Goal: Transaction & Acquisition: Purchase product/service

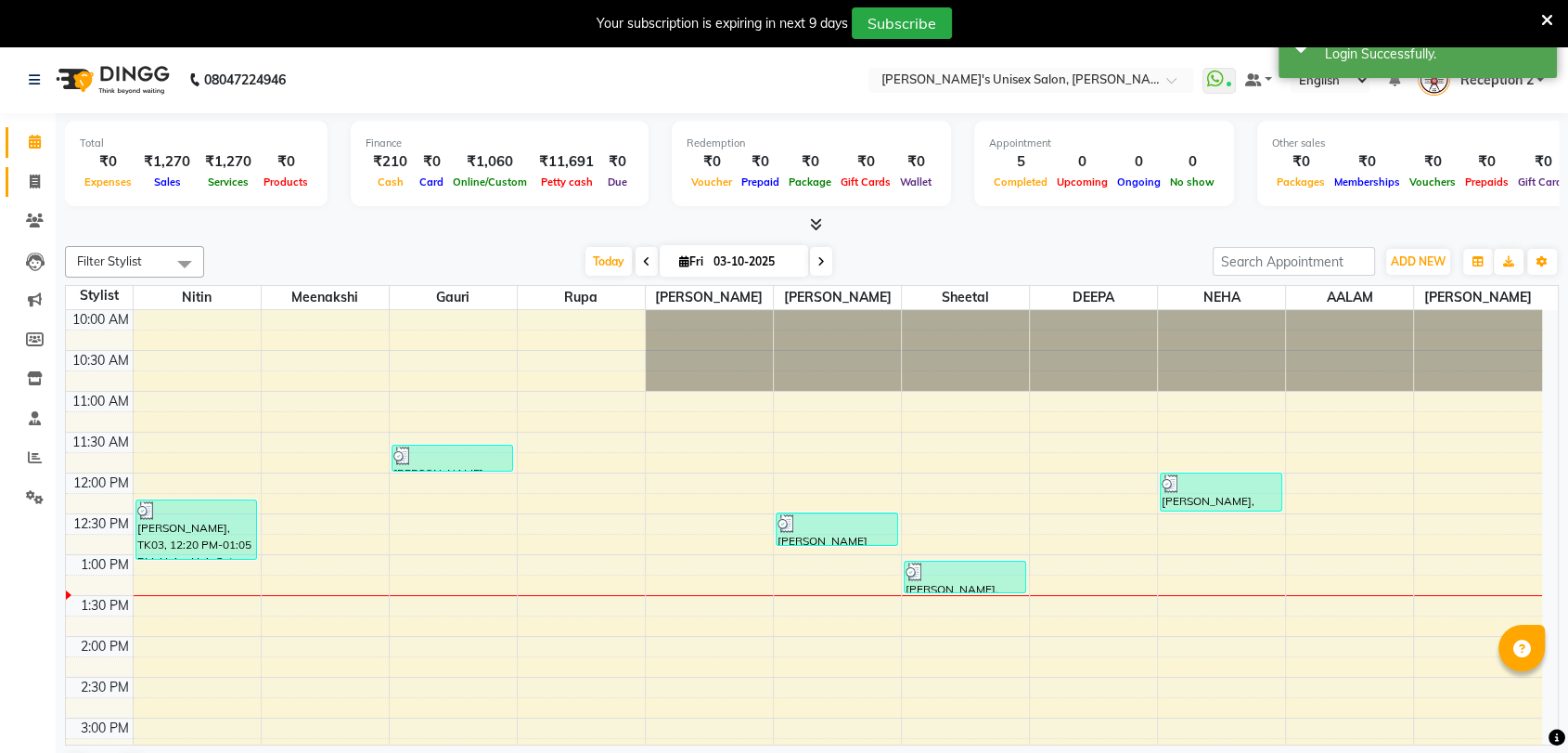
click at [36, 181] on icon at bounding box center [35, 181] width 10 height 14
select select "62"
select select "service"
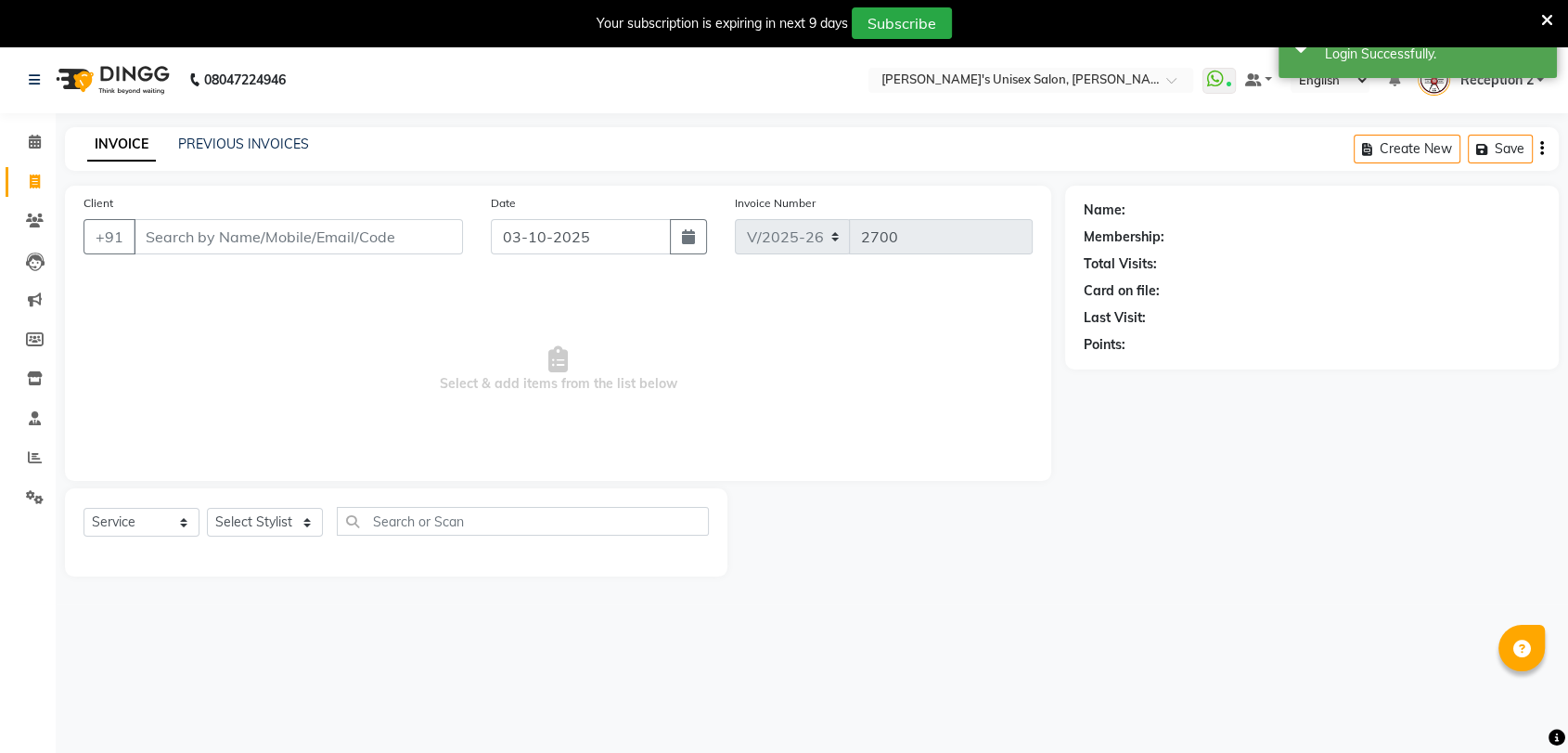
click at [223, 238] on input "Client" at bounding box center [298, 237] width 329 height 36
type input "b"
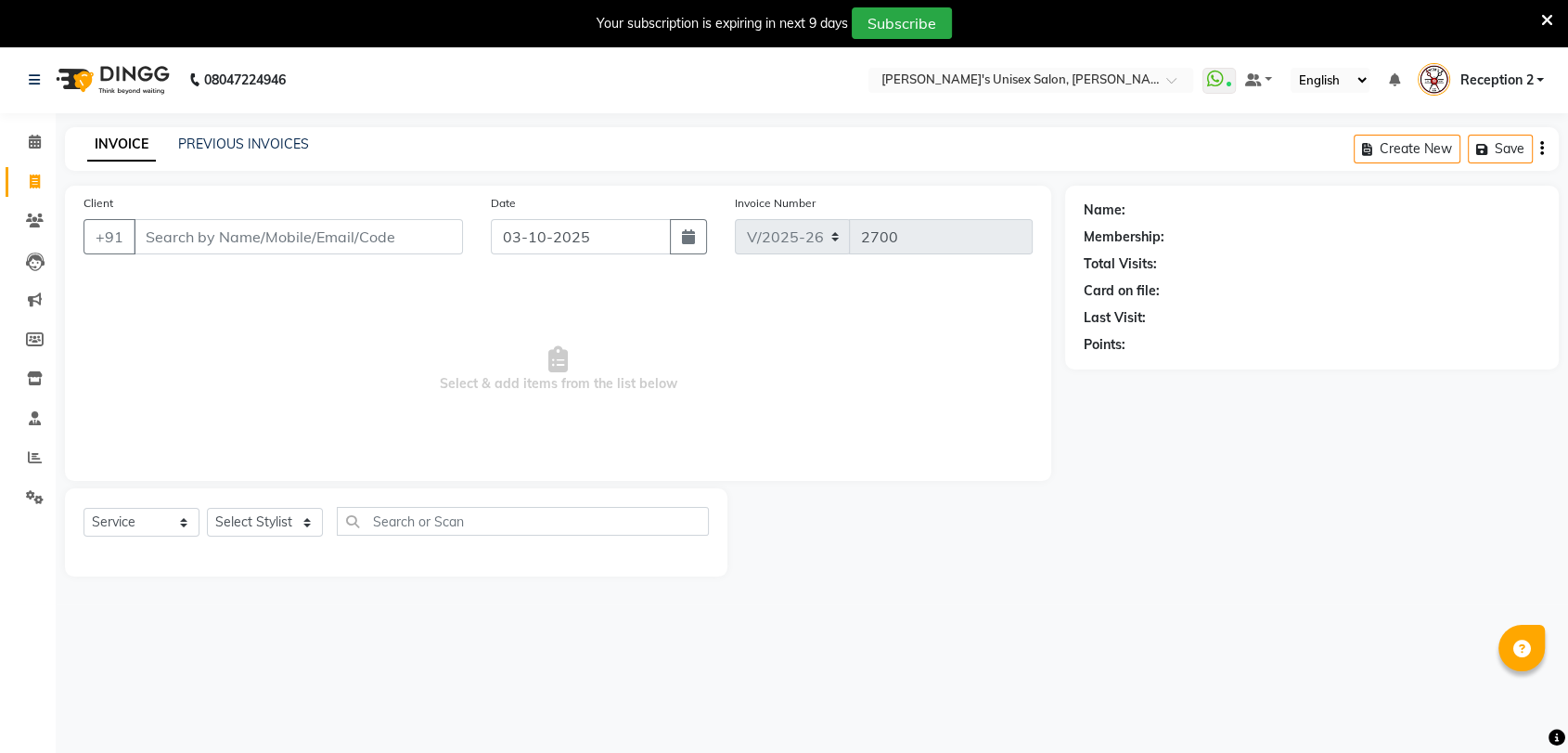
type input "b"
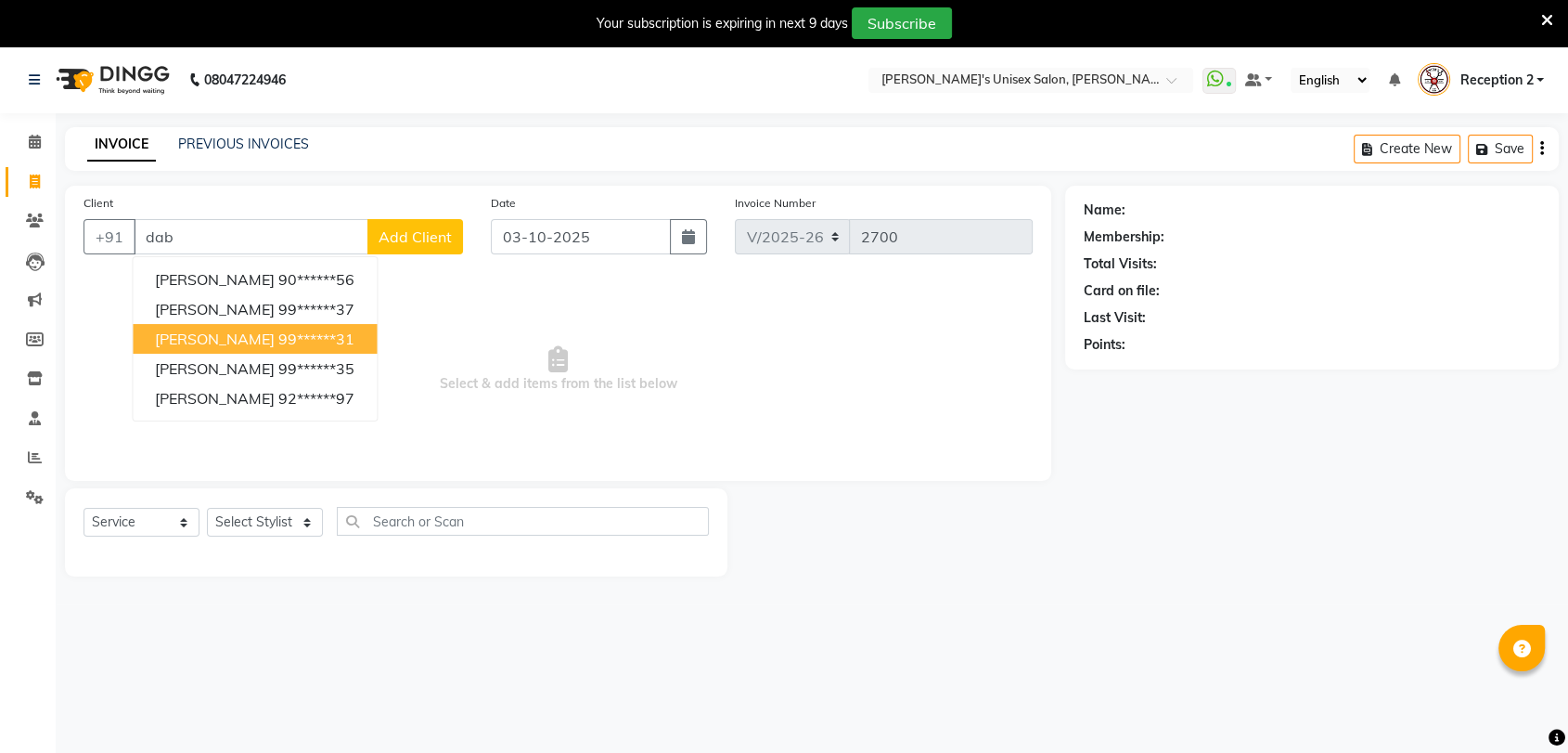
click at [212, 337] on span "AVINASH DABDE" at bounding box center [215, 339] width 120 height 19
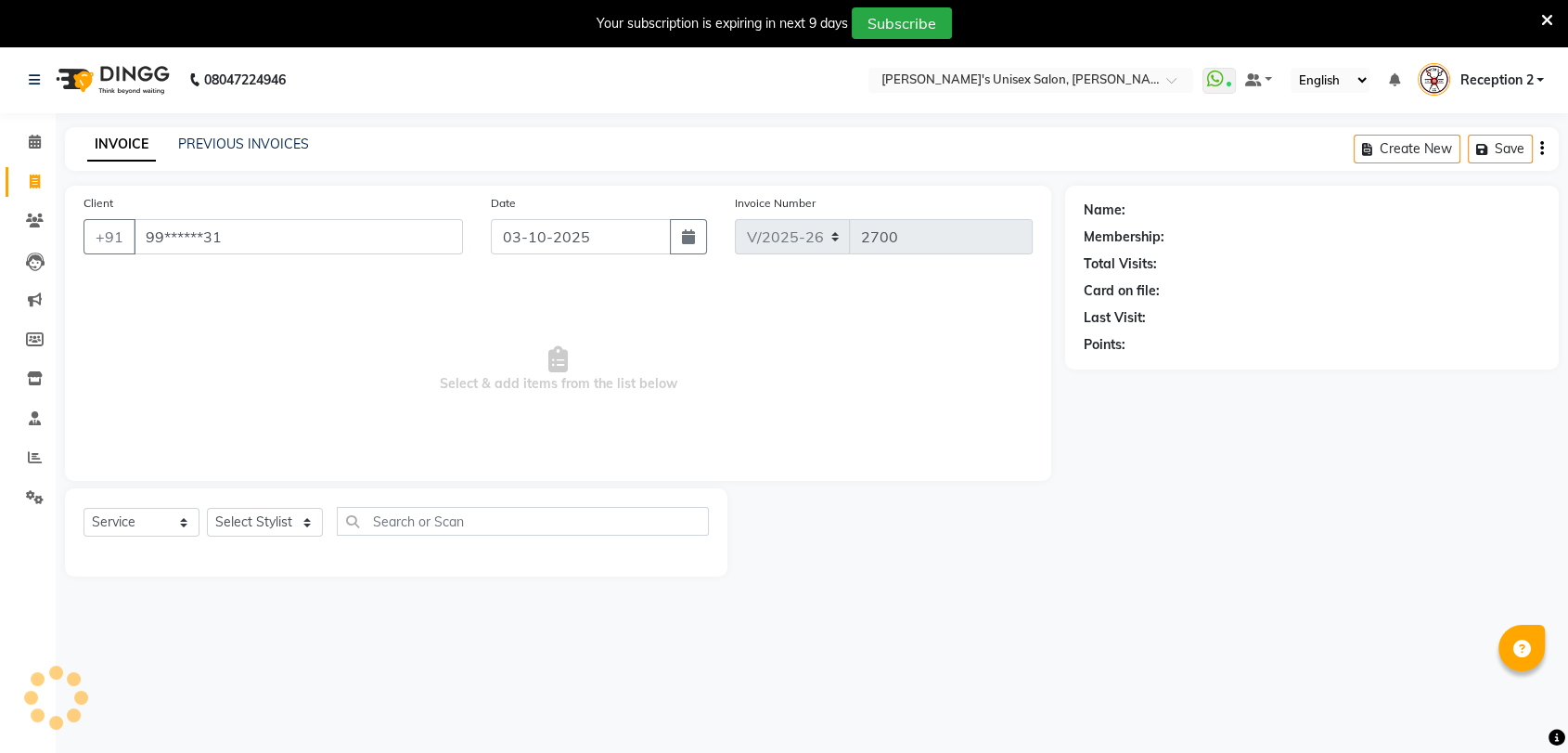
type input "99******31"
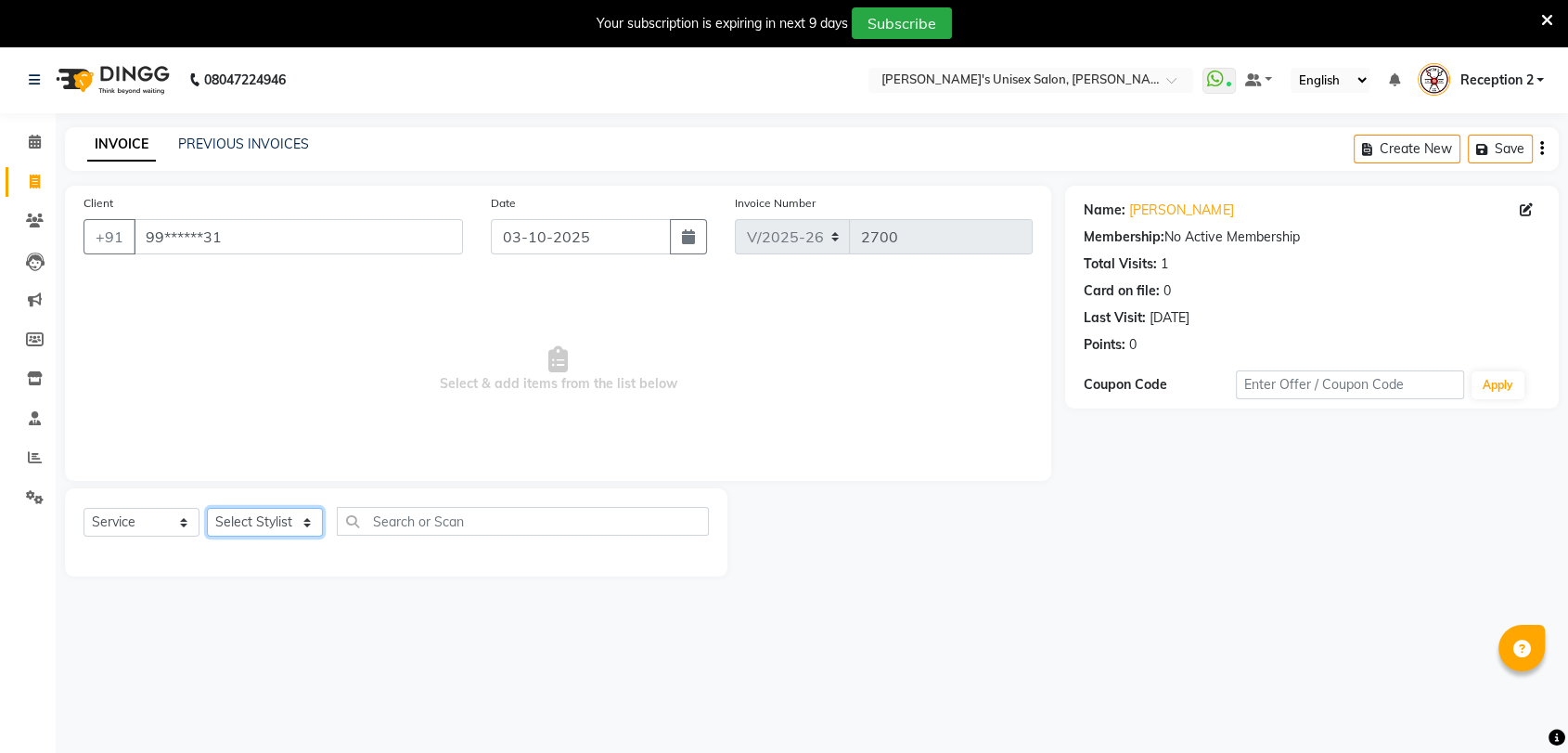
click at [258, 535] on select "Select Stylist AALAM Ankita DEEPA Gauri Meenakshi NEHA Nitin Prajakta Reception…" at bounding box center [265, 522] width 116 height 29
select select "2429"
click at [207, 508] on select "Select Stylist AALAM Ankita DEEPA Gauri Meenakshi NEHA Nitin Prajakta Reception…" at bounding box center [265, 522] width 116 height 29
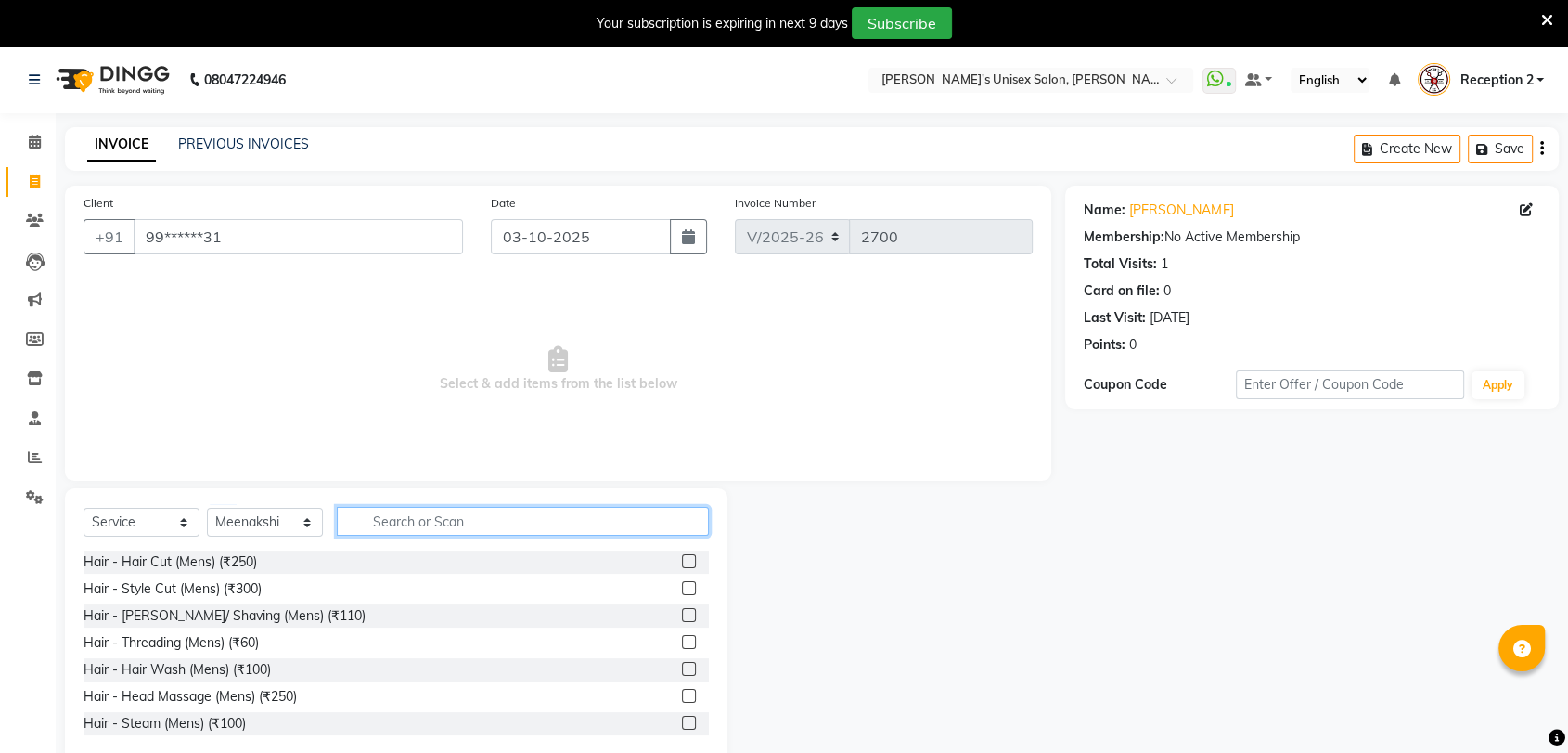
click at [446, 529] on input "text" at bounding box center [523, 521] width 372 height 29
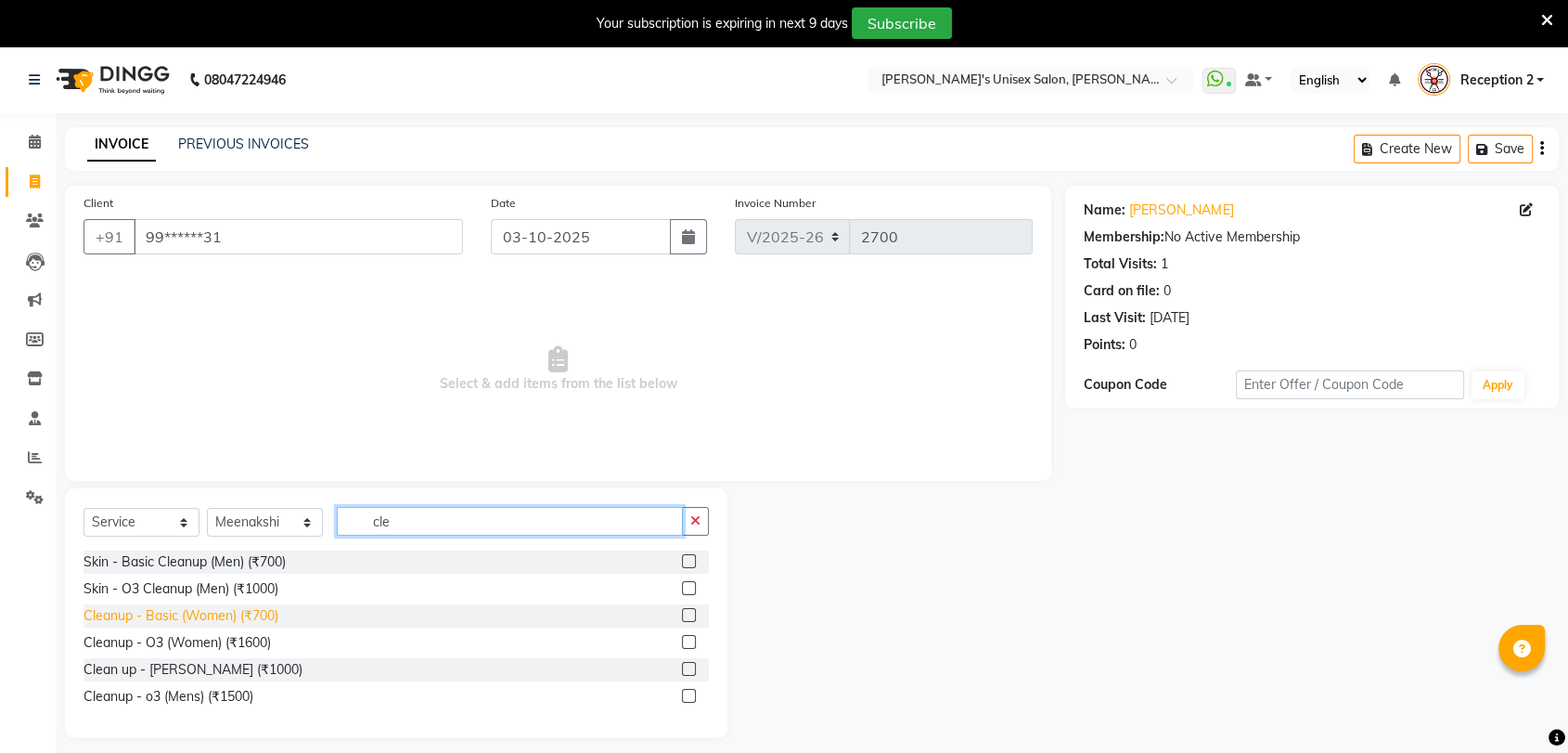
type input "cle"
click at [244, 615] on div "Cleanup - Basic (Women) (₹700)" at bounding box center [180, 615] width 194 height 20
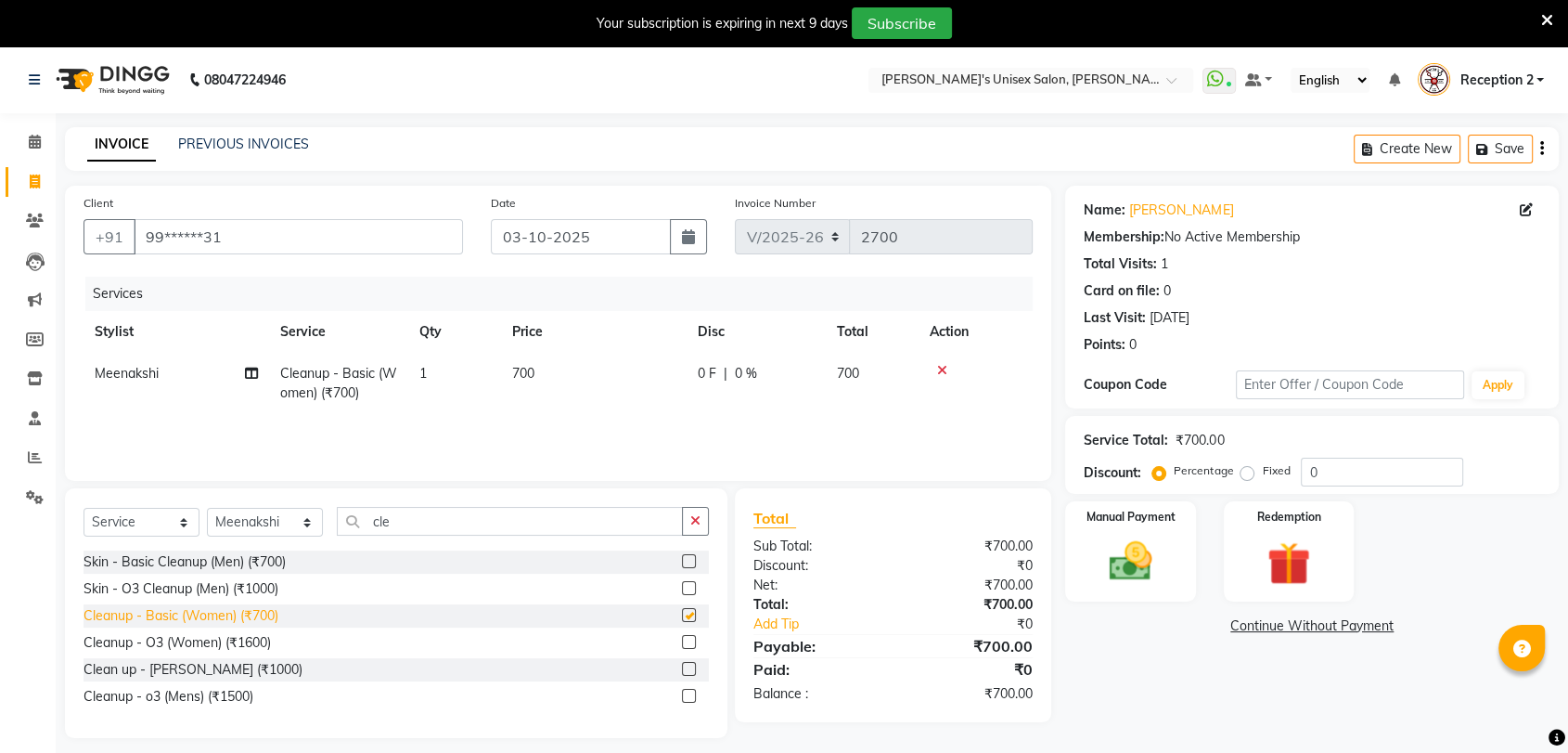
checkbox input "false"
click at [428, 522] on input "cle" at bounding box center [510, 521] width 346 height 29
type input "c"
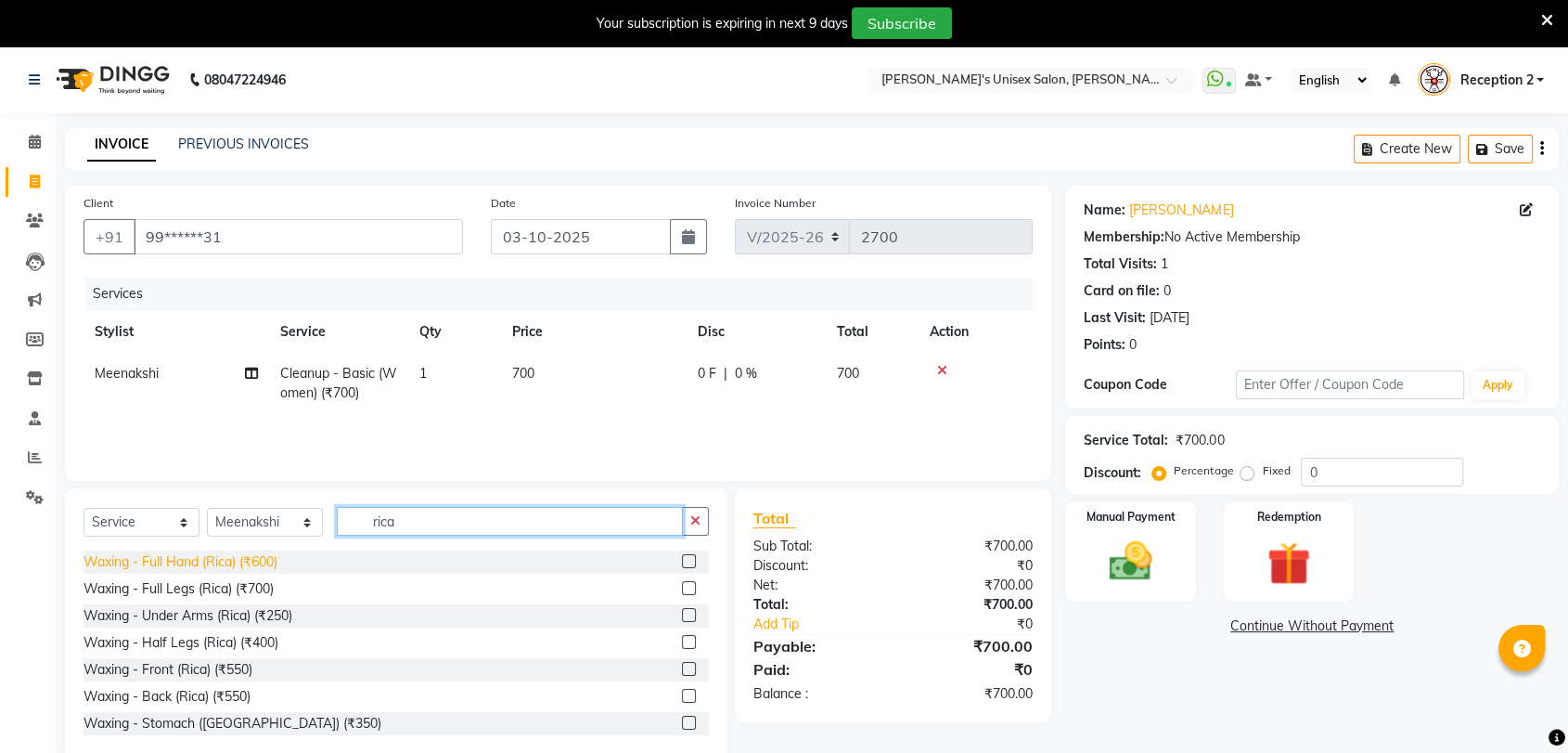
type input "rica"
click at [245, 563] on div "Waxing - Full Hand (Rica) (₹600)" at bounding box center [180, 562] width 194 height 20
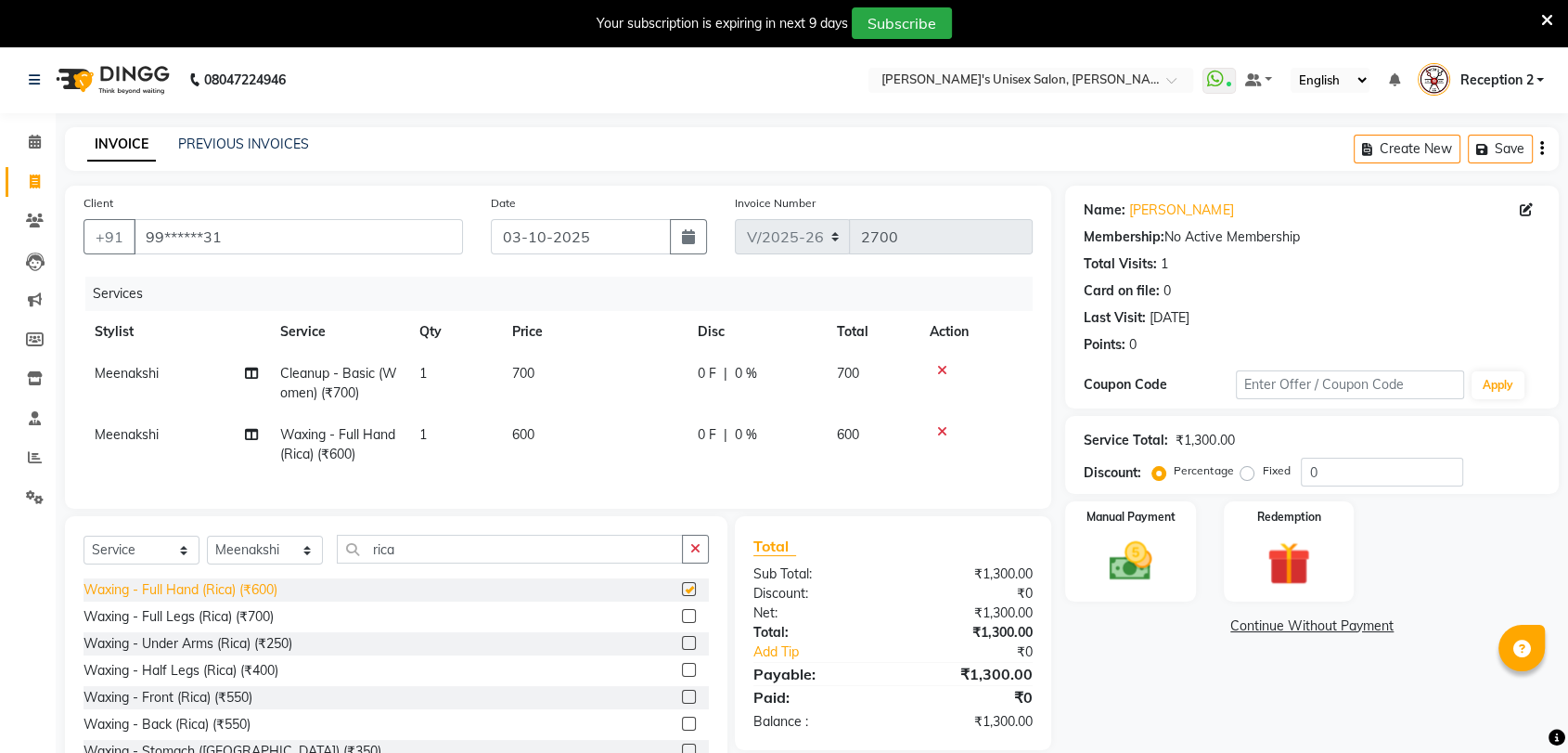
checkbox input "false"
click at [233, 654] on div "Waxing - Under Arms (Rica) (₹250)" at bounding box center [187, 644] width 209 height 20
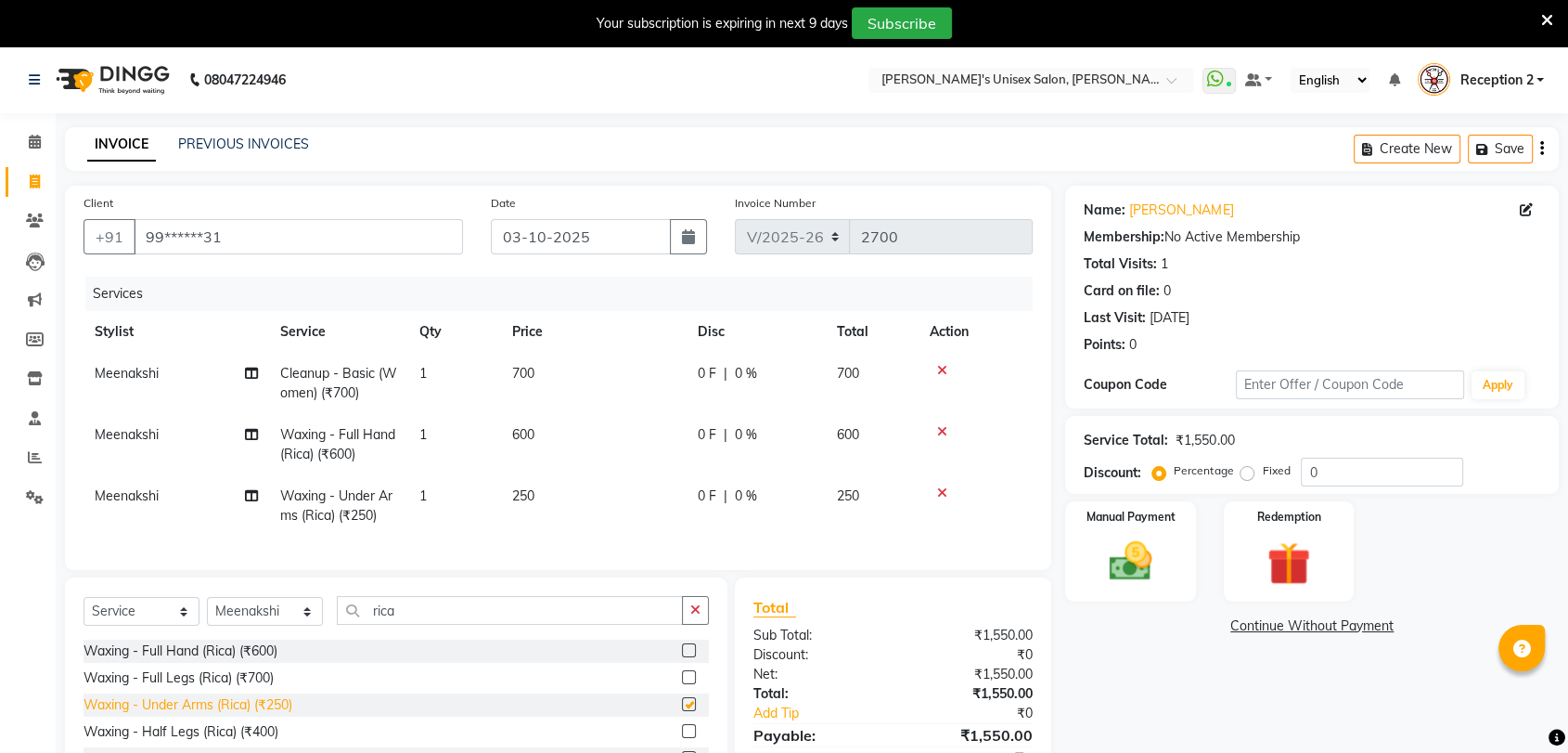
checkbox input "false"
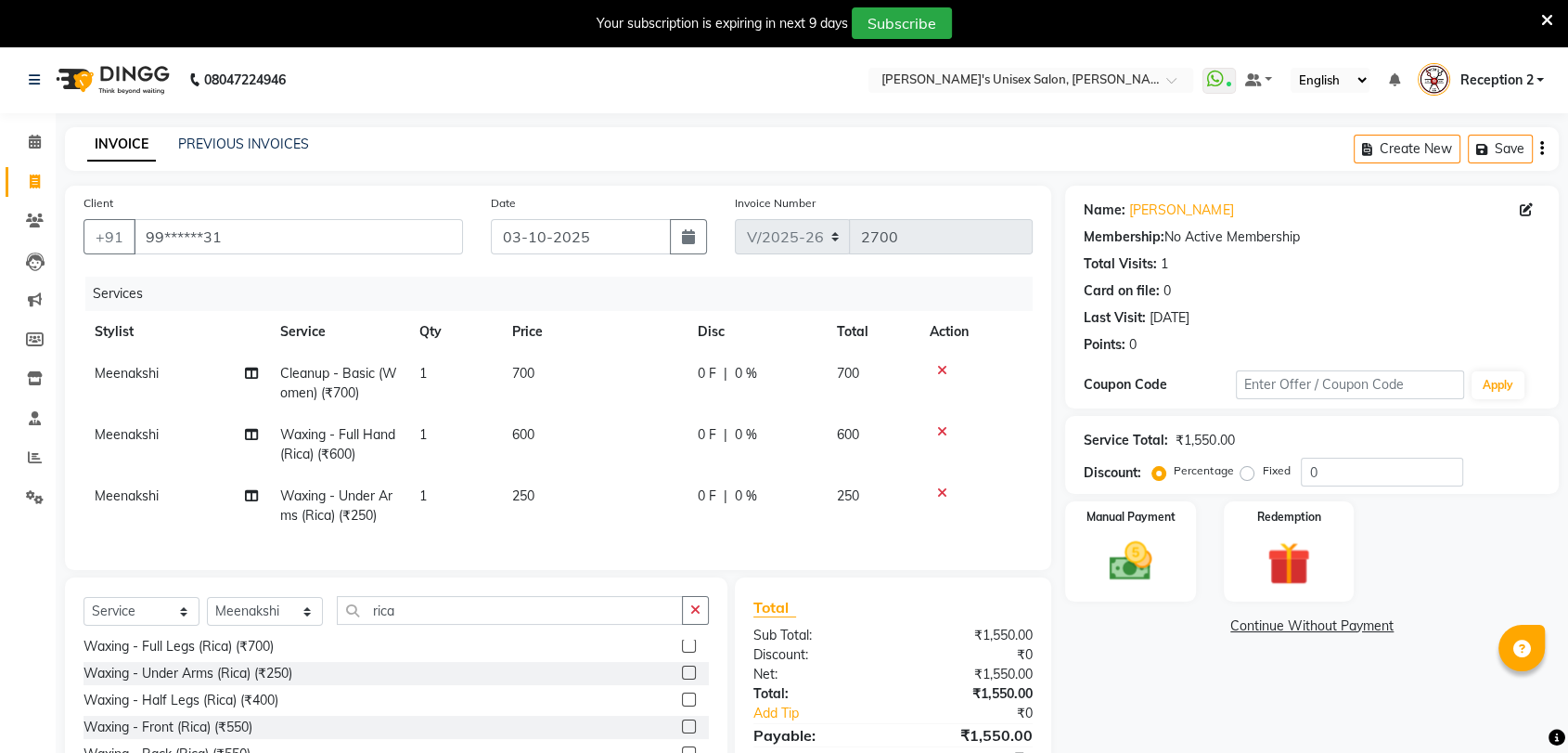
scroll to position [141, 0]
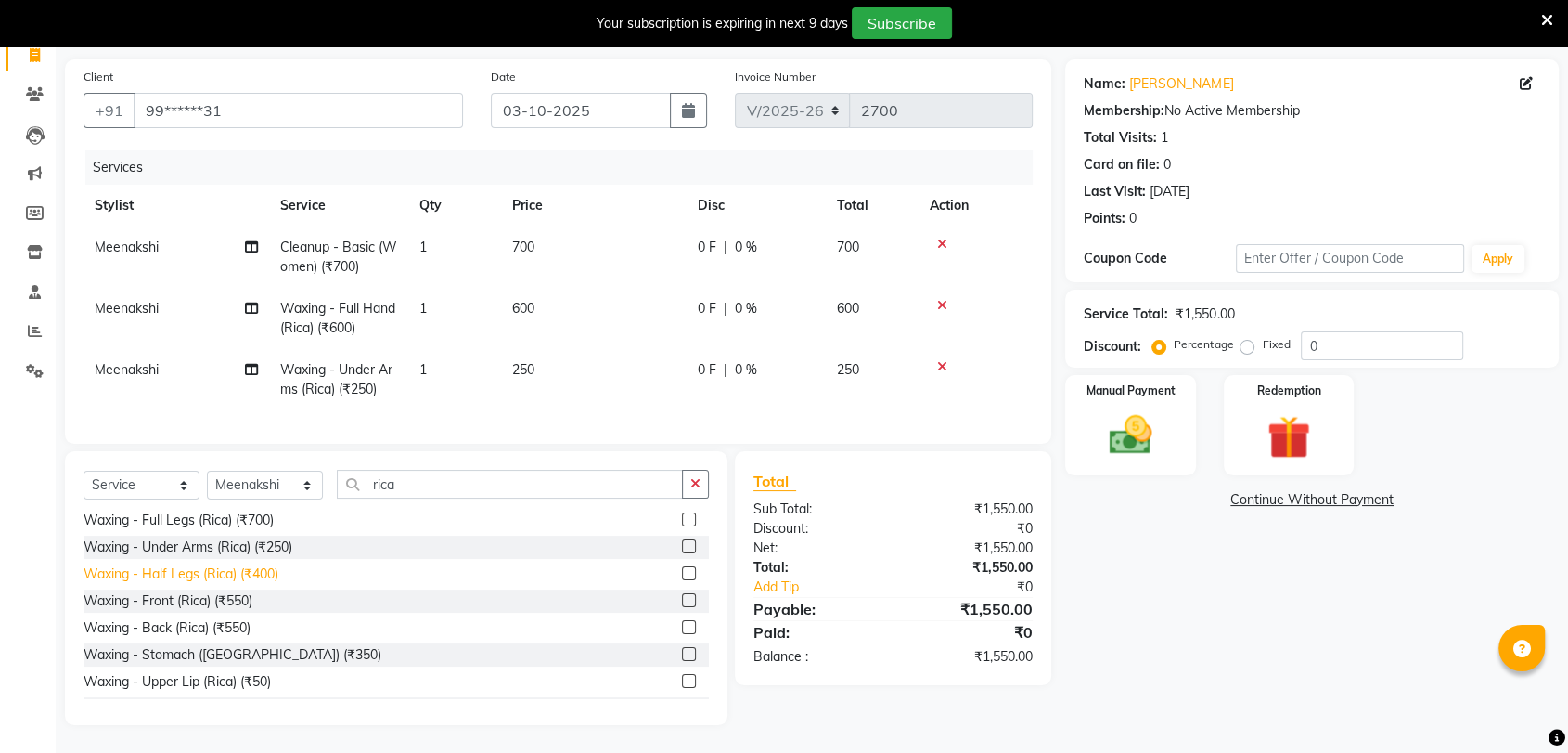
click at [256, 576] on div "Waxing - Half Legs (Rica) (₹400)" at bounding box center [180, 573] width 194 height 20
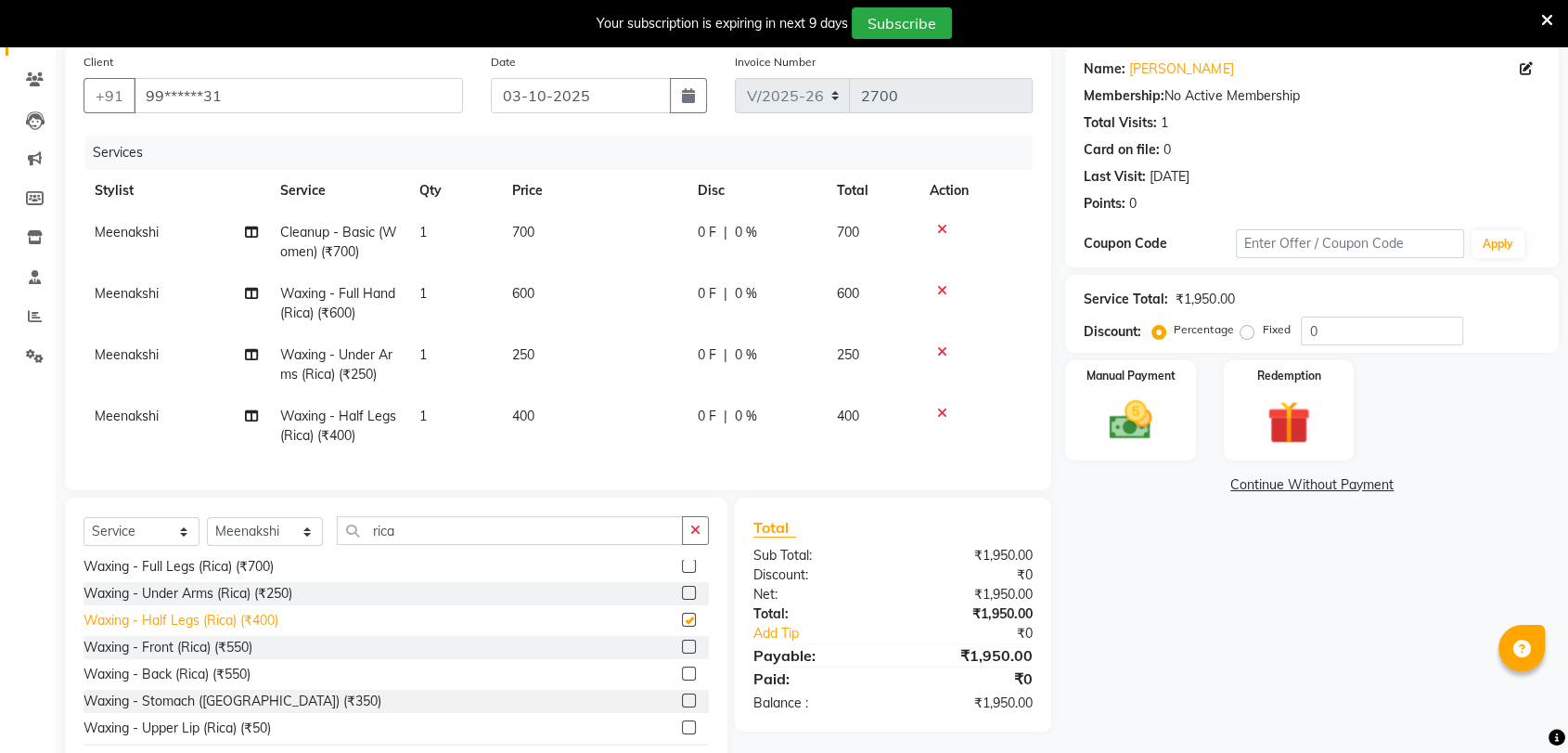
checkbox input "false"
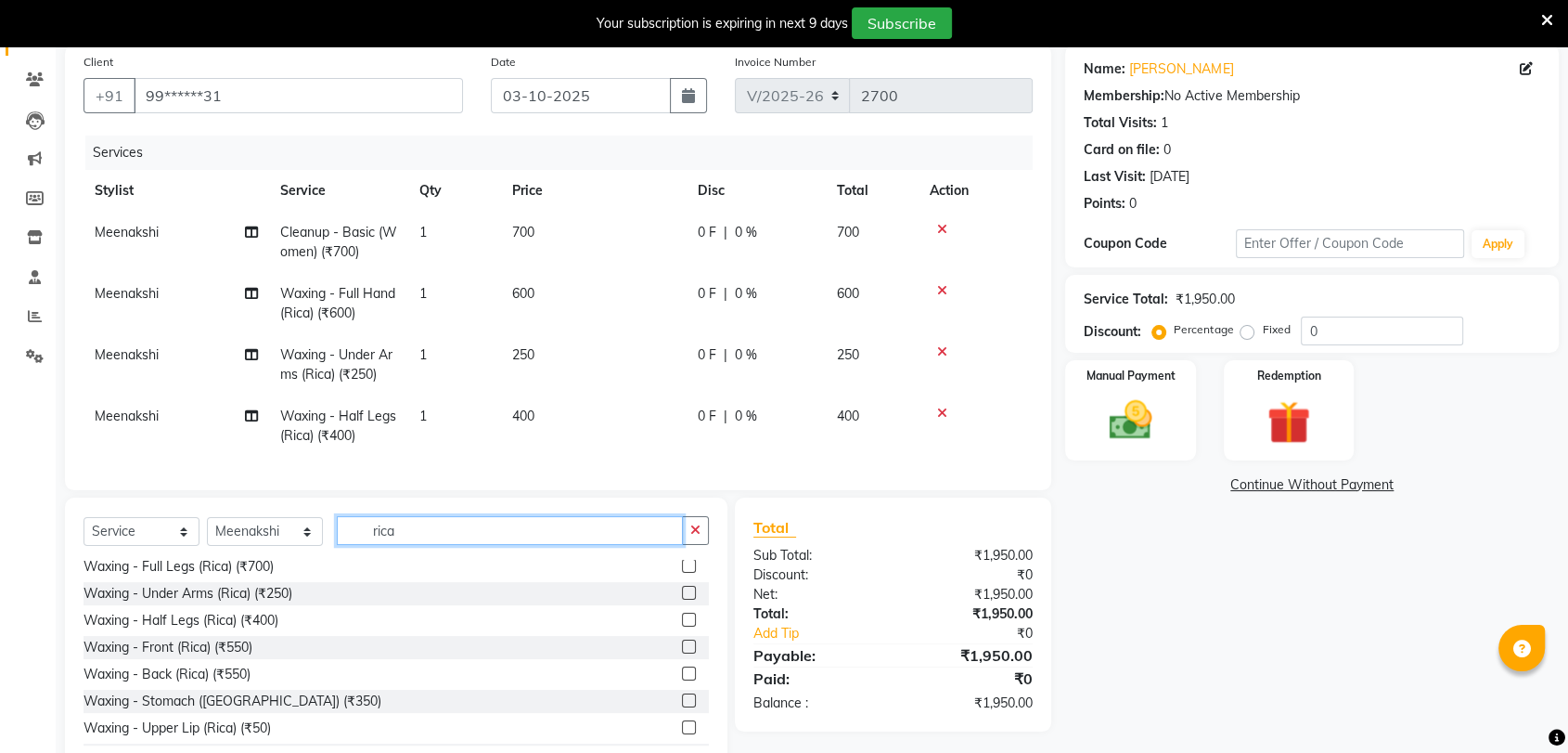
click at [410, 545] on input "rica" at bounding box center [510, 530] width 346 height 29
type input "r"
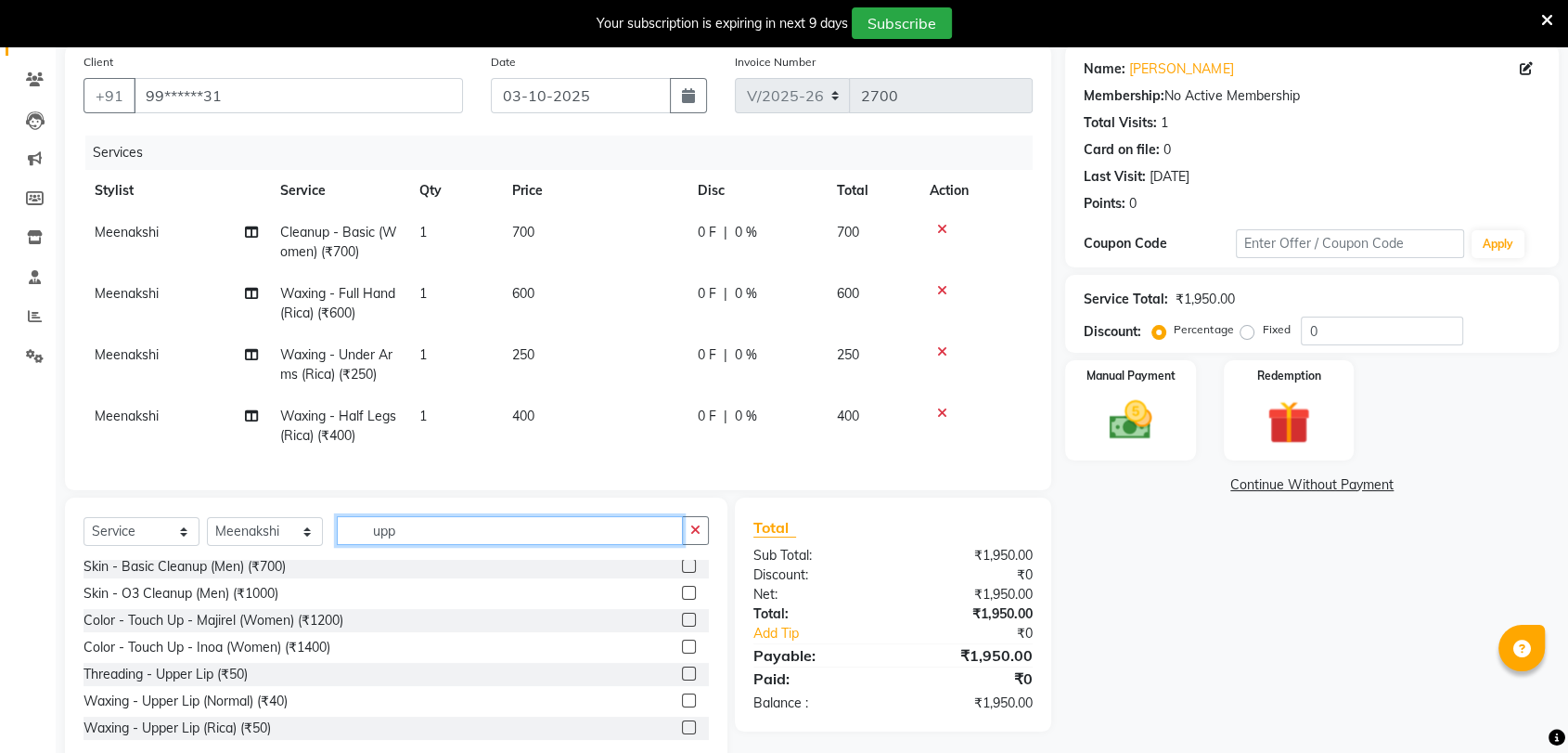
scroll to position [0, 0]
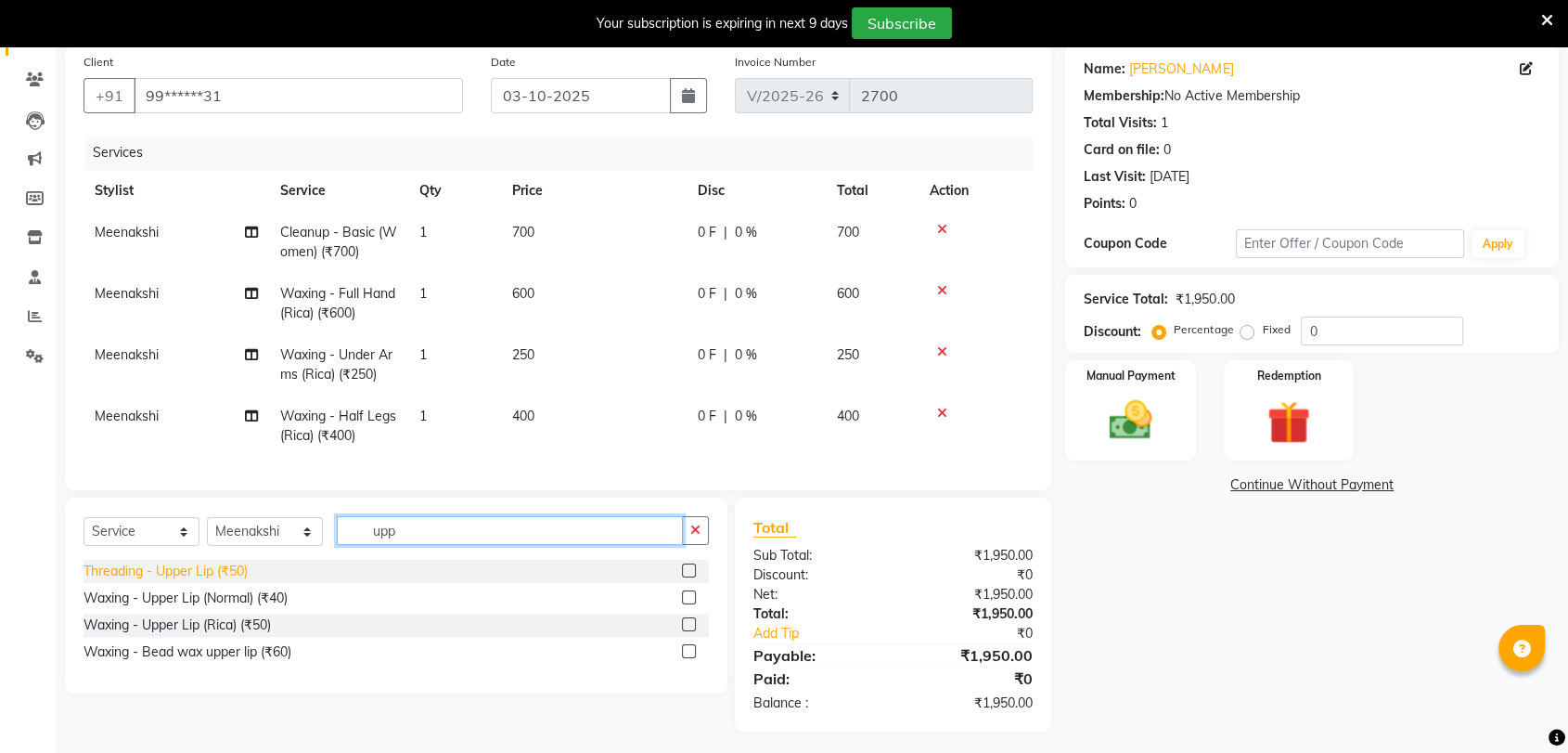
type input "upp"
click at [233, 581] on div "Threading - Upper Lip (₹50)" at bounding box center [165, 572] width 165 height 20
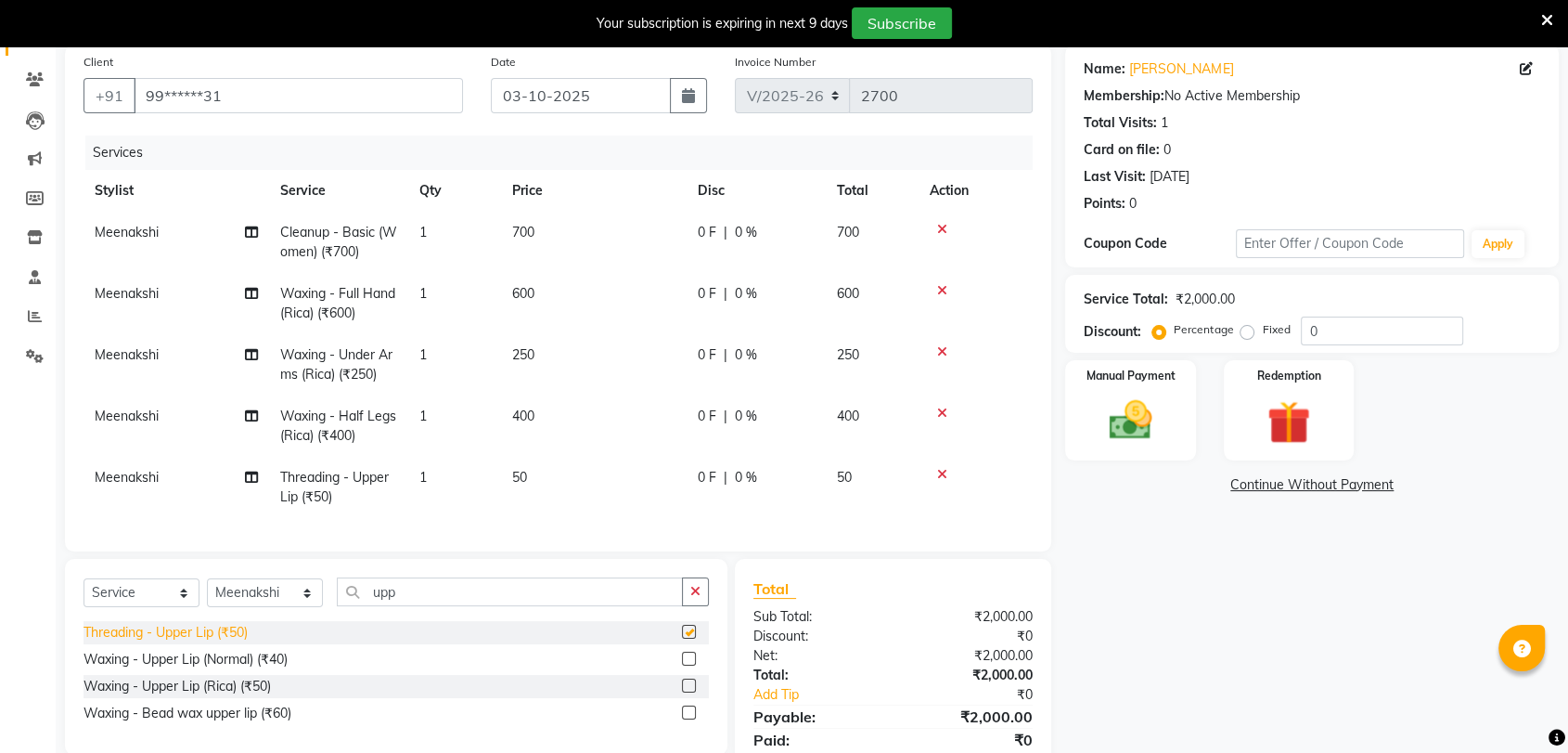
checkbox input "false"
click at [275, 607] on select "Select Stylist AALAM Ankita DEEPA Gauri Meenakshi NEHA Nitin Prajakta Reception…" at bounding box center [265, 592] width 116 height 29
select select "70290"
click at [207, 593] on select "Select Stylist AALAM Ankita DEEPA Gauri Meenakshi NEHA Nitin Prajakta Reception…" at bounding box center [265, 592] width 116 height 29
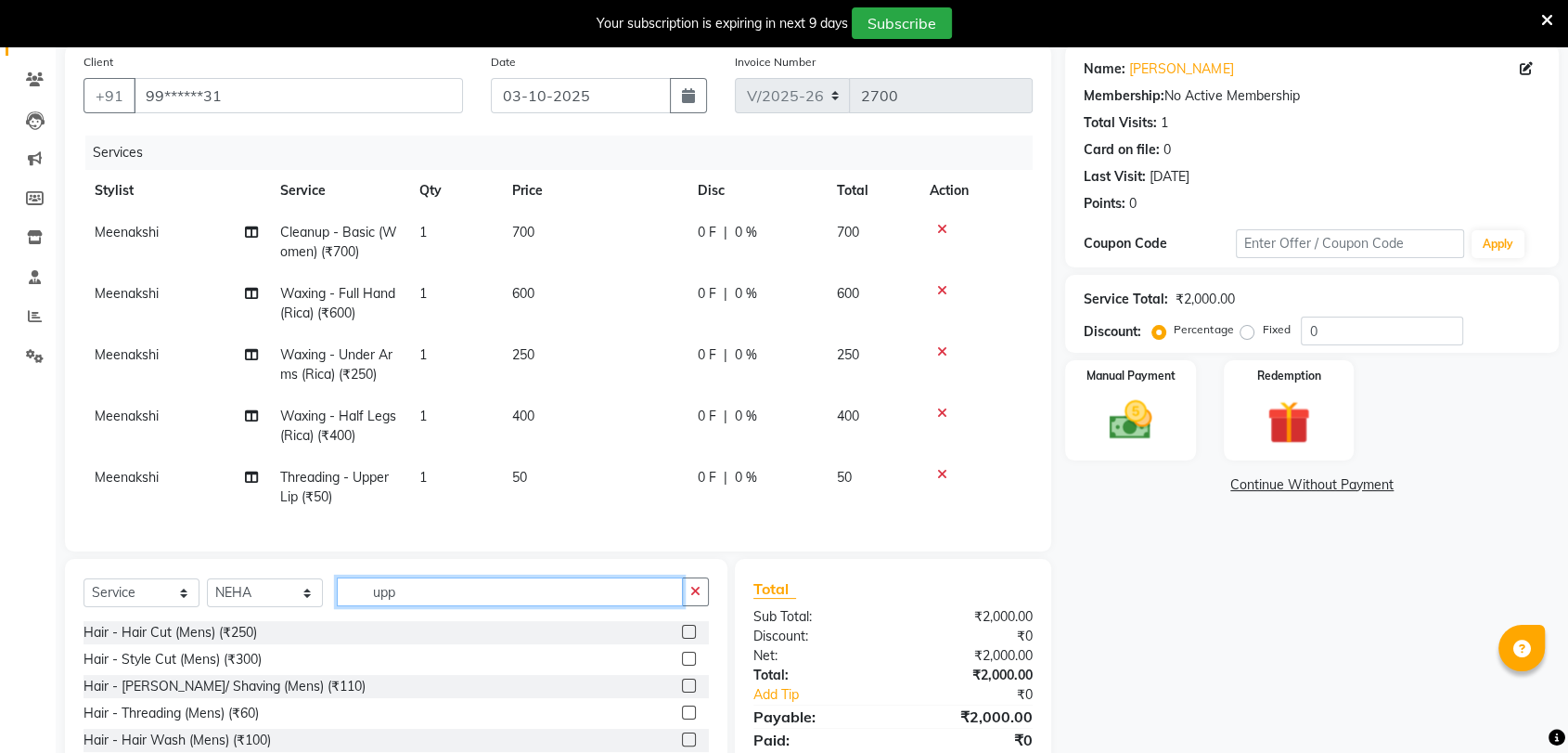
click at [454, 606] on input "upp" at bounding box center [510, 591] width 346 height 29
type input "u"
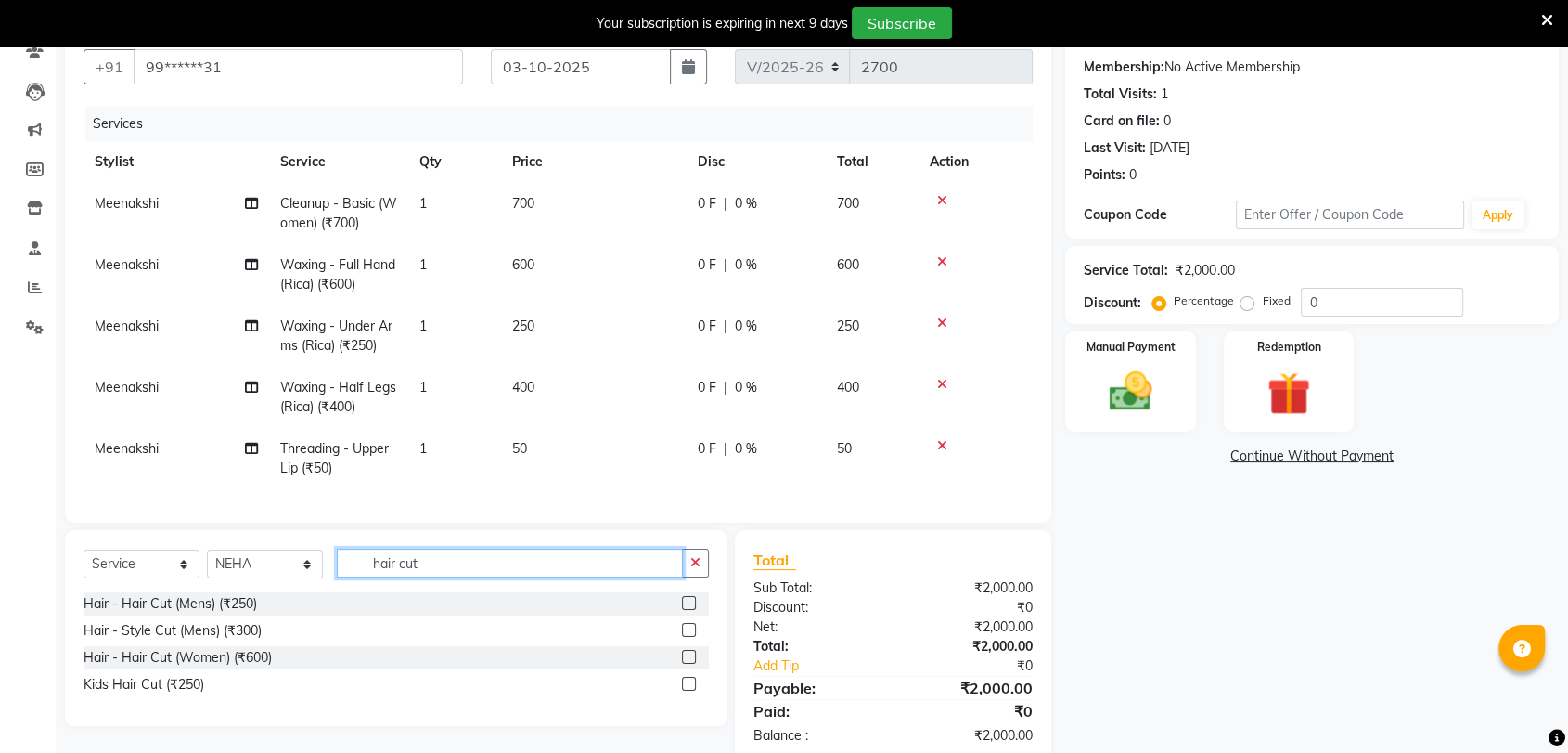
scroll to position [171, 0]
type input "hair cut"
click at [685, 663] on label at bounding box center [689, 656] width 14 height 14
click at [685, 663] on input "checkbox" at bounding box center [688, 657] width 12 height 12
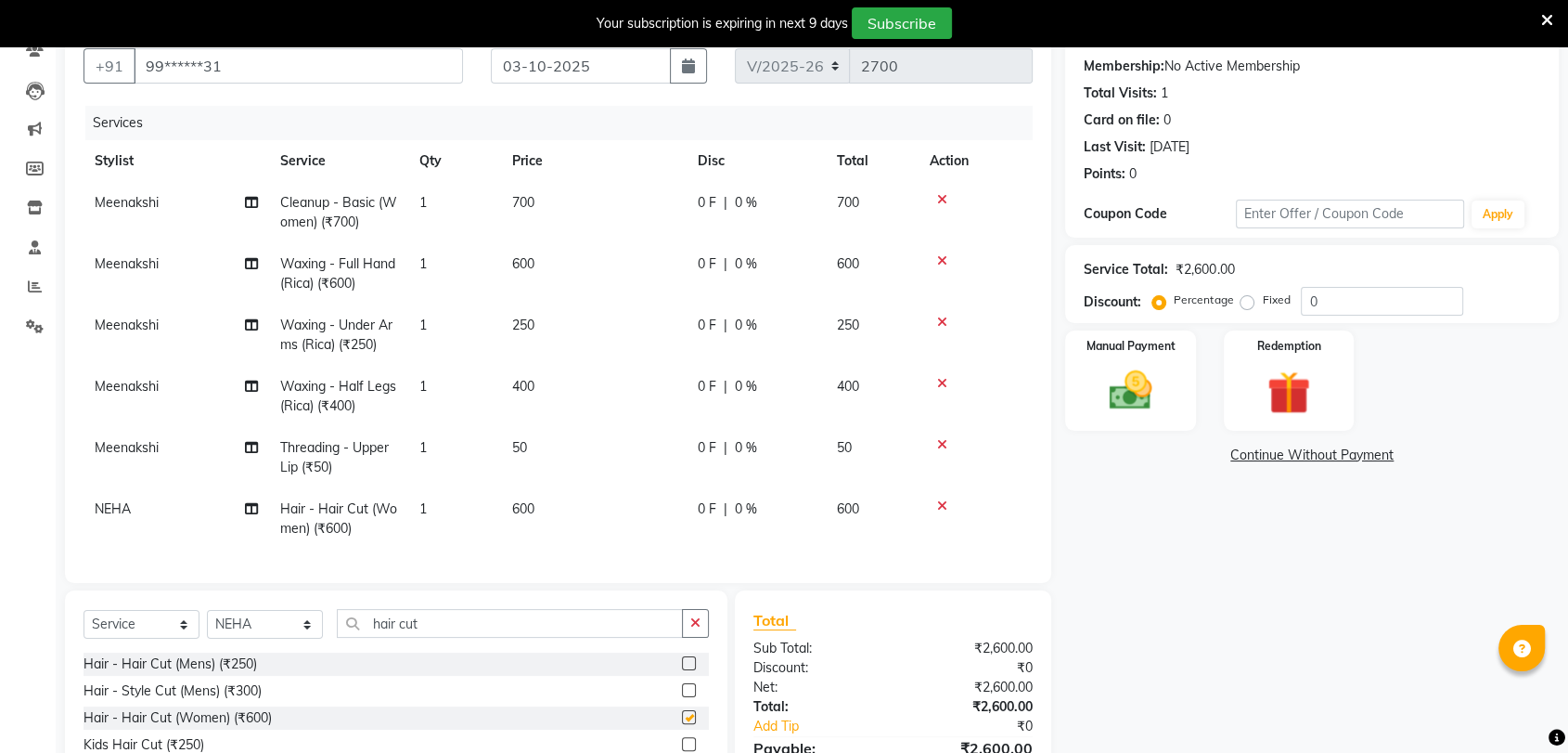
checkbox input "false"
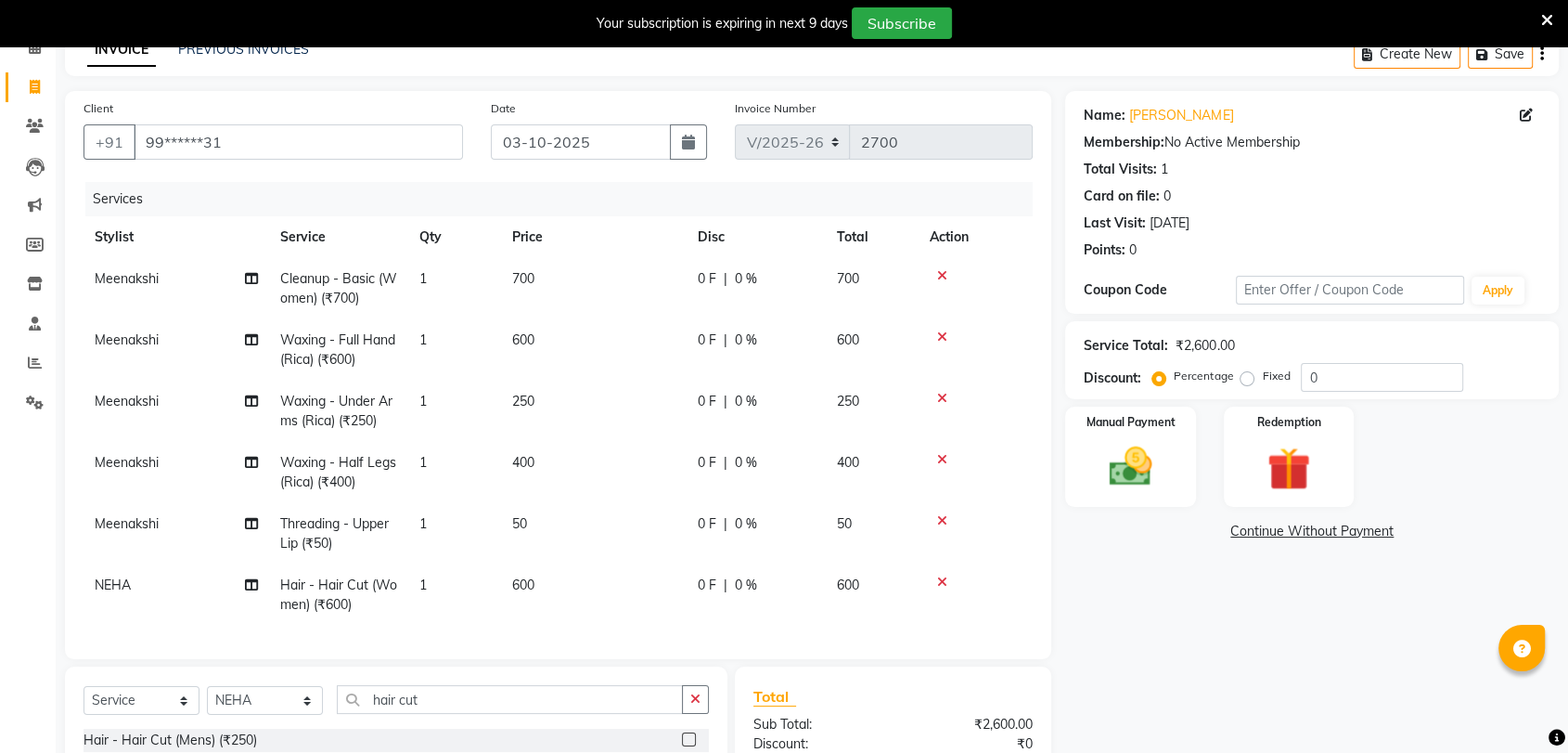
scroll to position [0, 0]
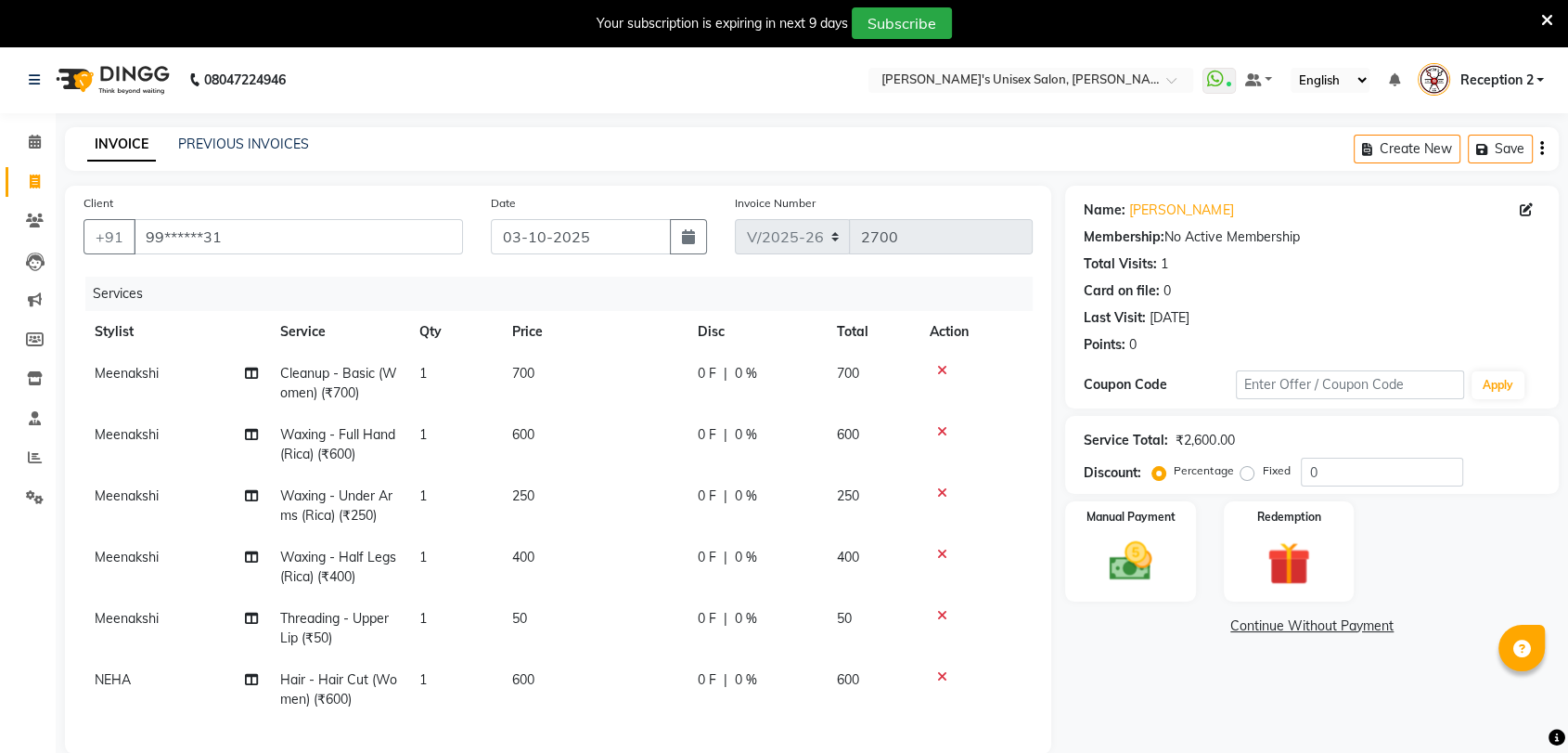
click at [1551, 17] on icon at bounding box center [1547, 21] width 12 height 17
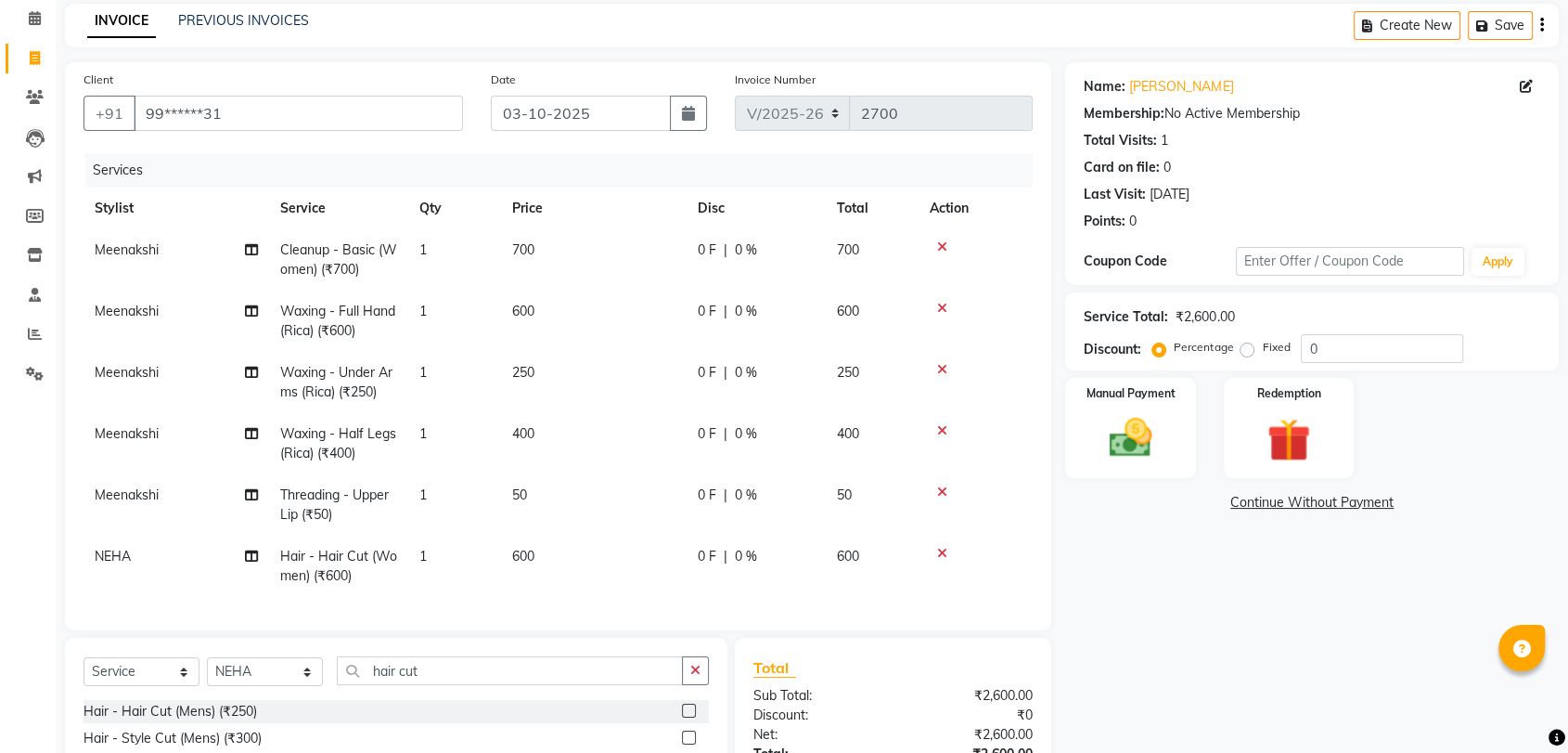
scroll to position [61, 0]
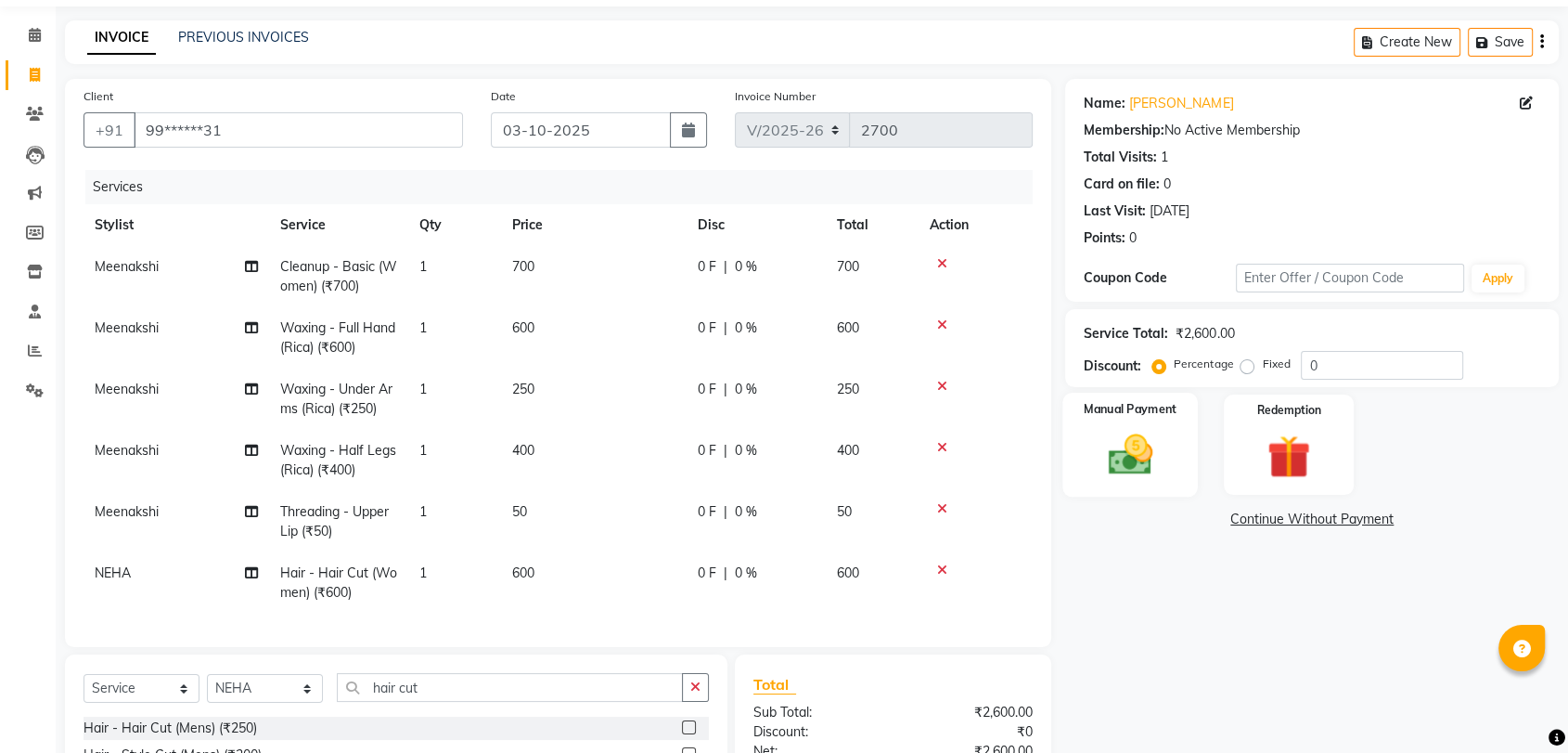
click at [1121, 479] on img at bounding box center [1129, 456] width 72 height 52
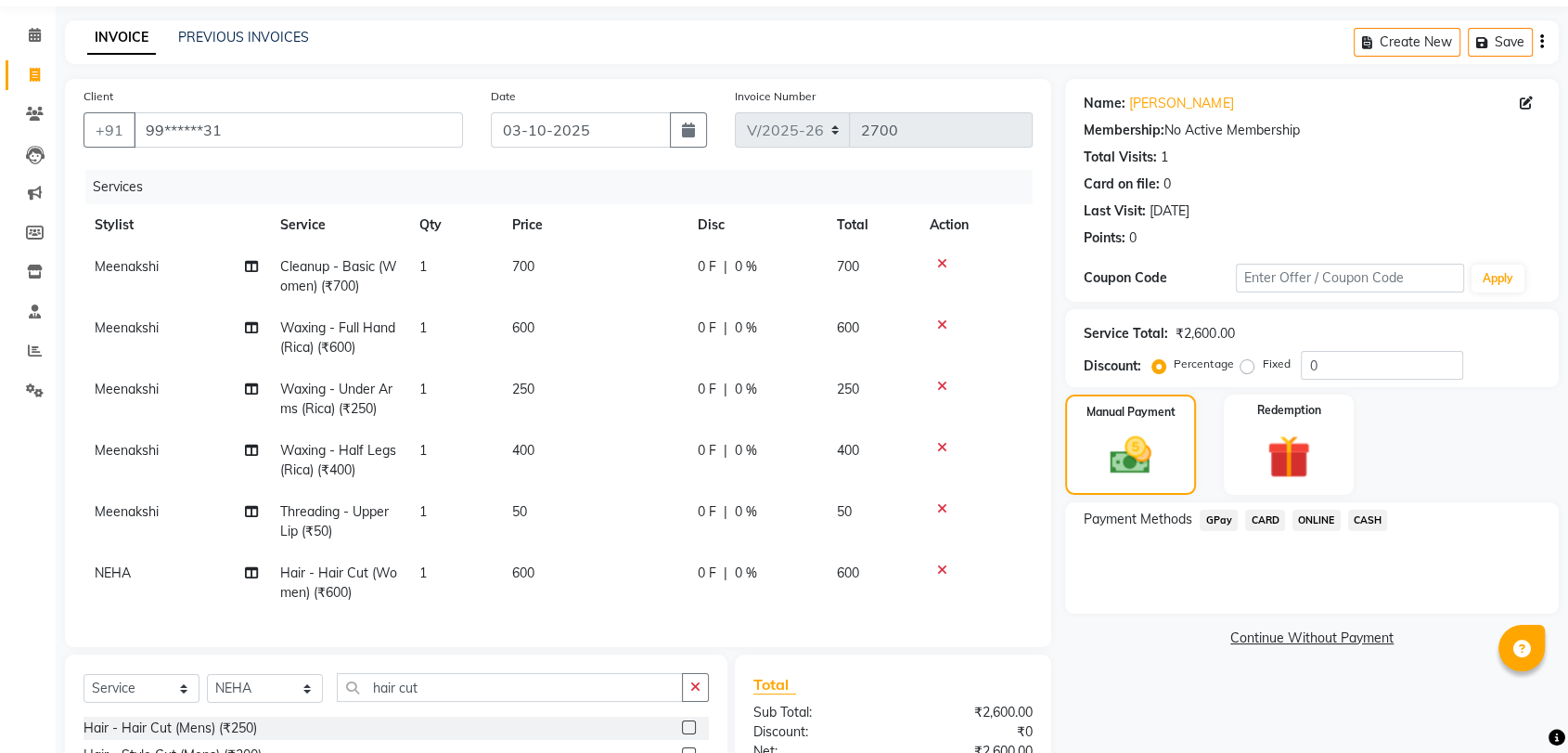
click at [1217, 519] on span "GPay" at bounding box center [1218, 520] width 38 height 22
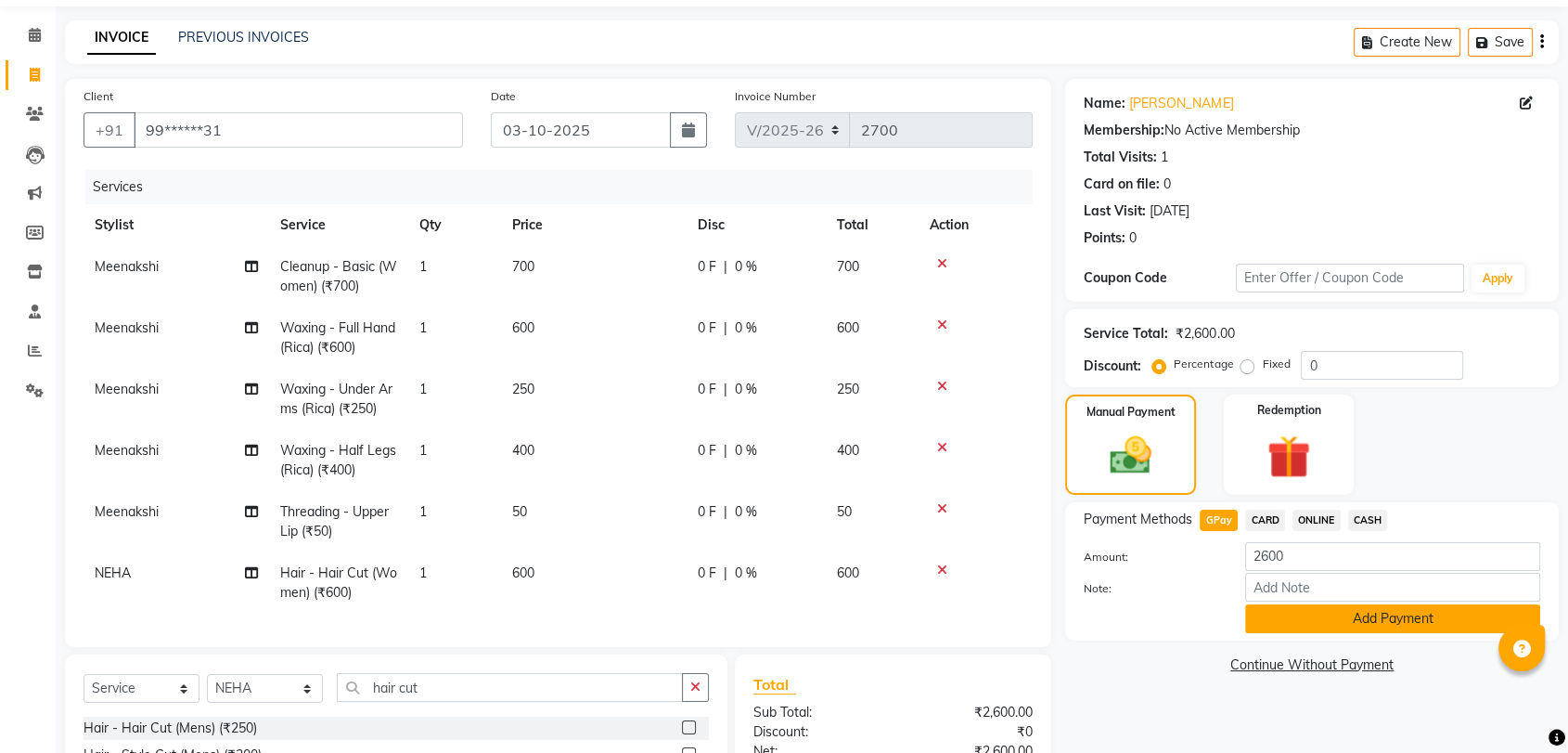
click at [1305, 626] on button "Add Payment" at bounding box center [1393, 618] width 295 height 29
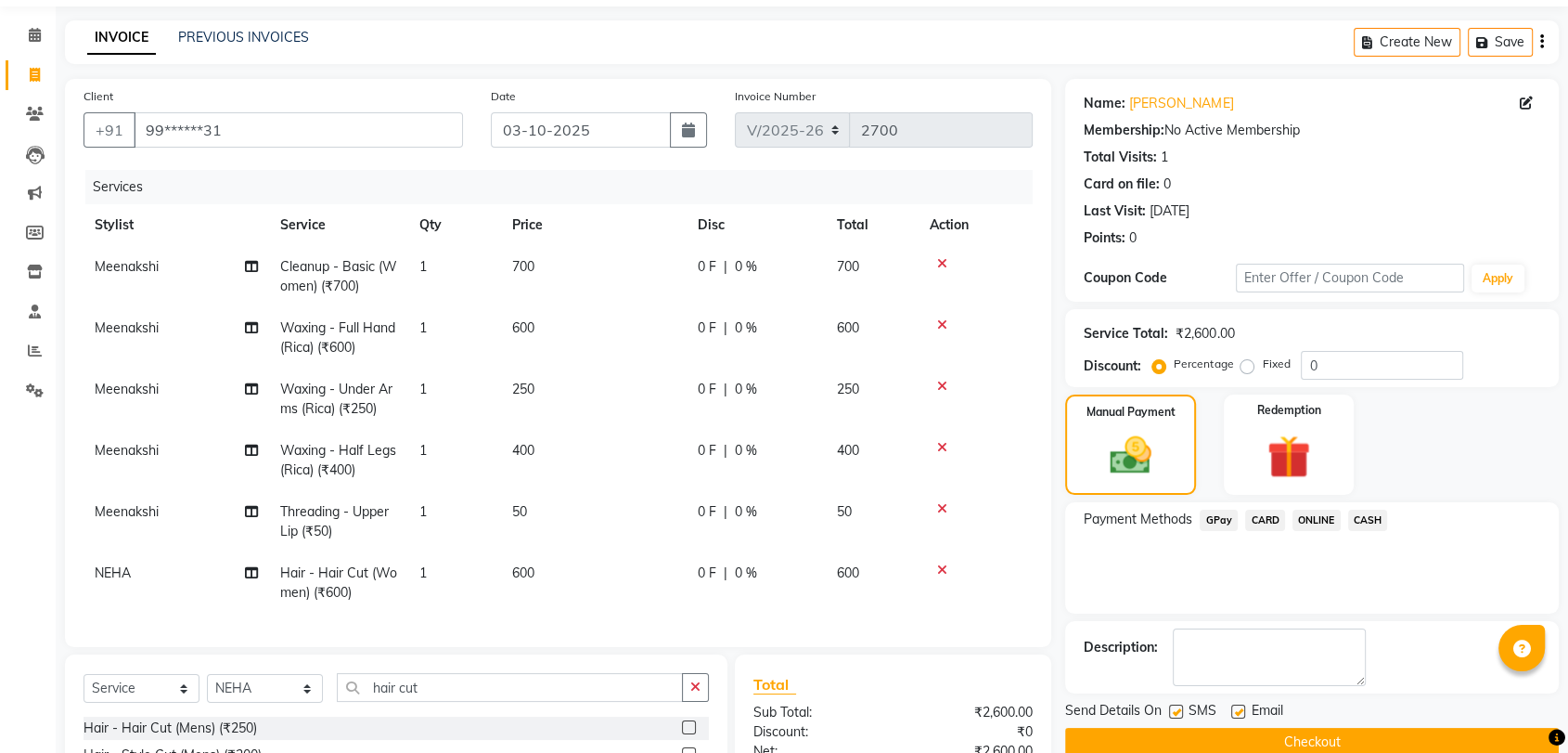
scroll to position [268, 0]
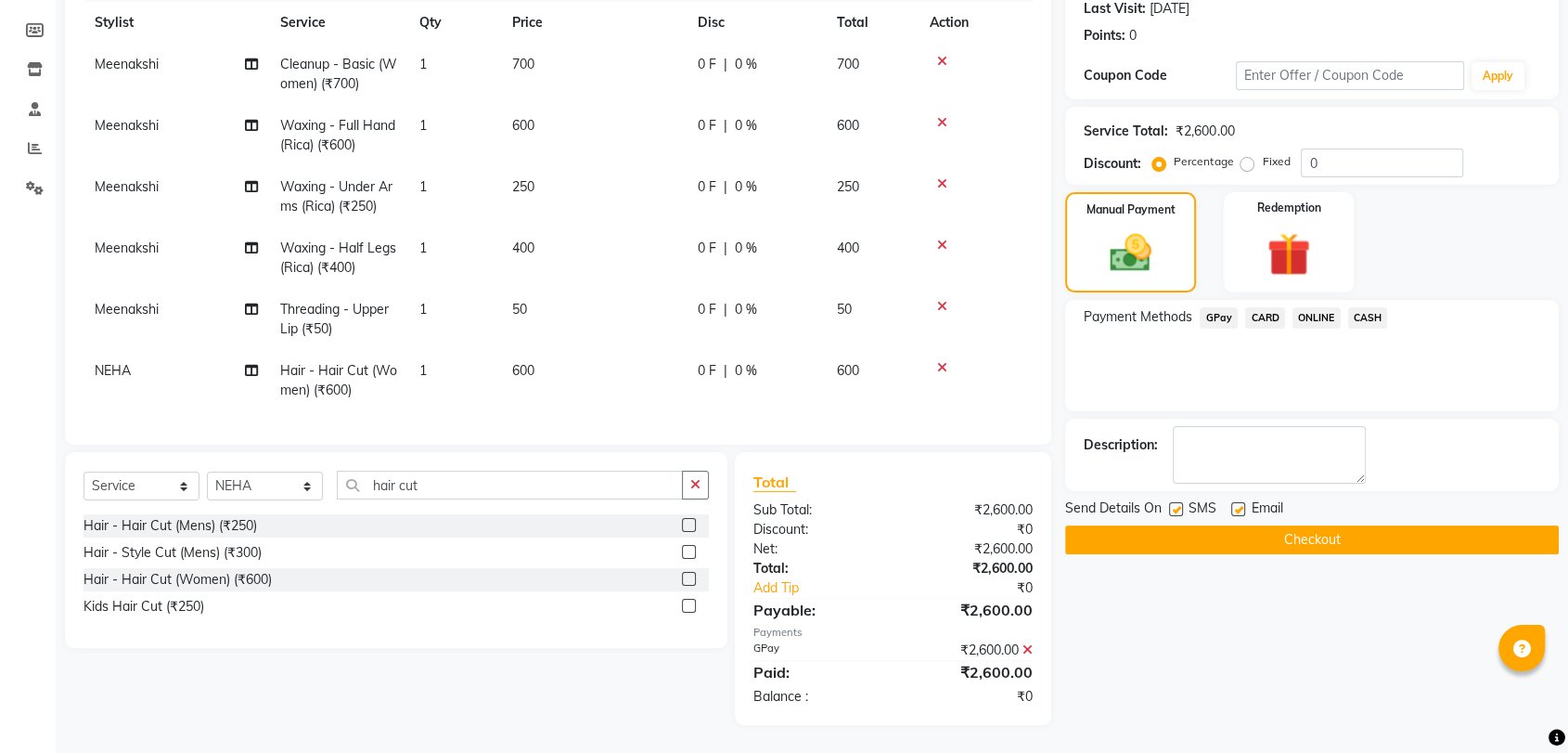
click at [1293, 538] on button "Checkout" at bounding box center [1312, 540] width 494 height 29
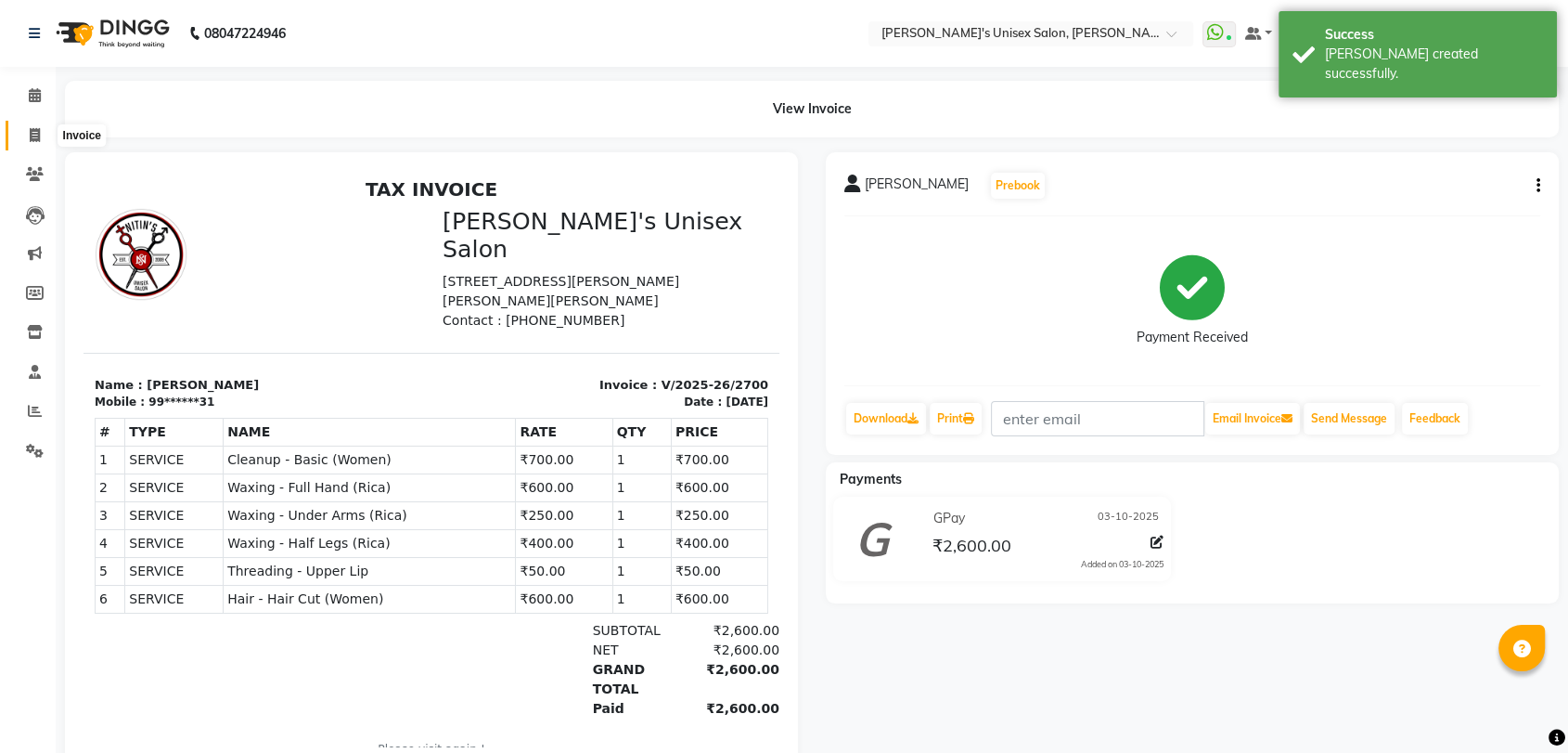
click at [28, 135] on span at bounding box center [35, 136] width 33 height 22
select select "service"
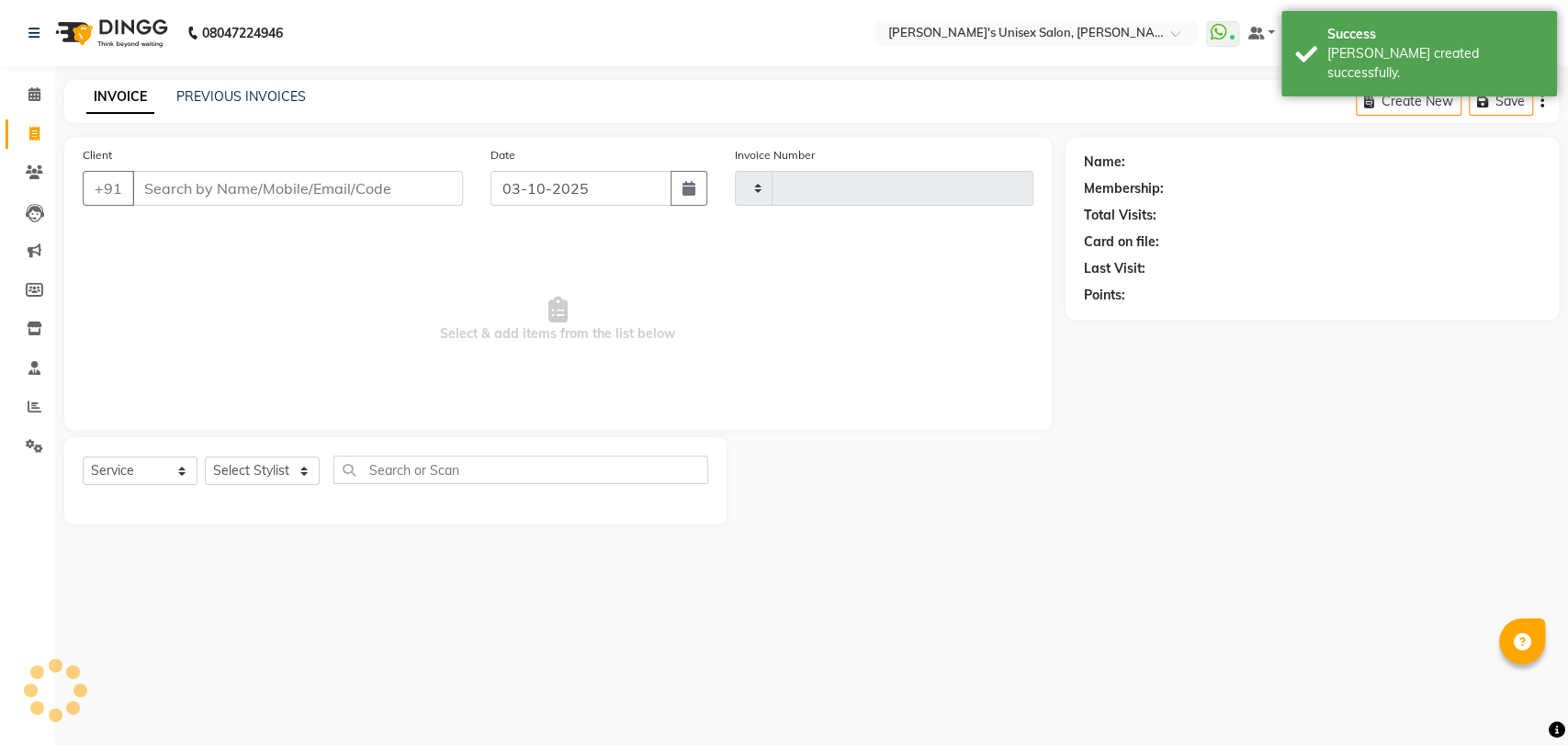
type input "2701"
select select "62"
click at [203, 187] on input "Client" at bounding box center [297, 189] width 330 height 35
click at [37, 169] on icon at bounding box center [34, 172] width 18 height 14
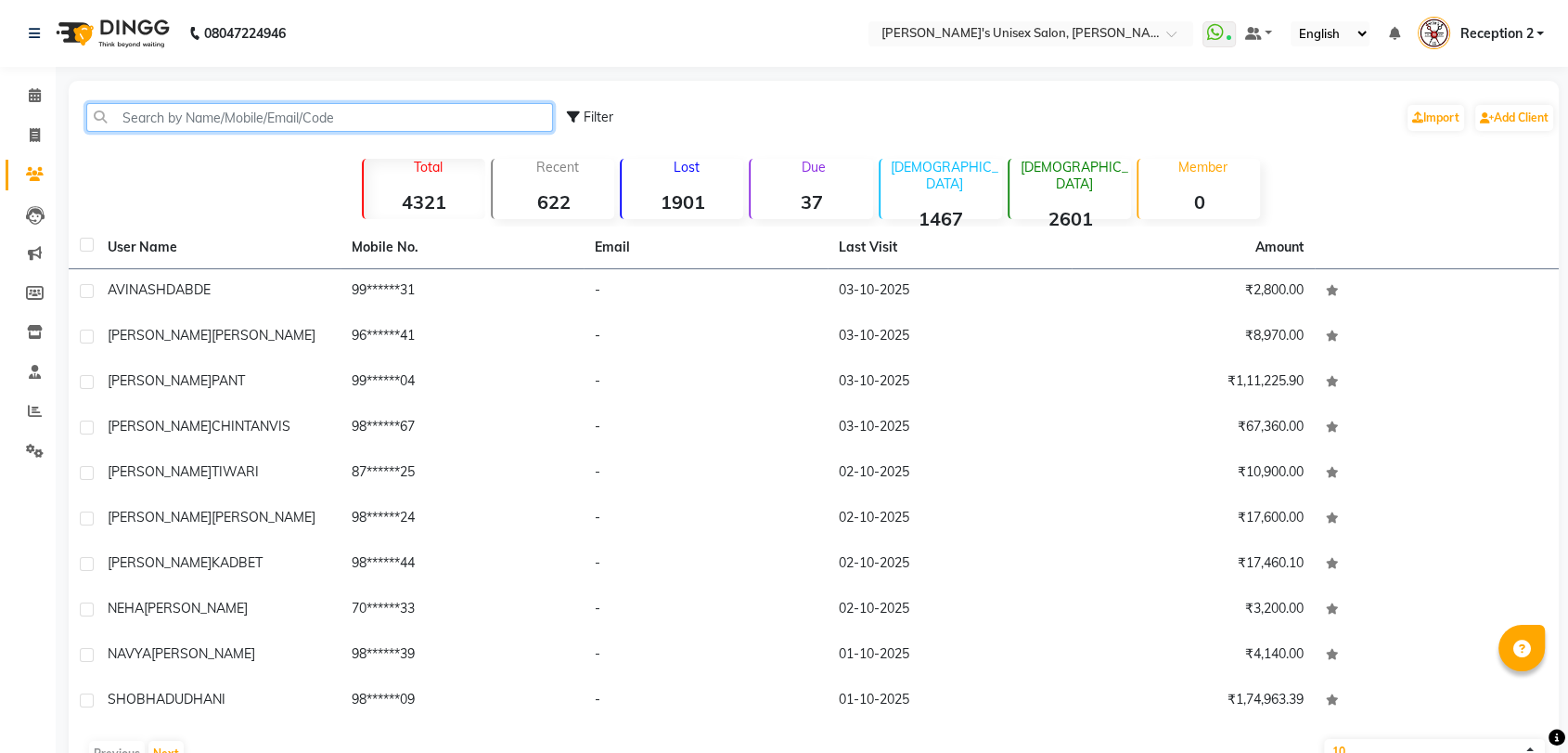
click at [196, 110] on input "text" at bounding box center [319, 117] width 467 height 29
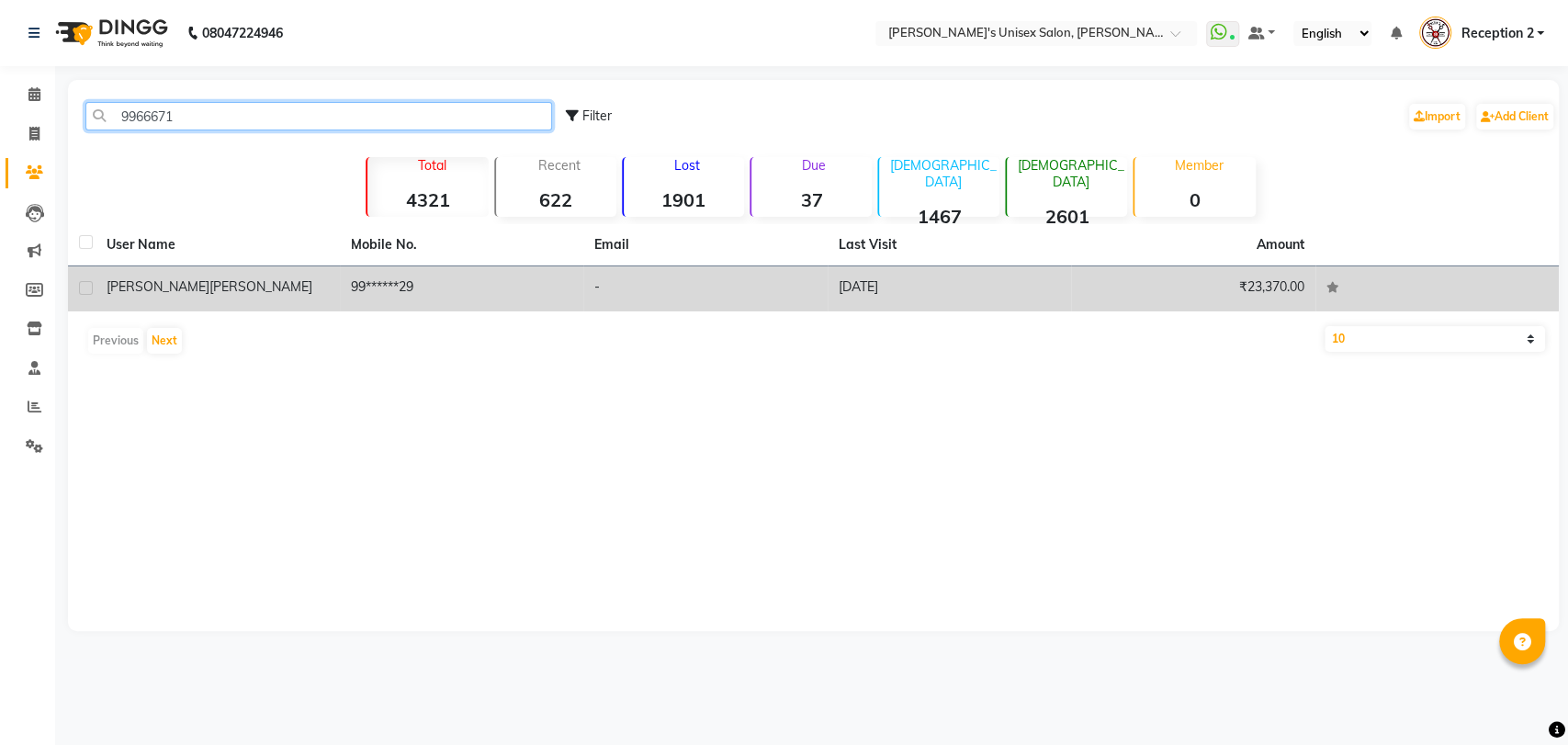
type input "9966671"
click at [218, 286] on span "J B LAXSHMI" at bounding box center [260, 287] width 103 height 17
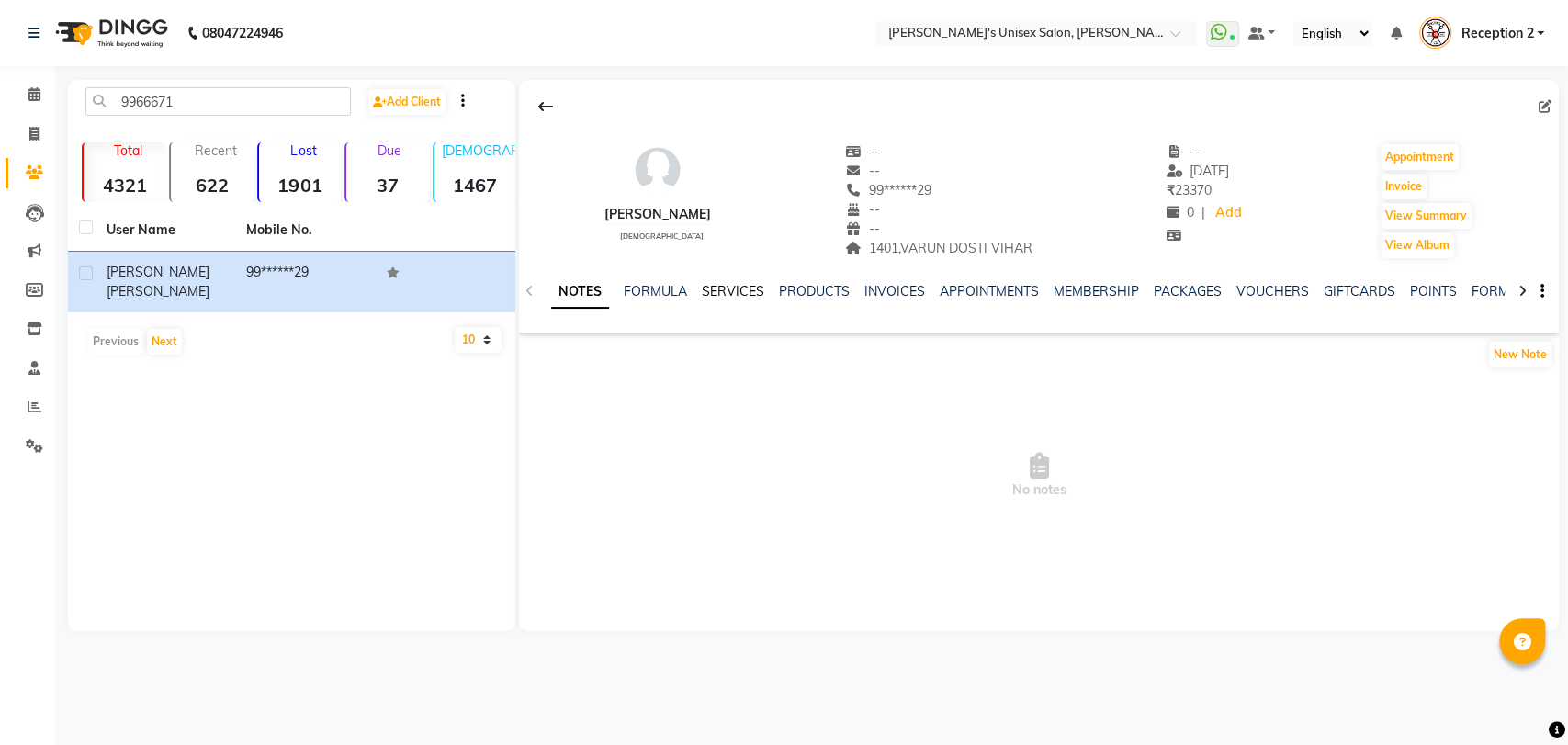
click at [740, 292] on link "SERVICES" at bounding box center [732, 292] width 62 height 17
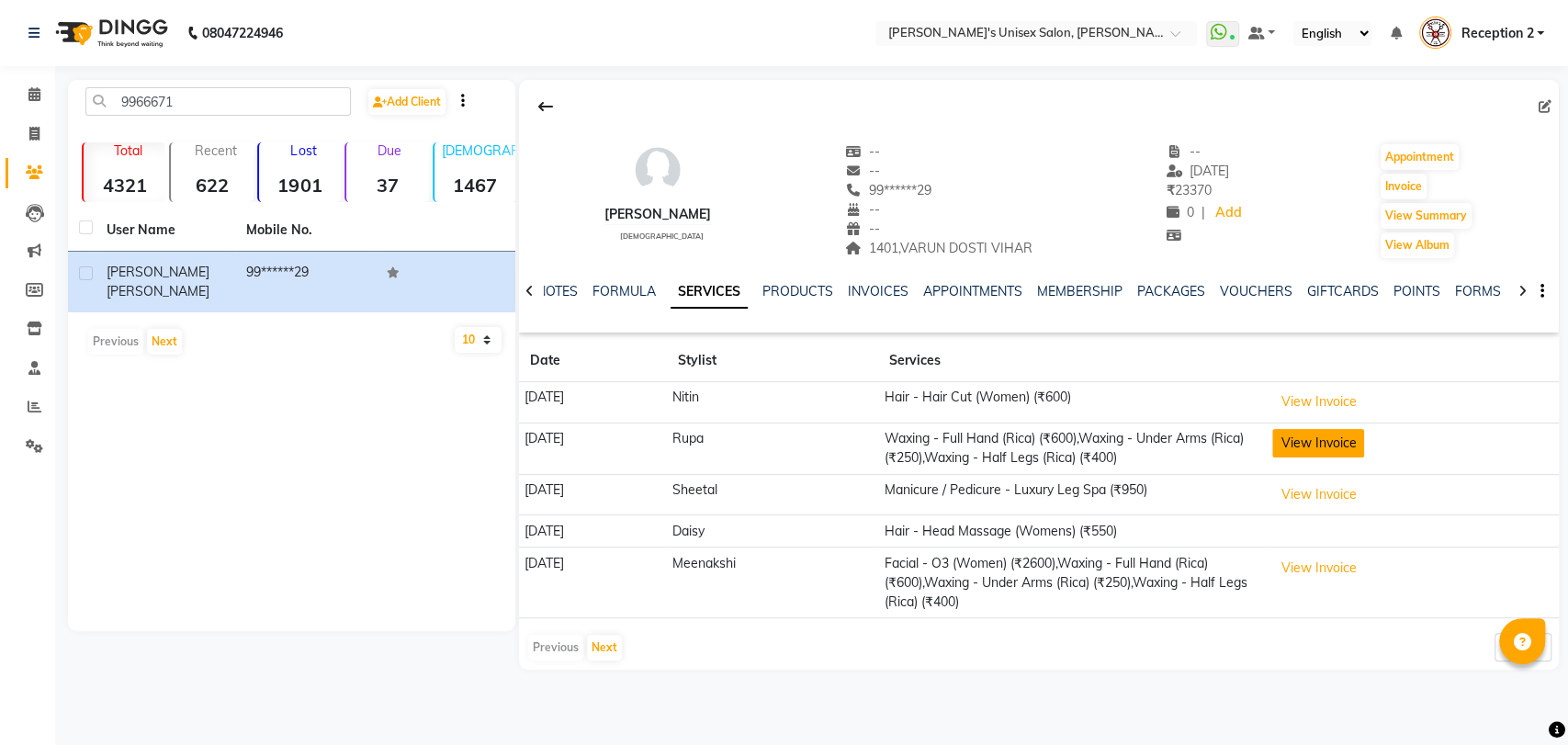
click at [1329, 450] on button "View Invoice" at bounding box center [1318, 443] width 92 height 29
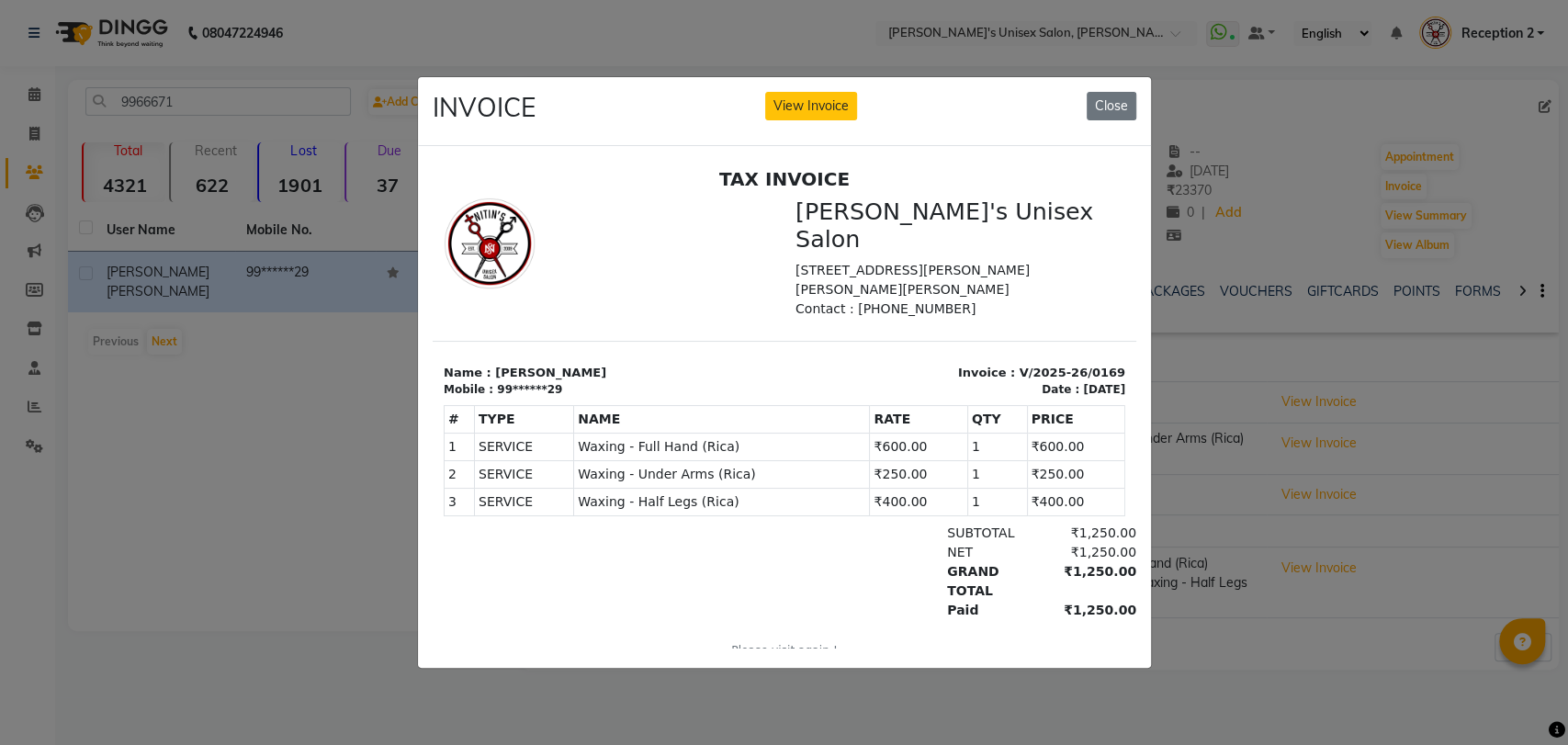
scroll to position [15, 0]
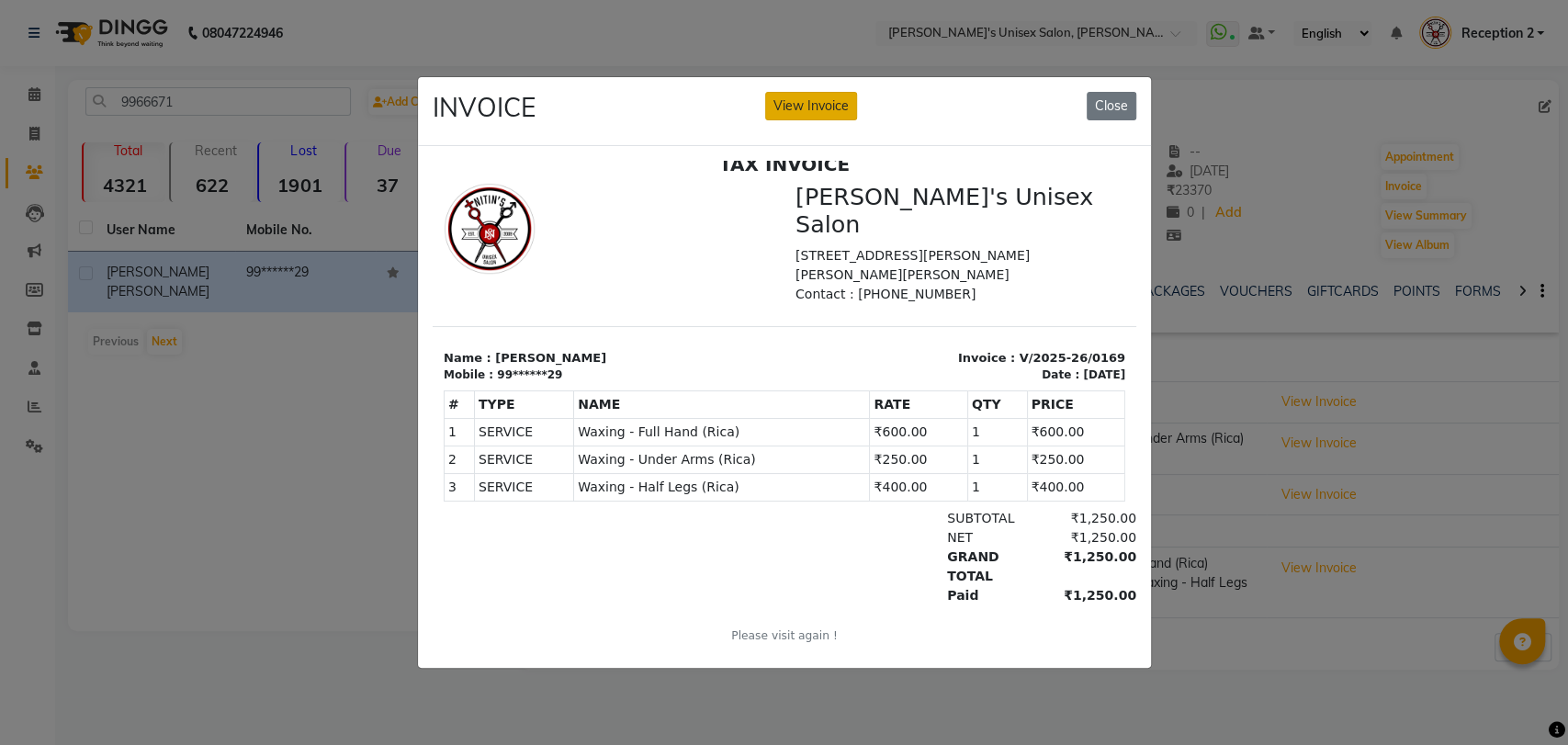
click at [830, 96] on button "View Invoice" at bounding box center [811, 106] width 92 height 29
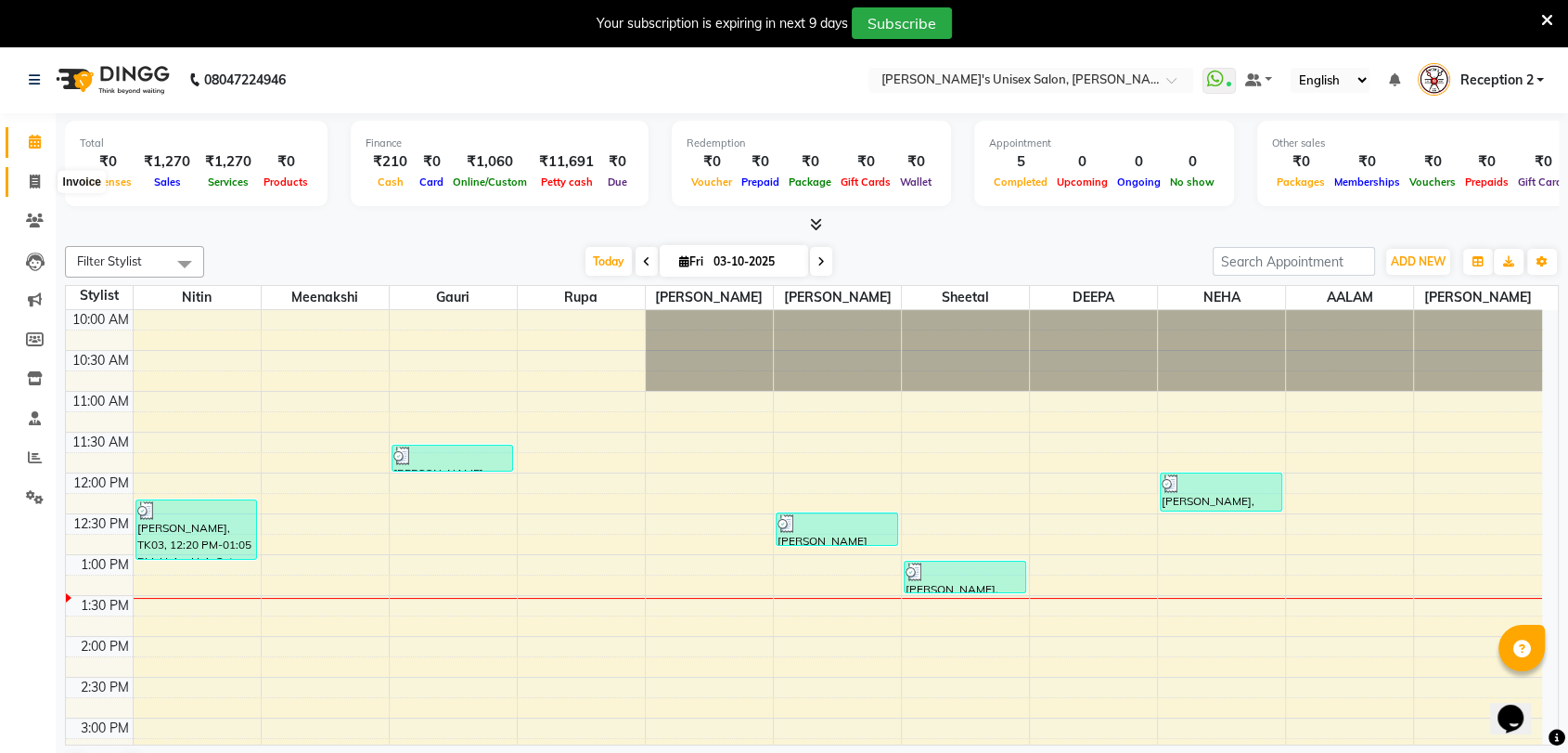
click at [42, 181] on span at bounding box center [35, 182] width 33 height 22
select select "62"
select select "service"
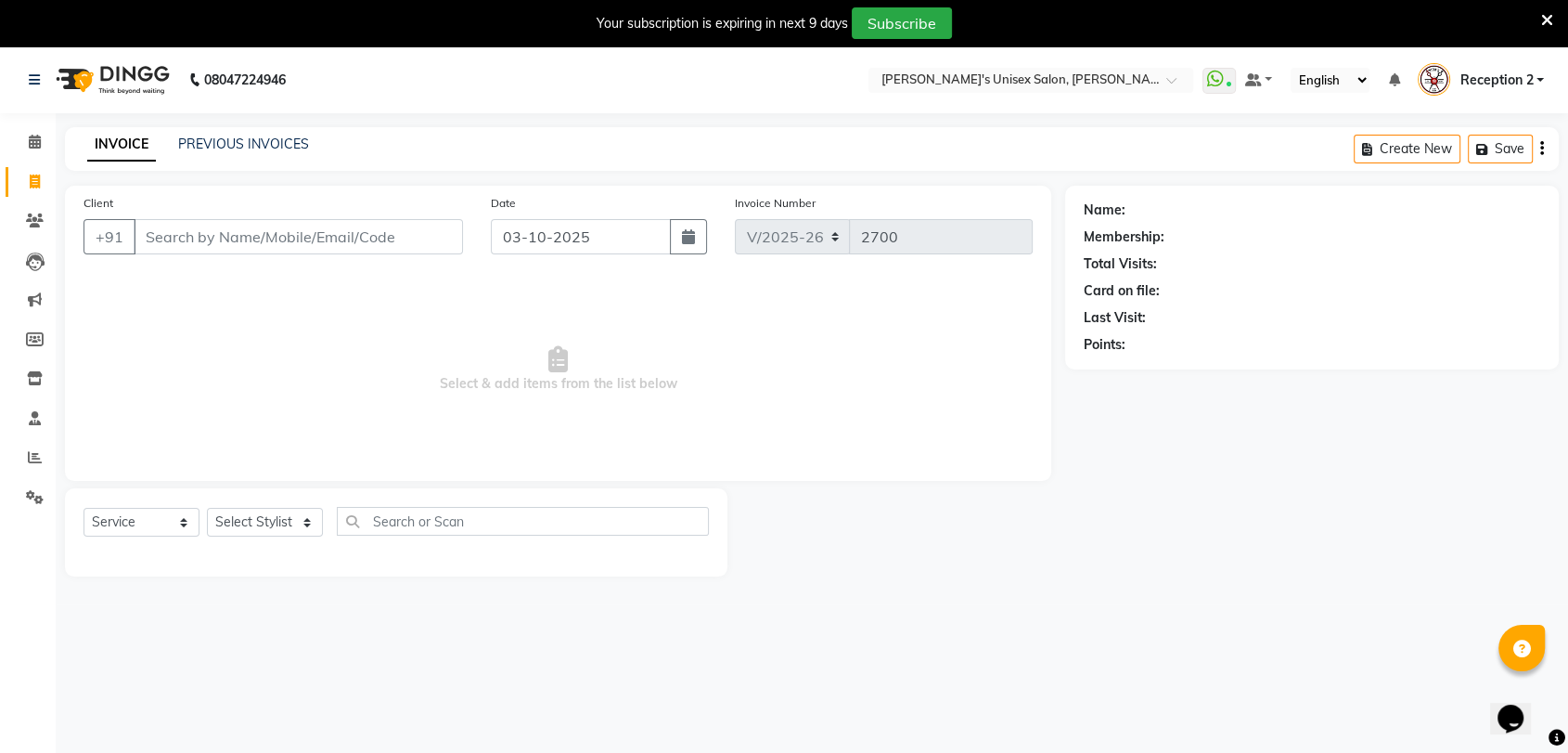
click at [200, 252] on input "Client" at bounding box center [298, 237] width 329 height 36
click at [269, 524] on select "Select Stylist AALAM Ankita DEEPA Gauri Meenakshi NEHA Nitin Prajakta Reception…" at bounding box center [265, 522] width 116 height 29
select select "2430"
click at [207, 508] on select "Select Stylist AALAM Ankita DEEPA Gauri Meenakshi NEHA Nitin Prajakta Reception…" at bounding box center [265, 522] width 116 height 29
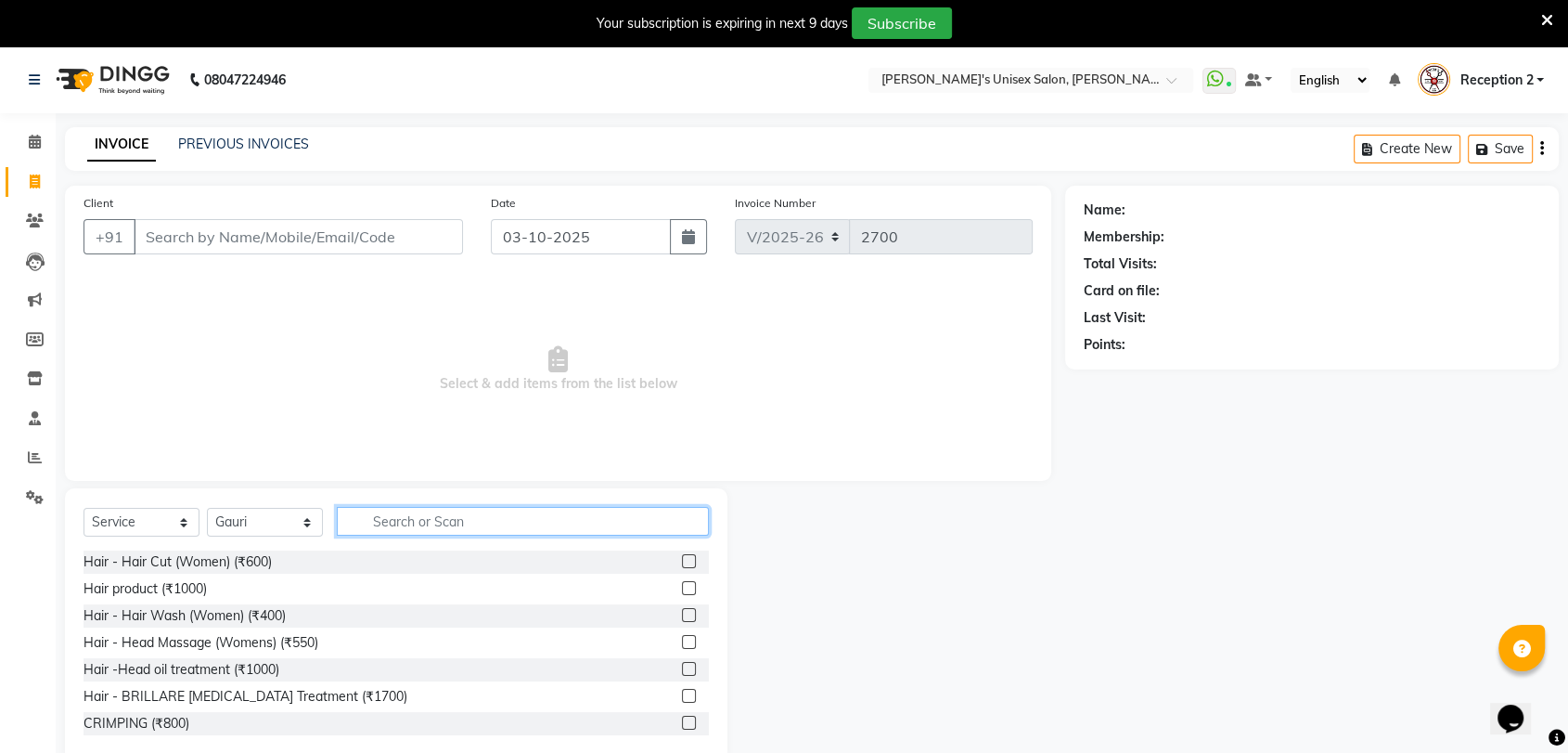
click at [453, 522] on input "text" at bounding box center [523, 521] width 372 height 29
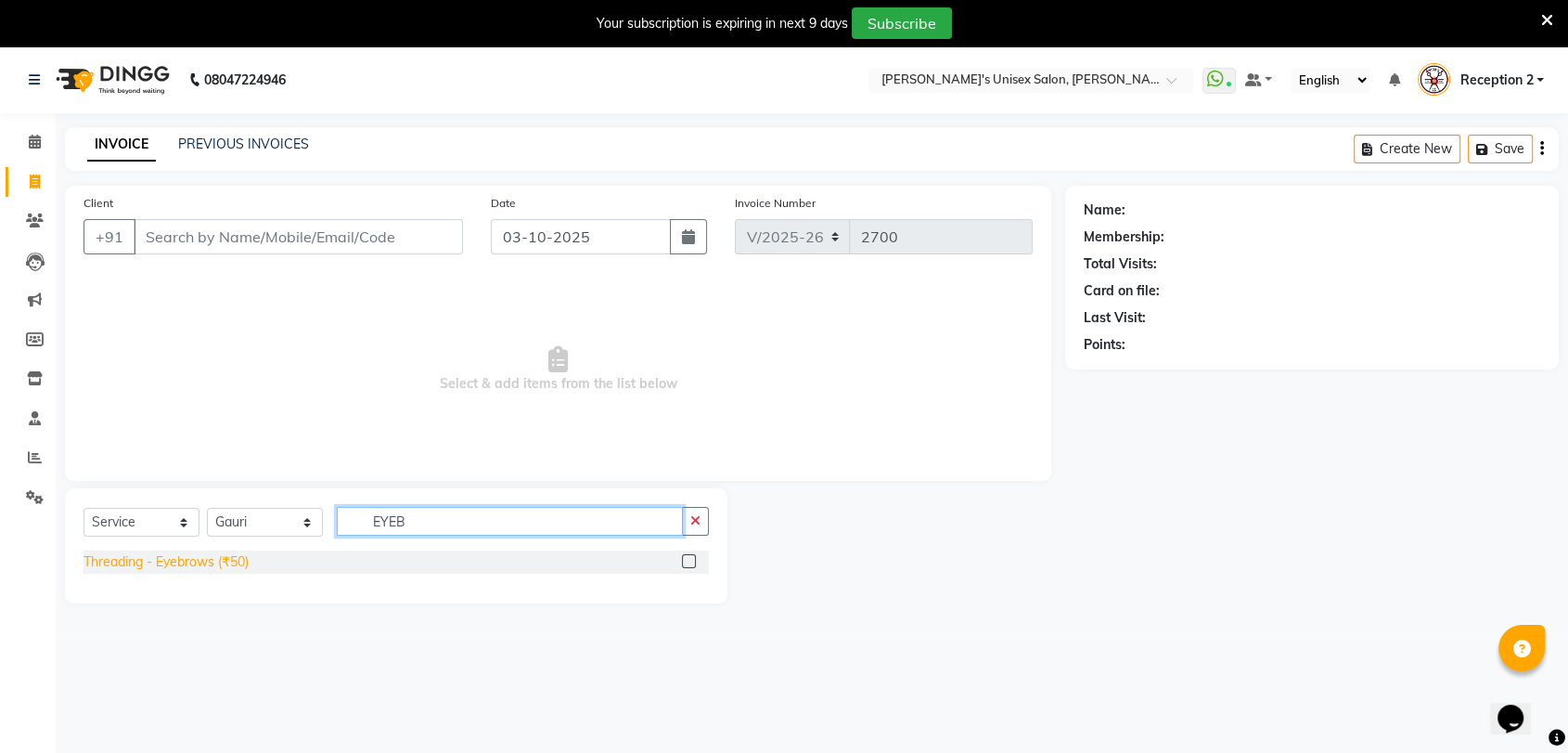
type input "EYEB"
click at [212, 561] on div "Threading - Eyebrows (₹50)" at bounding box center [165, 562] width 165 height 20
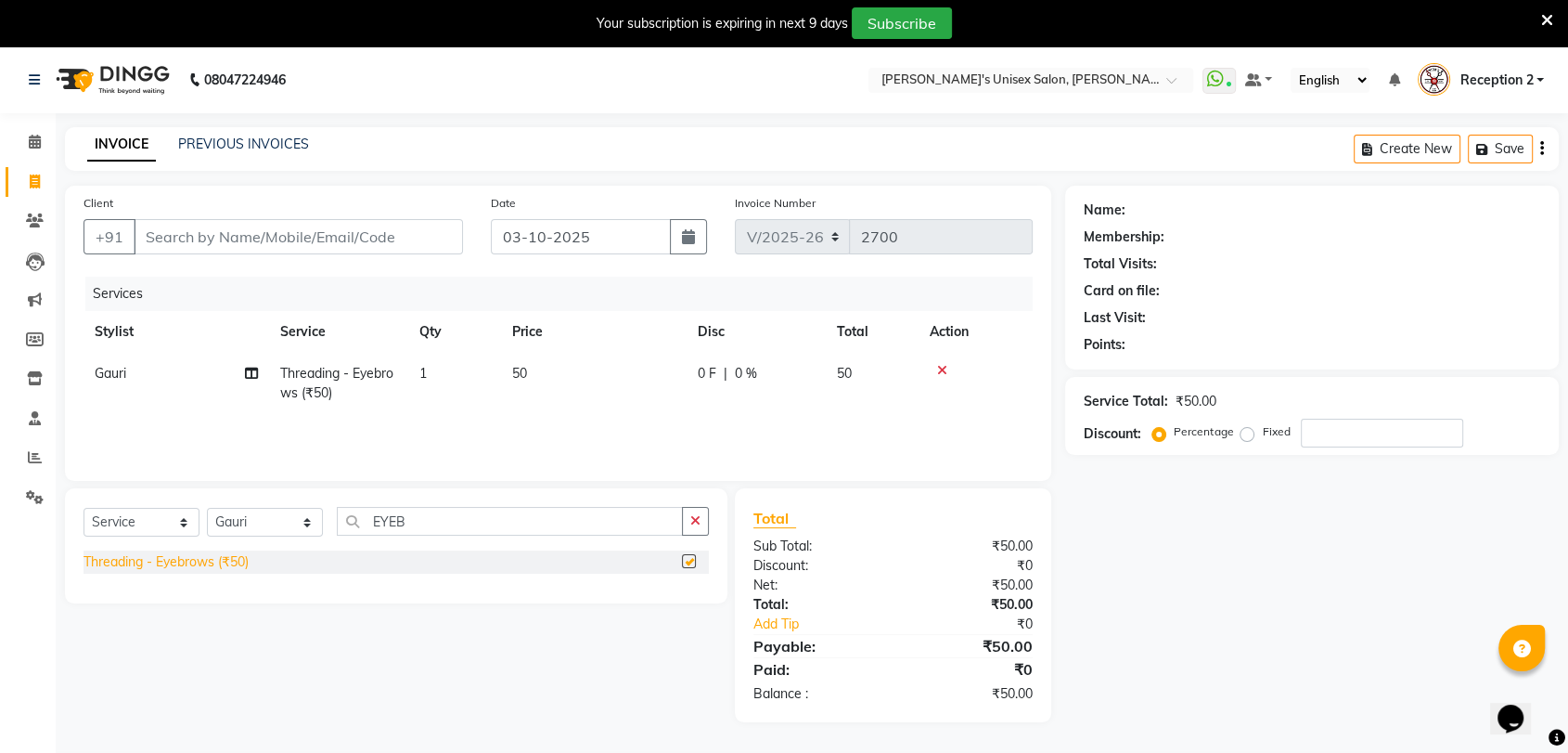
checkbox input "false"
click at [415, 521] on input "EYEB" at bounding box center [510, 521] width 346 height 29
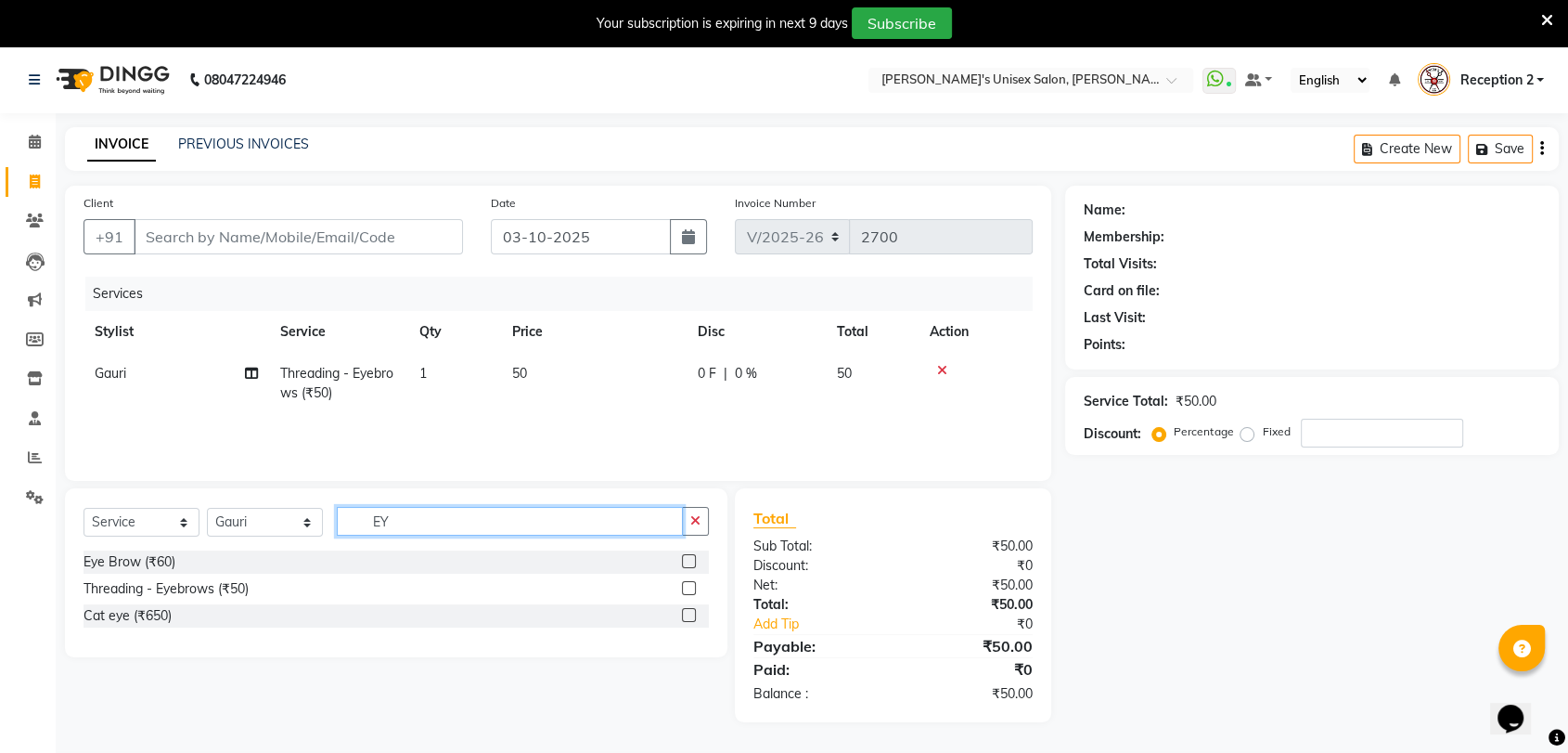
type input "E"
type input "FORE"
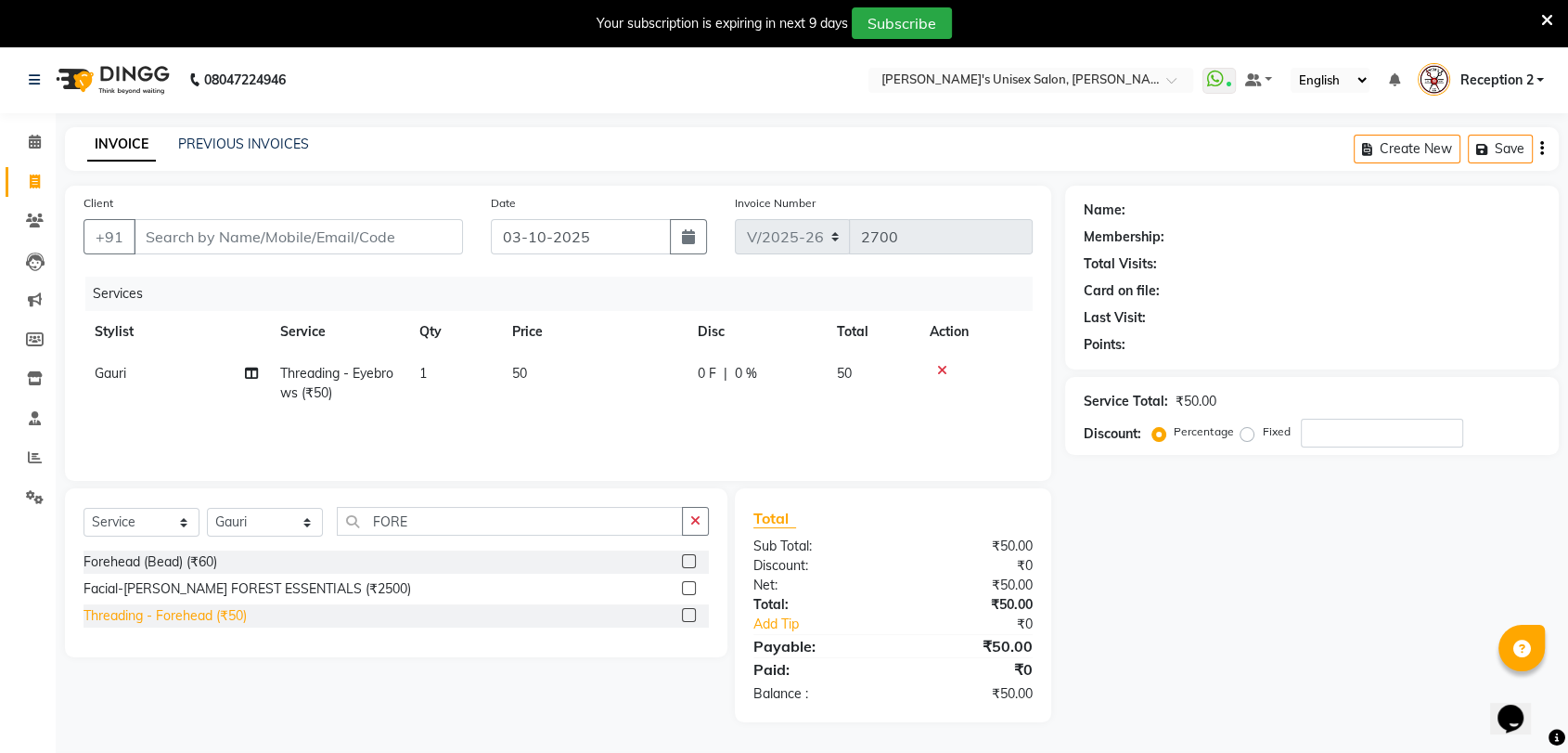
click at [203, 617] on div "Threading - Forehead (₹50)" at bounding box center [165, 615] width 164 height 20
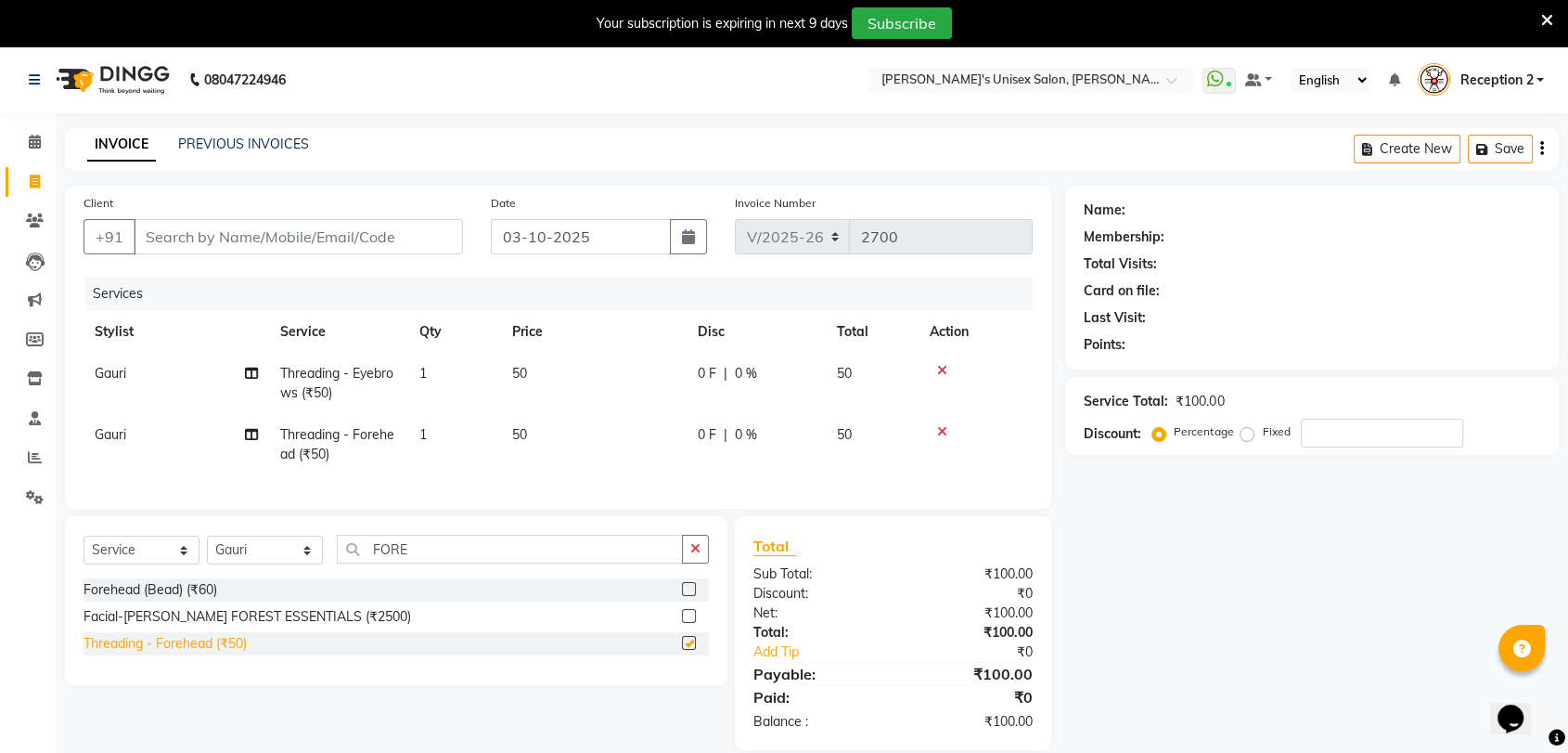
checkbox input "false"
click at [280, 563] on select "Select Stylist AALAM Ankita DEEPA Gauri Meenakshi NEHA Nitin Prajakta Reception…" at bounding box center [265, 550] width 116 height 29
select select "10151"
click at [207, 552] on select "Select Stylist AALAM Ankita DEEPA Gauri Meenakshi NEHA Nitin Prajakta Reception…" at bounding box center [265, 550] width 116 height 29
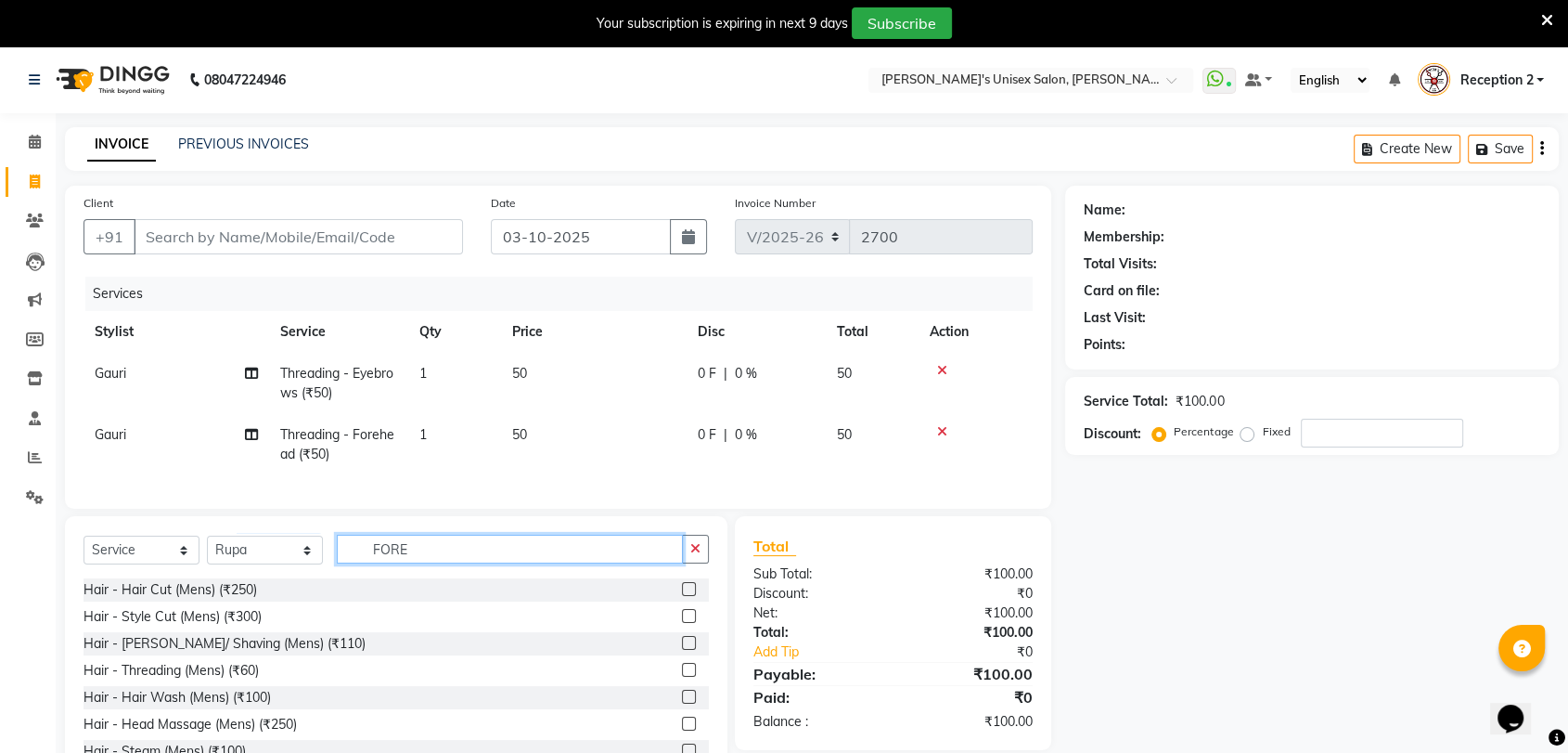
click at [412, 563] on input "FORE" at bounding box center [510, 549] width 346 height 29
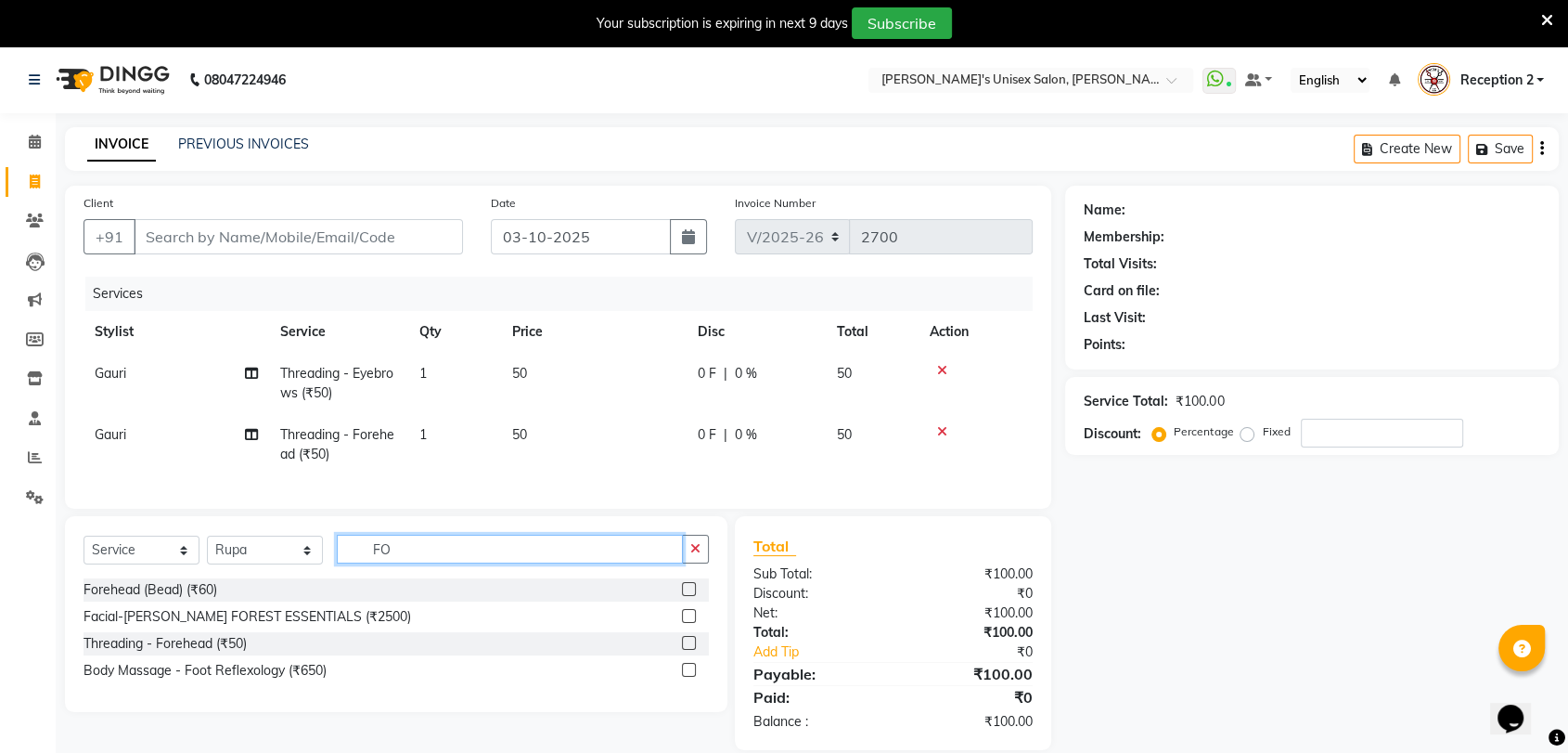
type input "F"
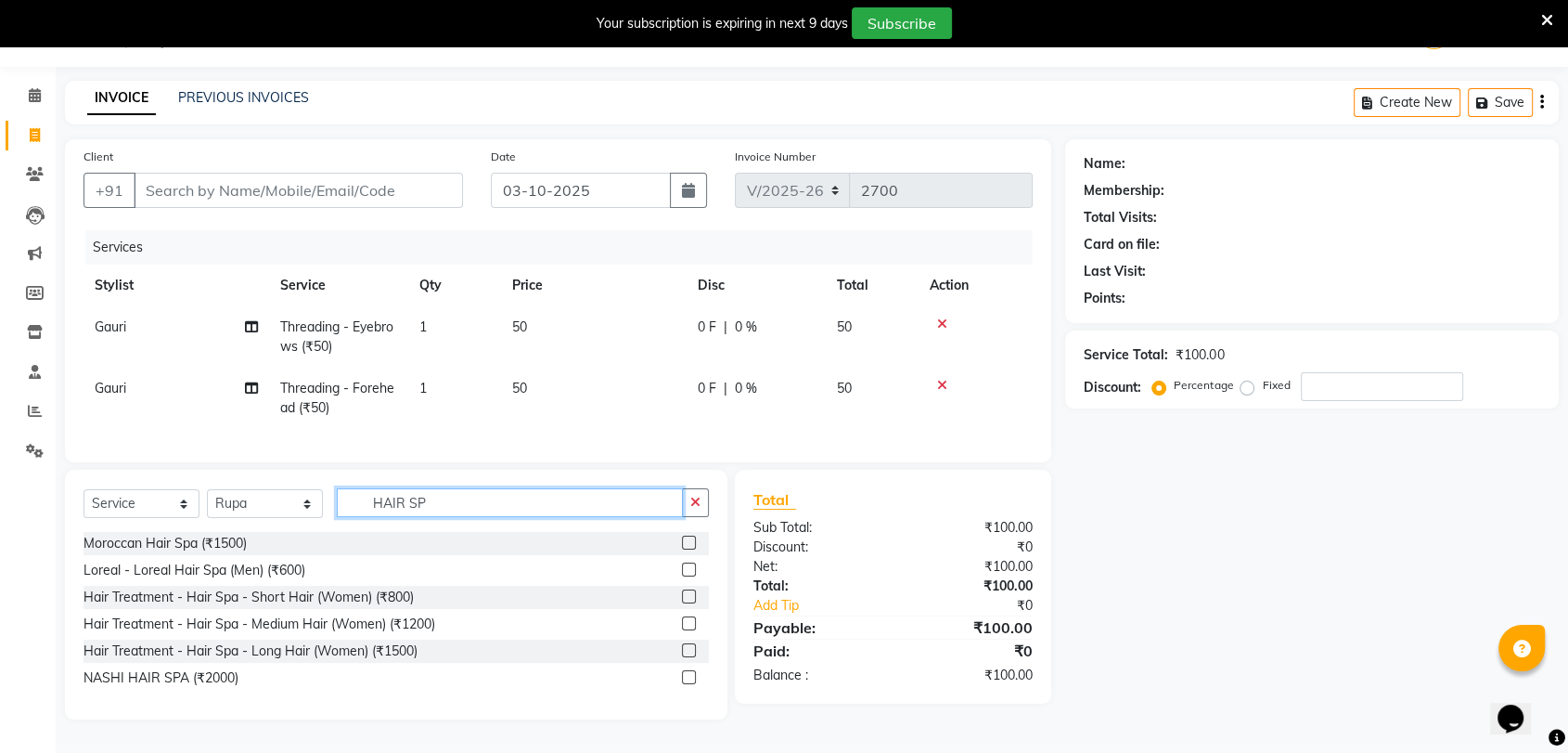
scroll to position [56, 0]
type input "HAIR SP"
click at [686, 629] on label at bounding box center [689, 623] width 14 height 14
click at [686, 629] on input "checkbox" at bounding box center [688, 624] width 12 height 12
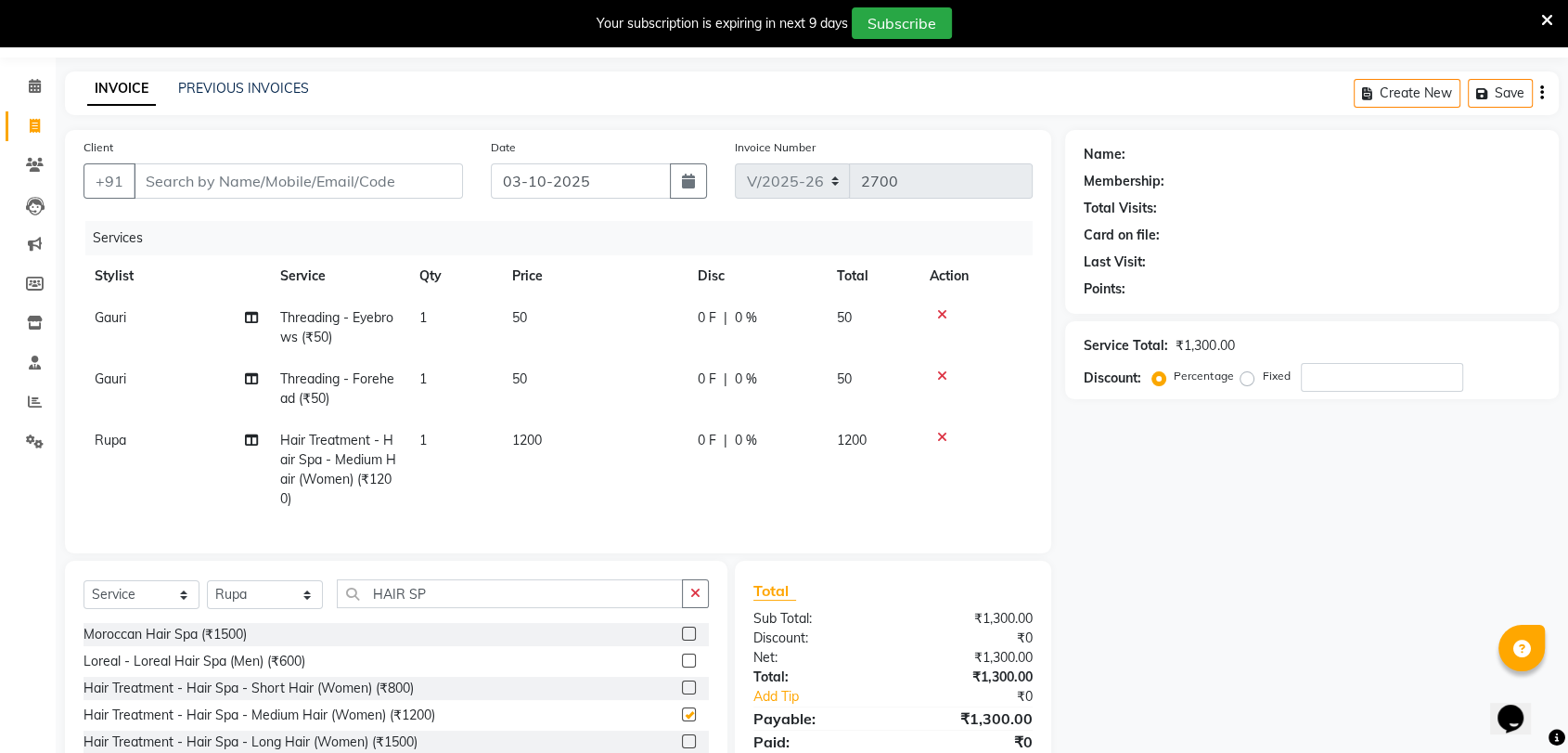
checkbox input "false"
click at [1336, 373] on input "number" at bounding box center [1383, 377] width 163 height 29
type input "10"
click at [1275, 514] on div "Name: Membership: Total Visits: Card on file: Last Visit: Points: Service Total…" at bounding box center [1318, 471] width 508 height 681
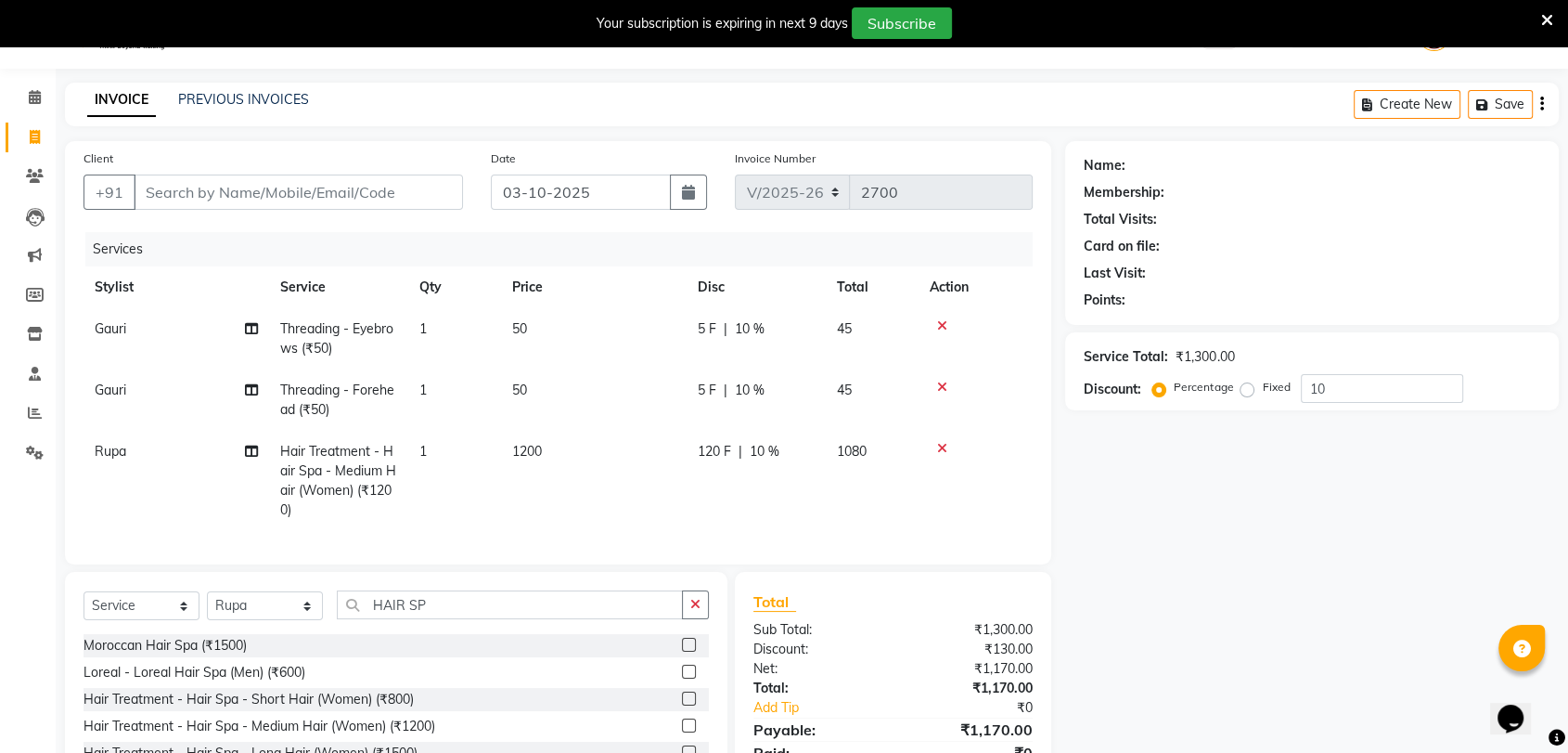
scroll to position [44, 0]
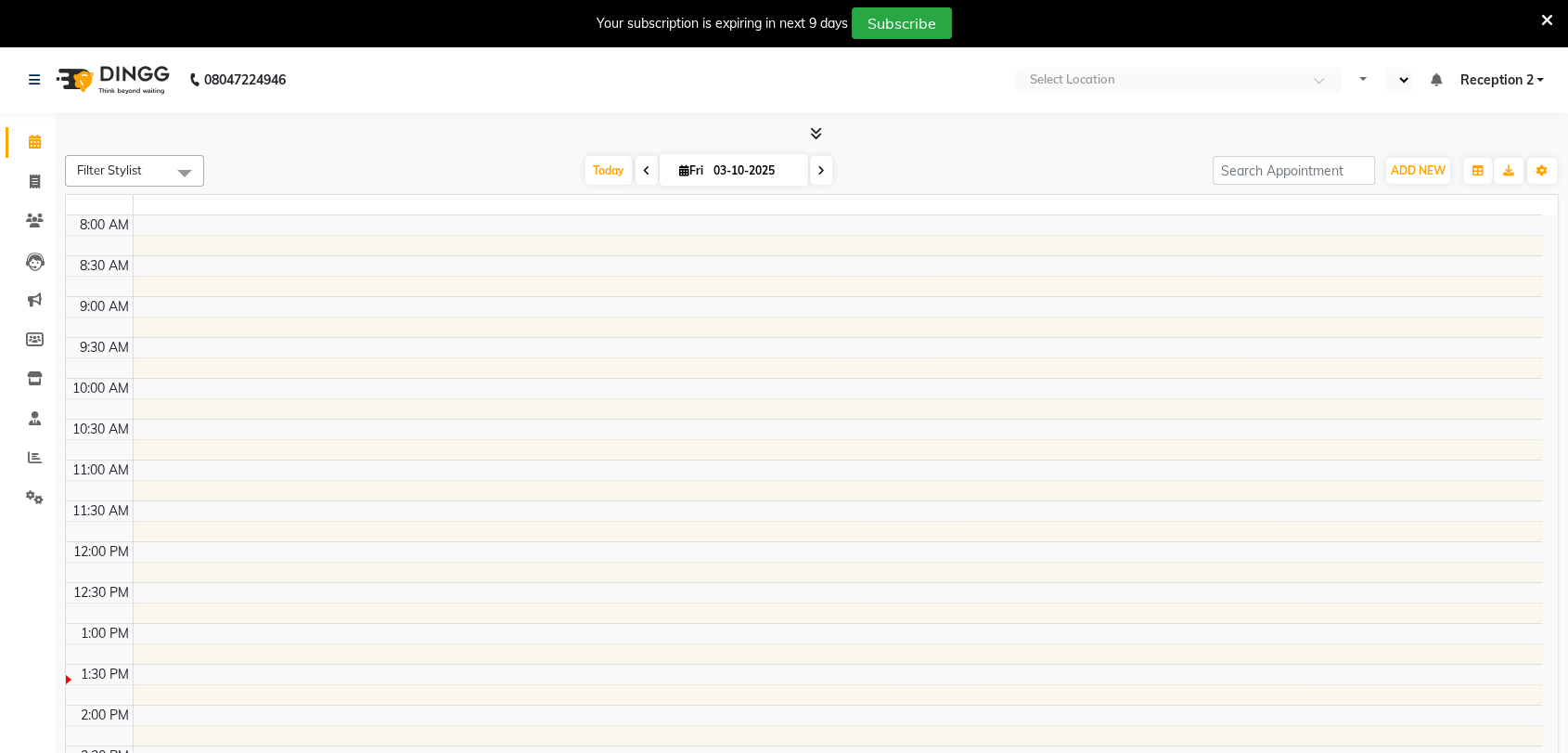
select select "en"
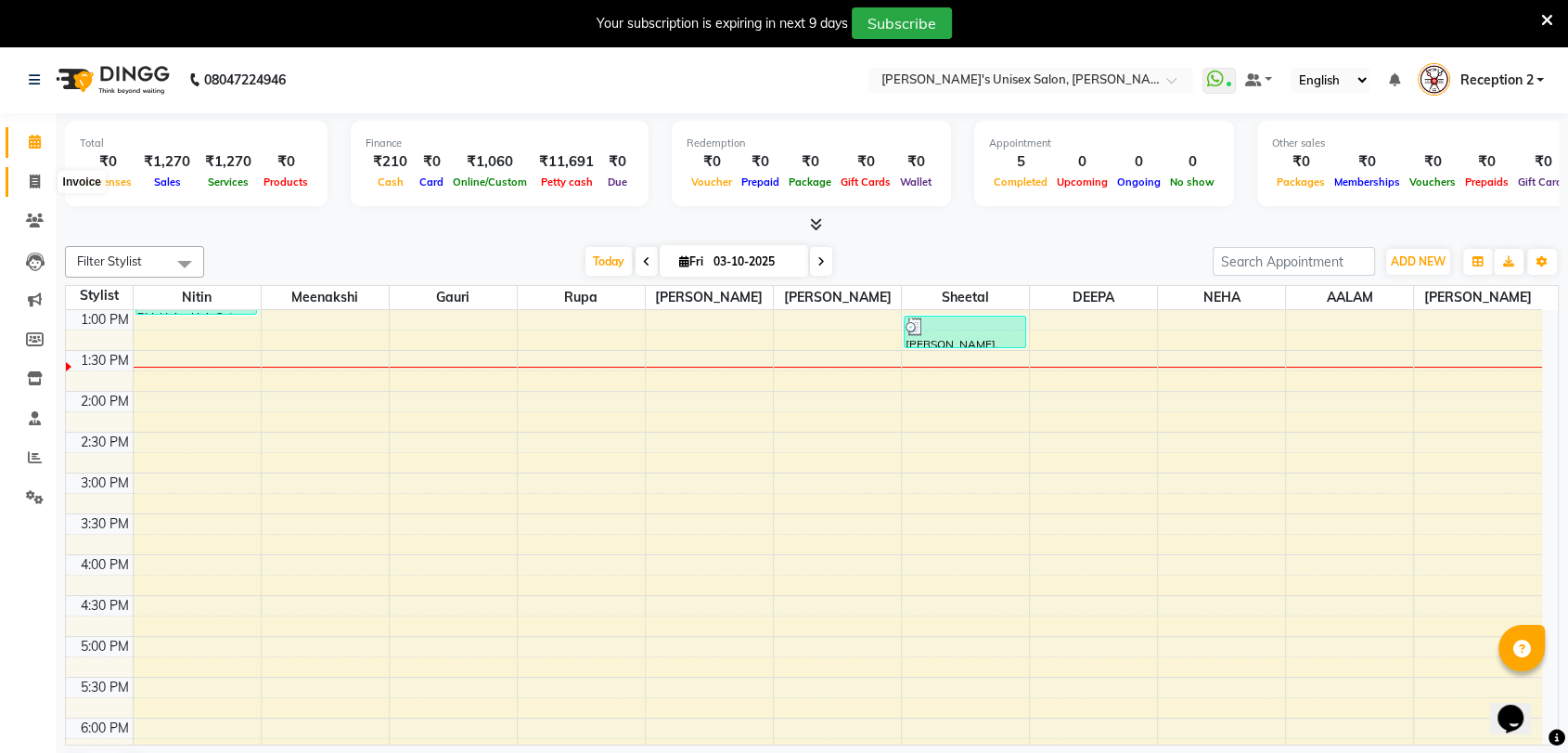
click at [31, 179] on icon at bounding box center [35, 181] width 10 height 14
select select "62"
select select "service"
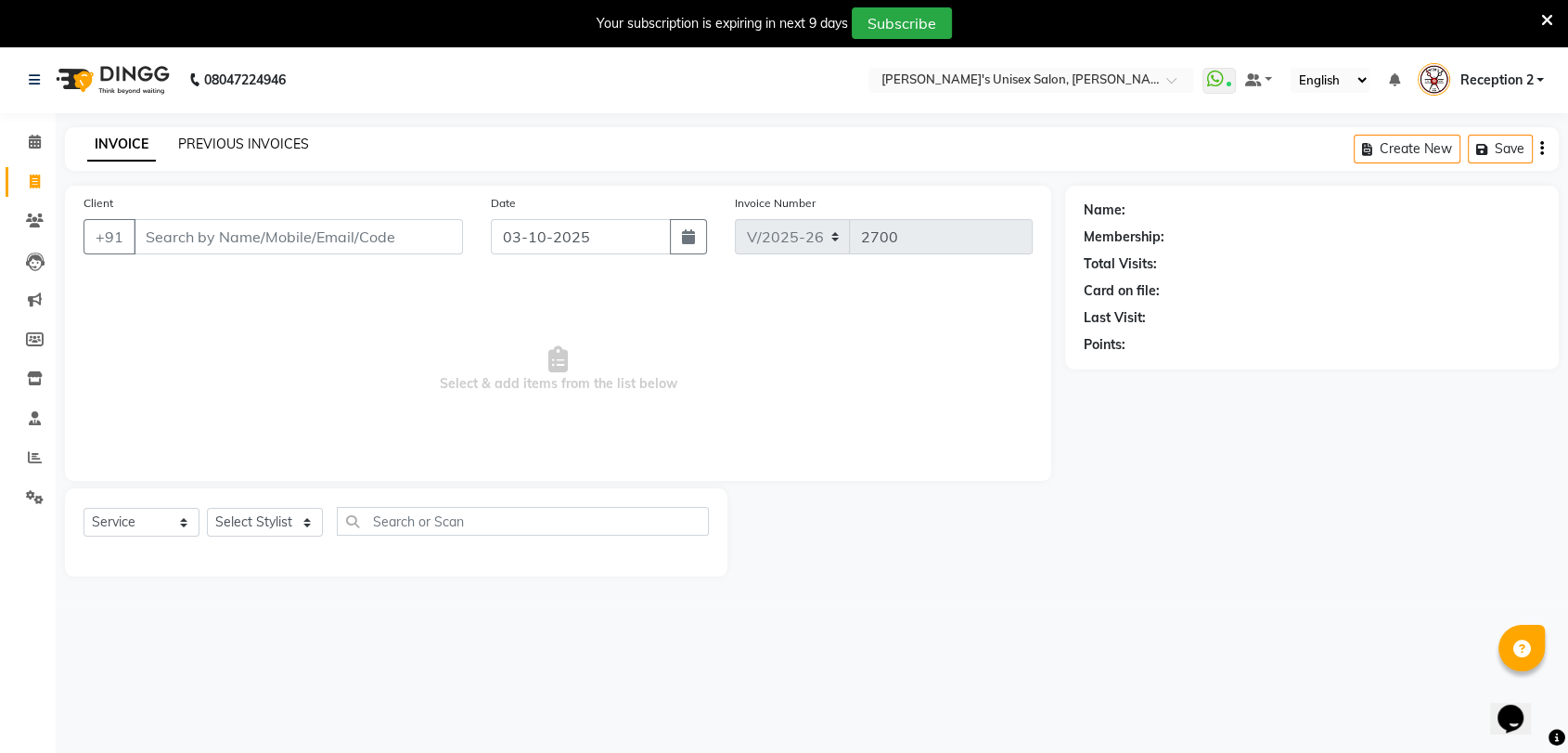
click at [243, 143] on link "PREVIOUS INVOICES" at bounding box center [244, 144] width 131 height 17
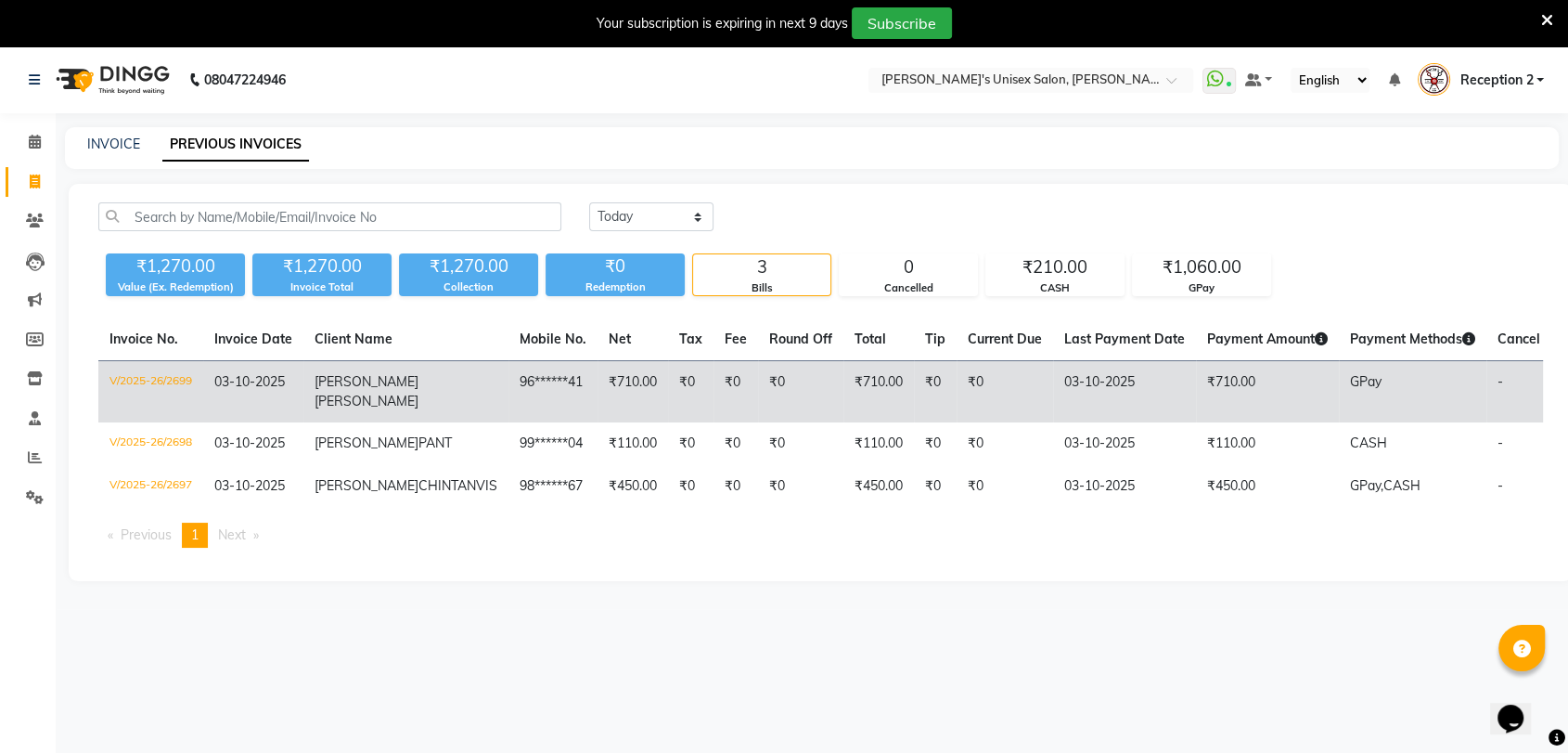
click at [358, 386] on span "[PERSON_NAME]" at bounding box center [366, 382] width 104 height 17
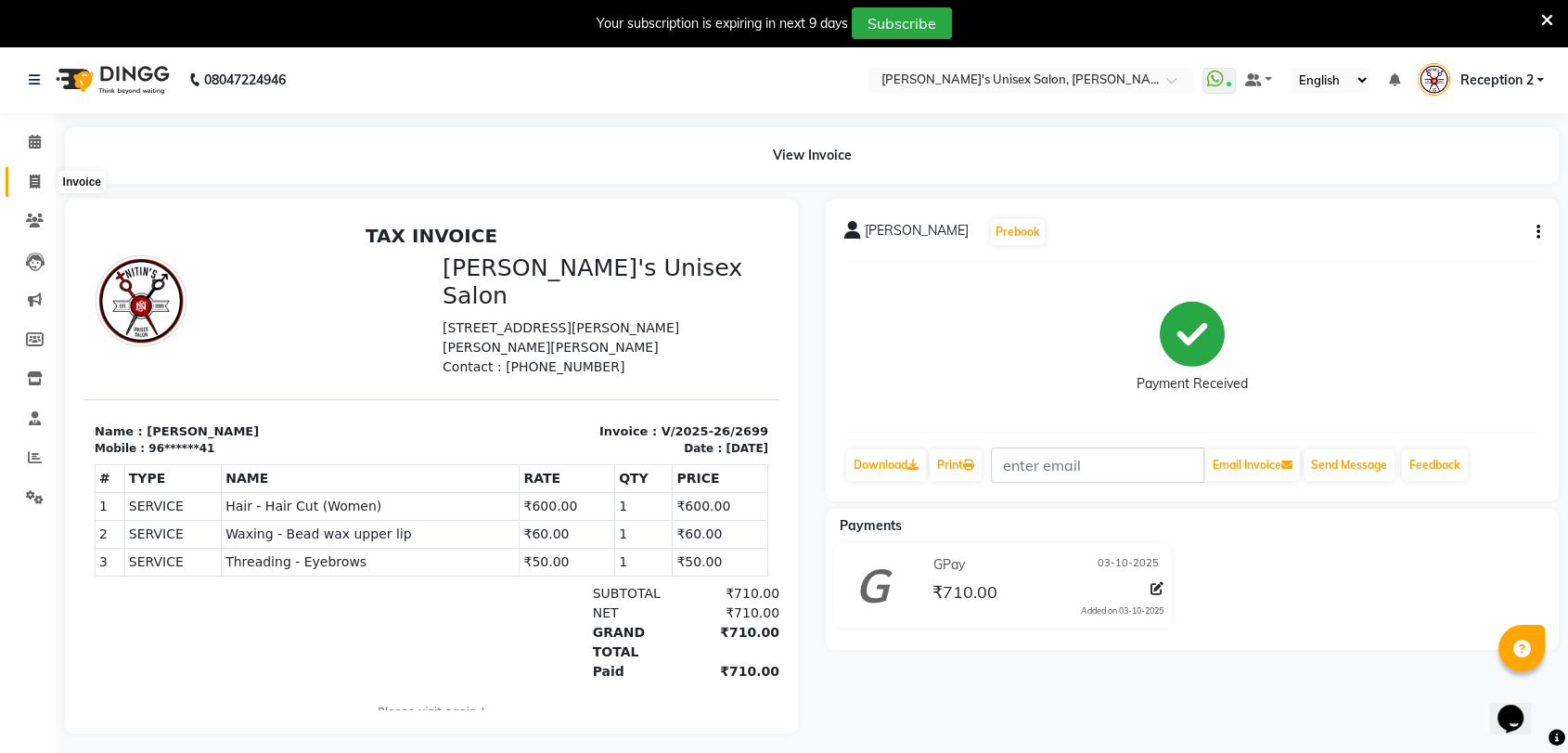
click at [36, 187] on icon at bounding box center [35, 181] width 10 height 14
select select "service"
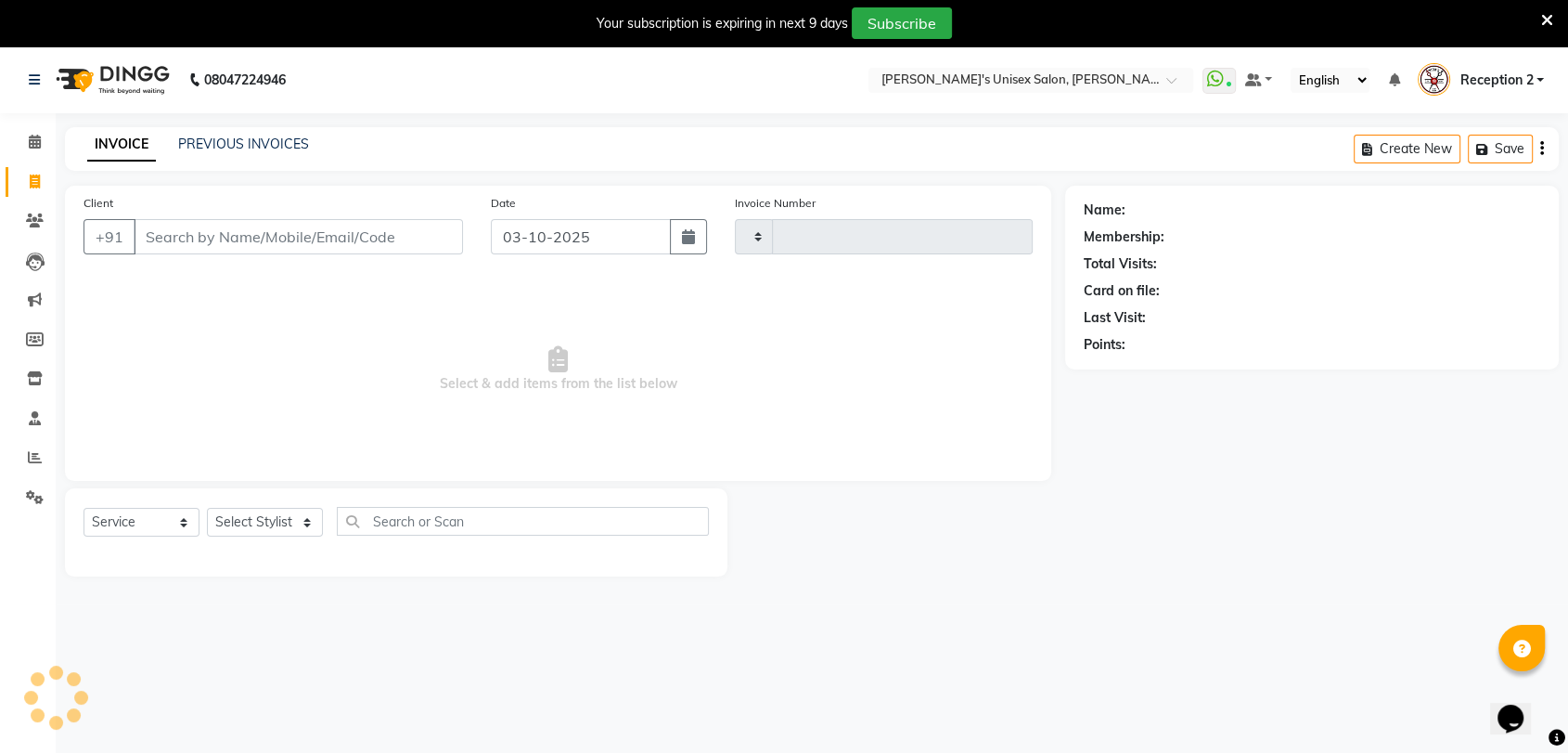
scroll to position [46, 0]
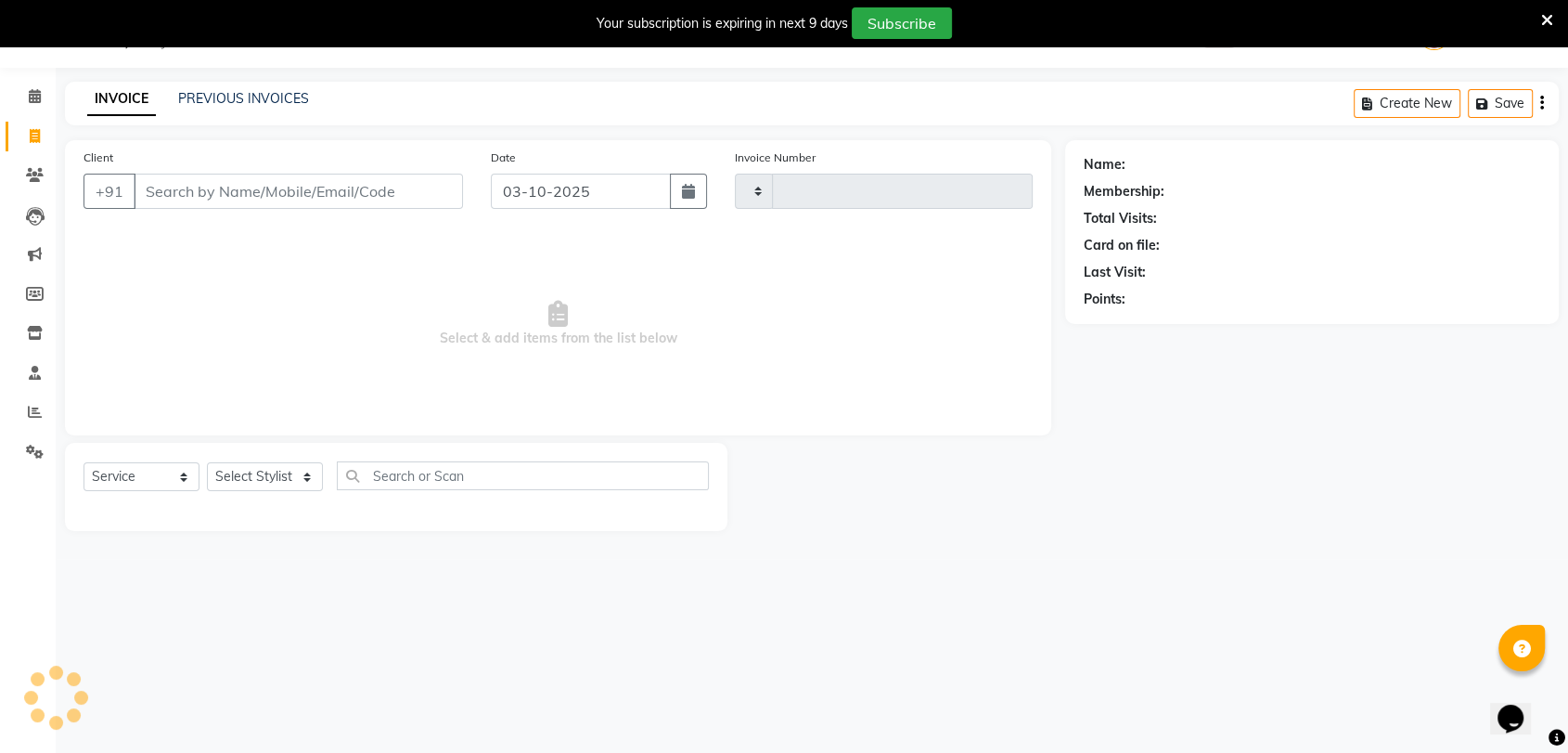
type input "2700"
select select "62"
click at [248, 98] on link "PREVIOUS INVOICES" at bounding box center [244, 98] width 131 height 17
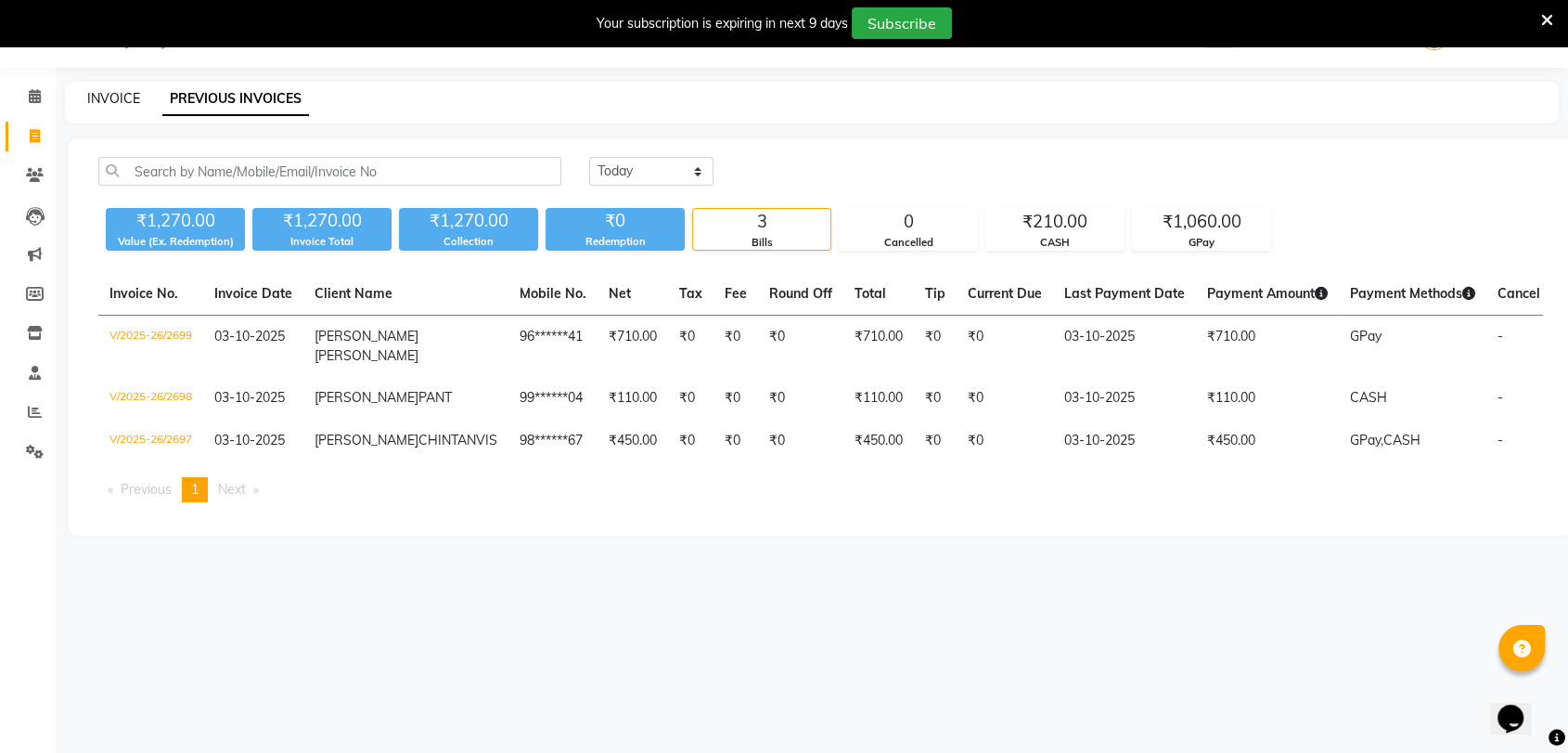
click at [99, 98] on link "INVOICE" at bounding box center [113, 98] width 53 height 17
select select "service"
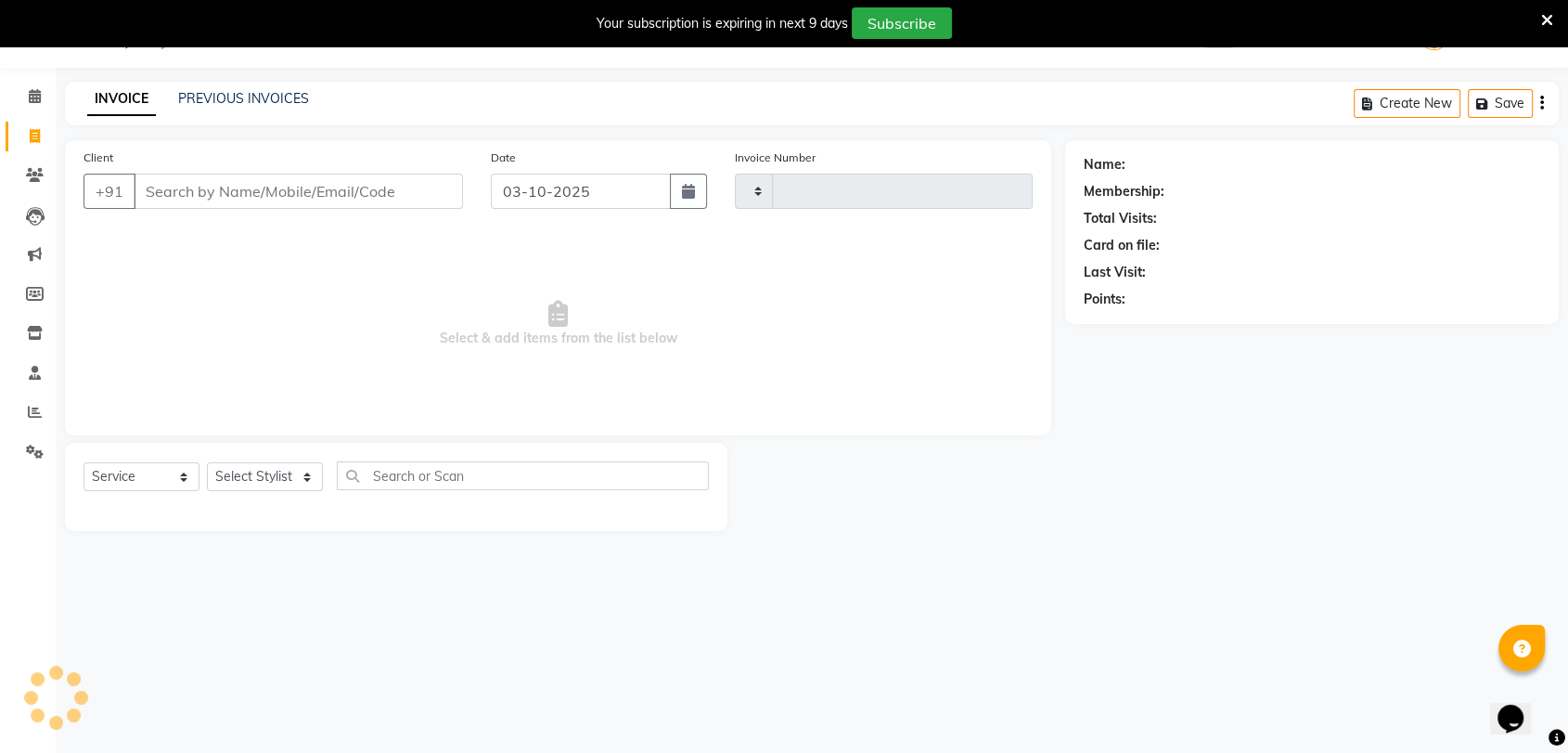
type input "2700"
select select "62"
drag, startPoint x: 390, startPoint y: 207, endPoint x: 376, endPoint y: 196, distance: 17.8
click at [376, 196] on input "Client" at bounding box center [298, 192] width 329 height 36
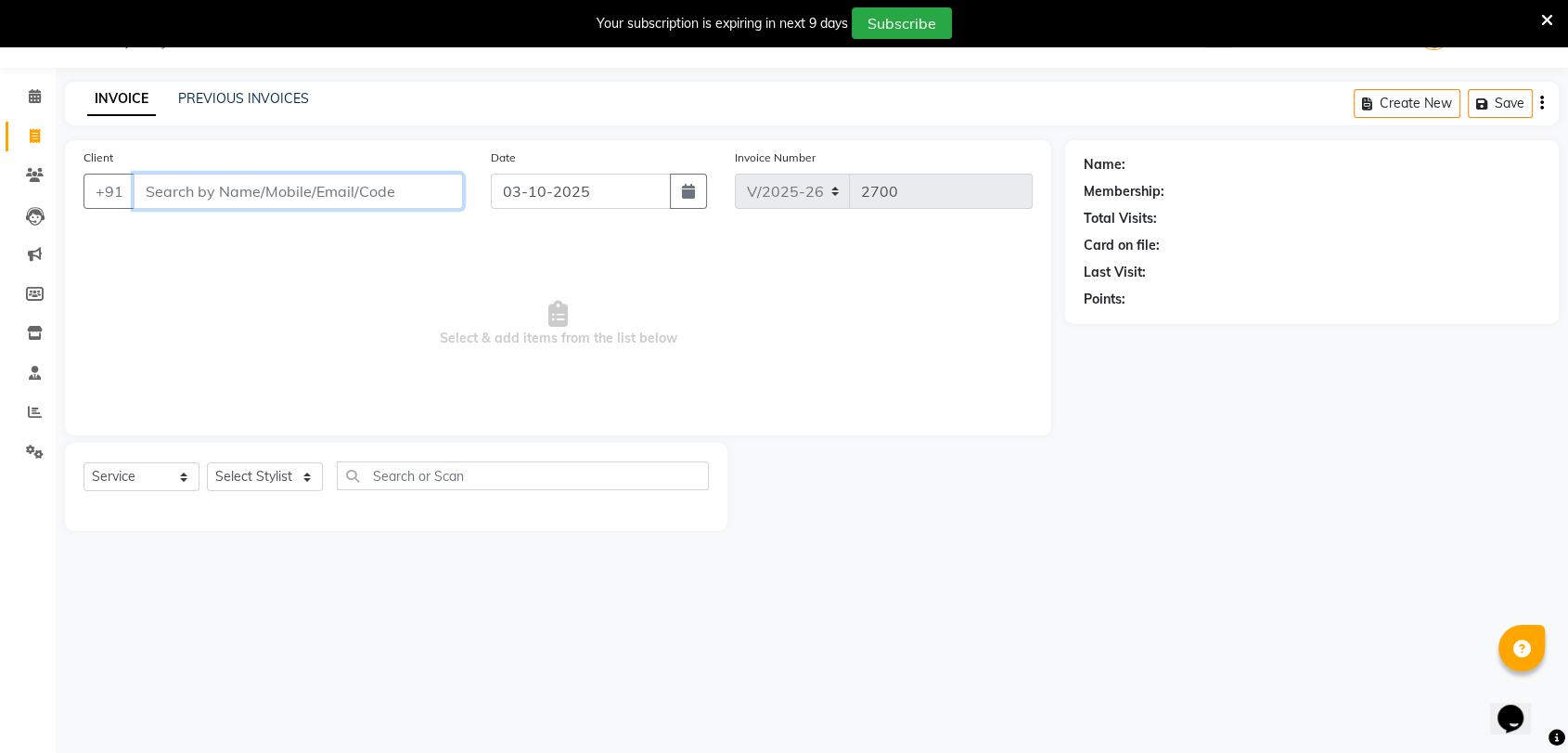
click at [376, 196] on input "Client" at bounding box center [298, 192] width 329 height 36
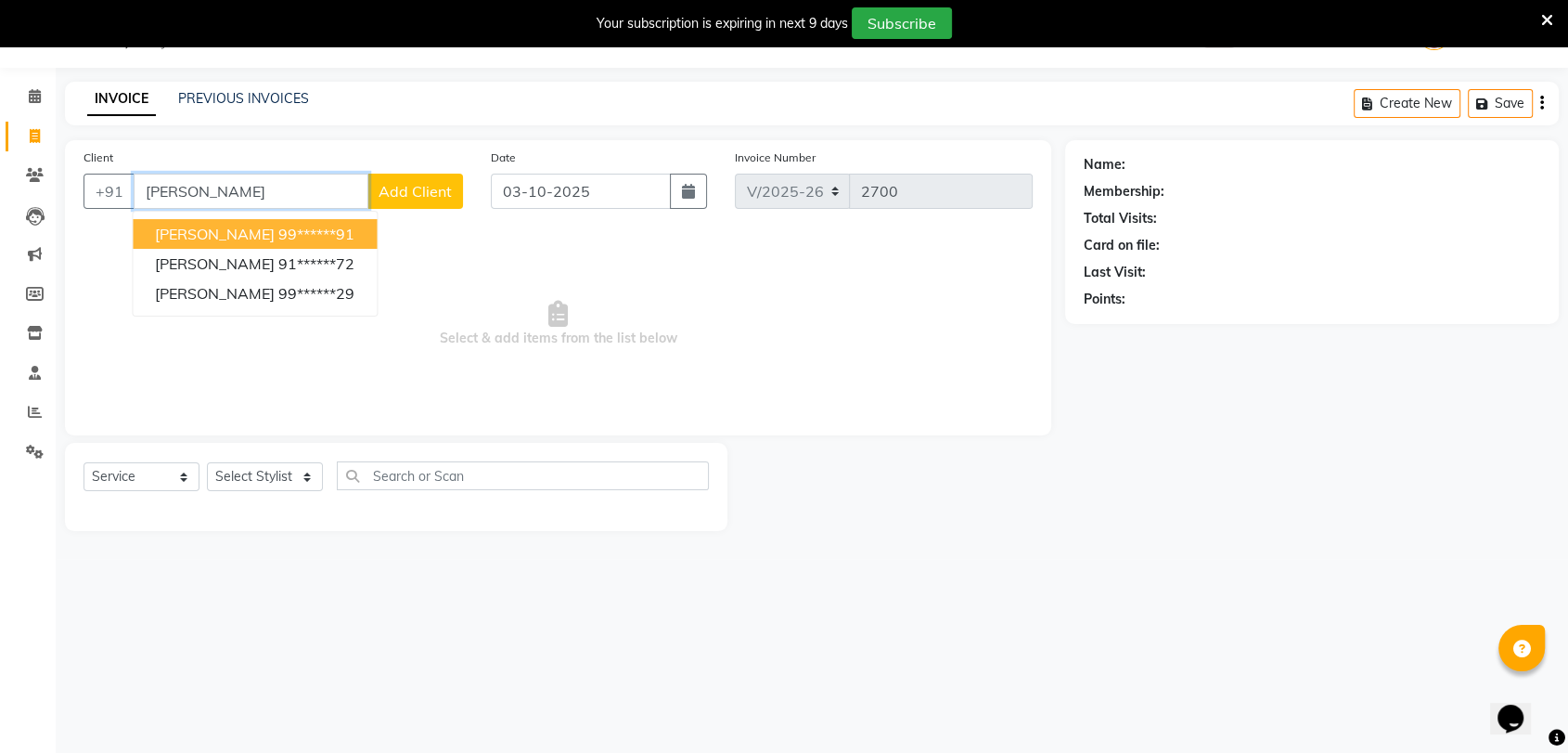
click at [264, 187] on input "MADHURI" at bounding box center [251, 192] width 235 height 36
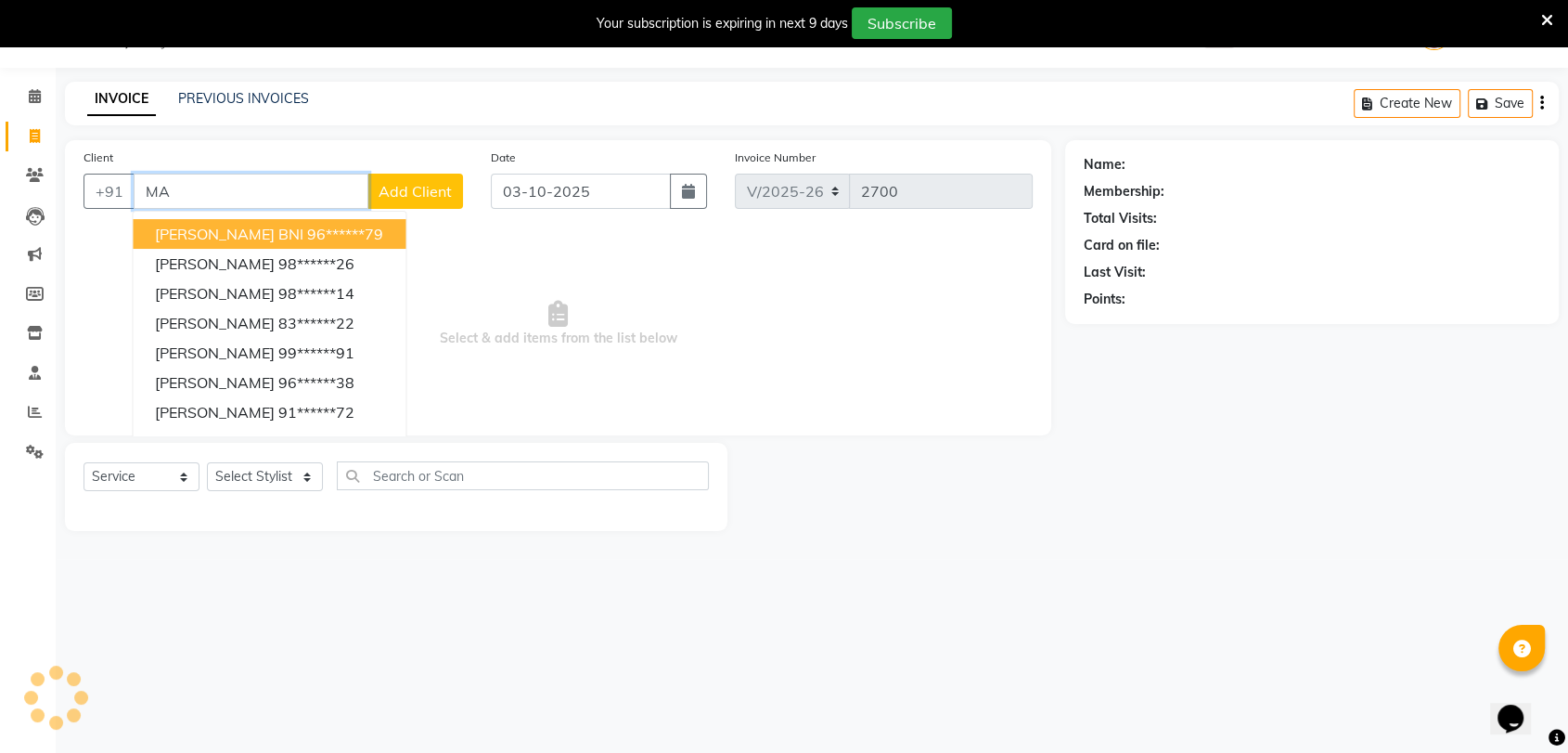
type input "M"
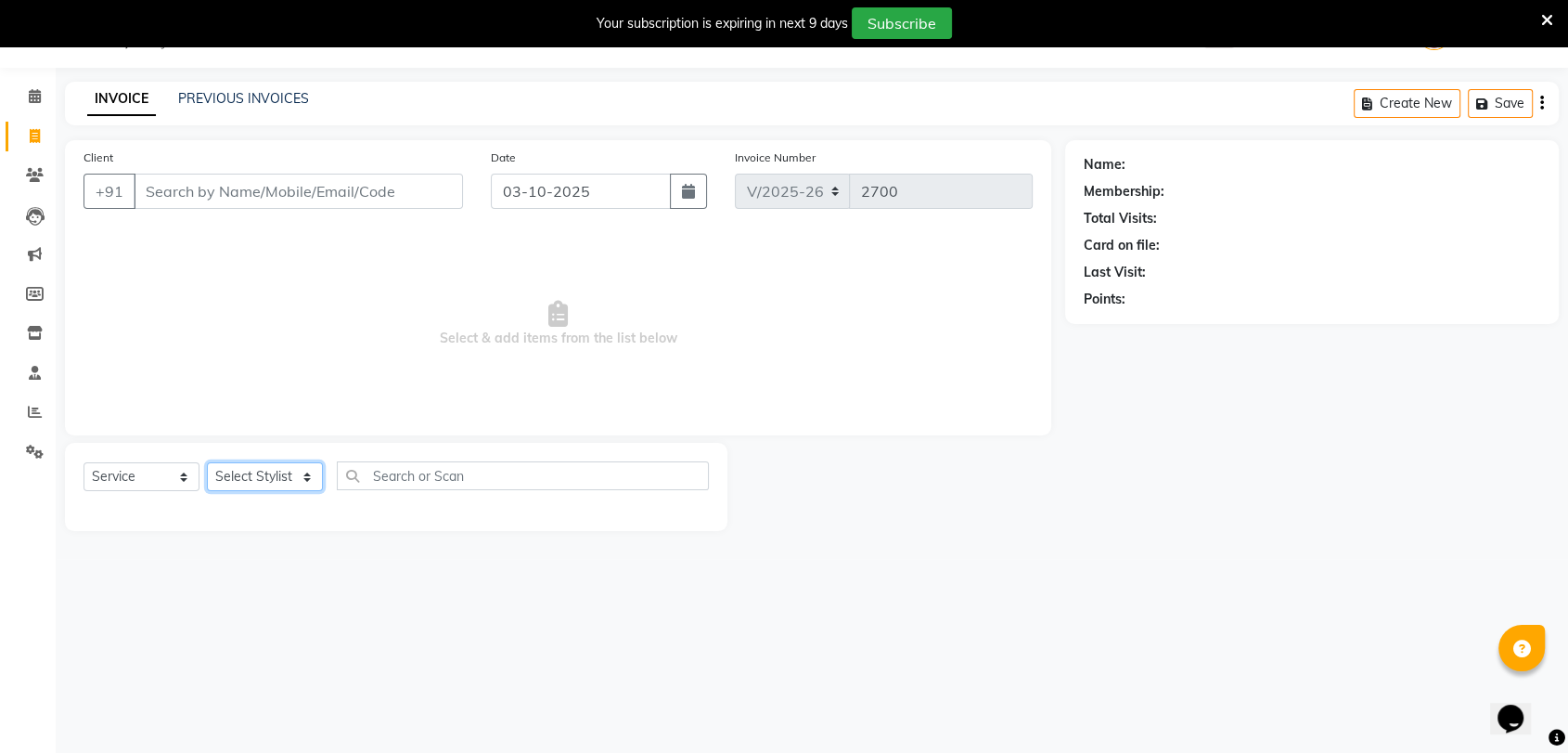
click at [258, 478] on select "Select Stylist AALAM Ankita DEEPA Gauri Meenakshi NEHA Nitin Prajakta Reception…" at bounding box center [265, 476] width 116 height 29
select select "23030"
click at [207, 462] on select "Select Stylist AALAM Ankita DEEPA Gauri Meenakshi NEHA Nitin Prajakta Reception…" at bounding box center [265, 476] width 116 height 29
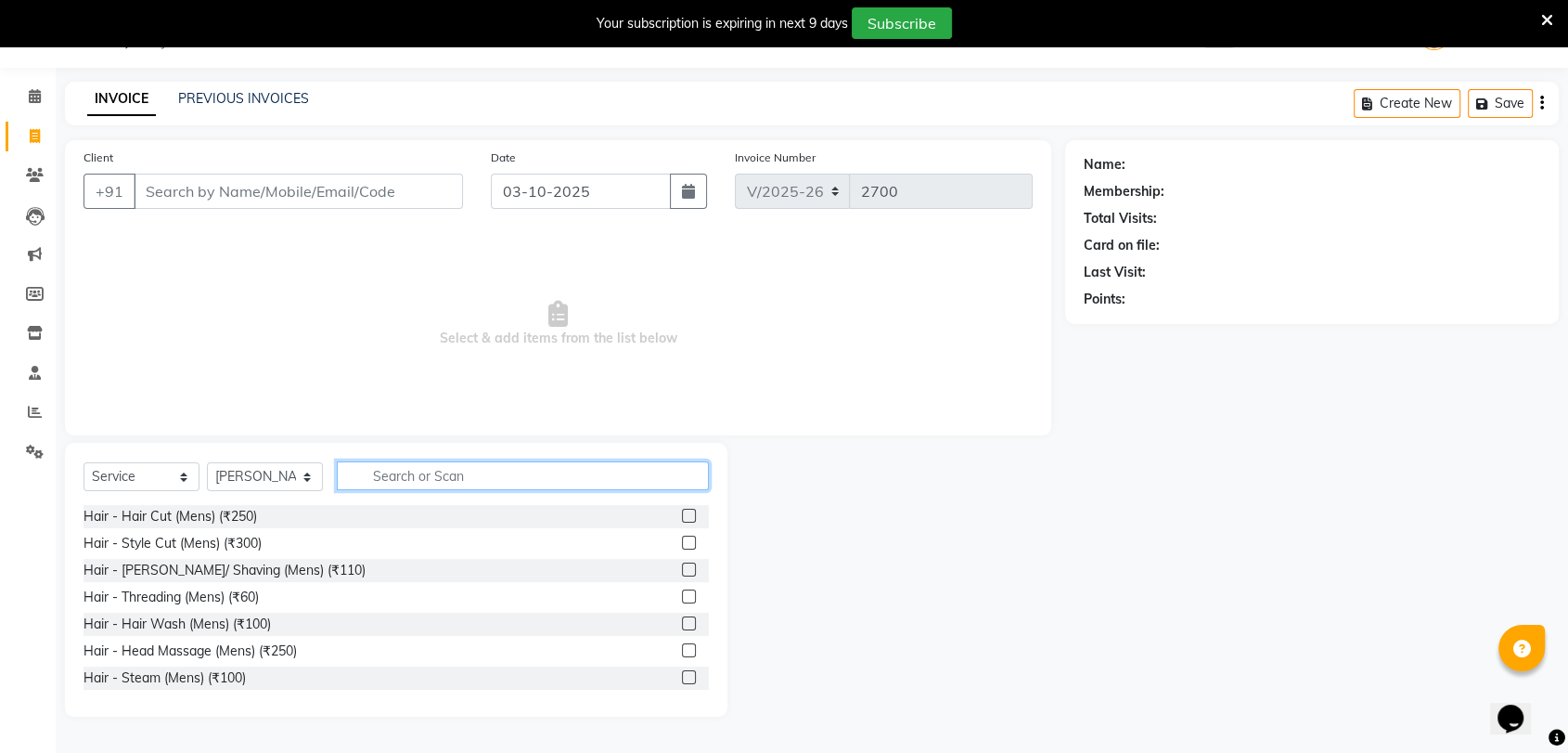
click at [431, 476] on input "text" at bounding box center [523, 475] width 372 height 29
type input "RICA"
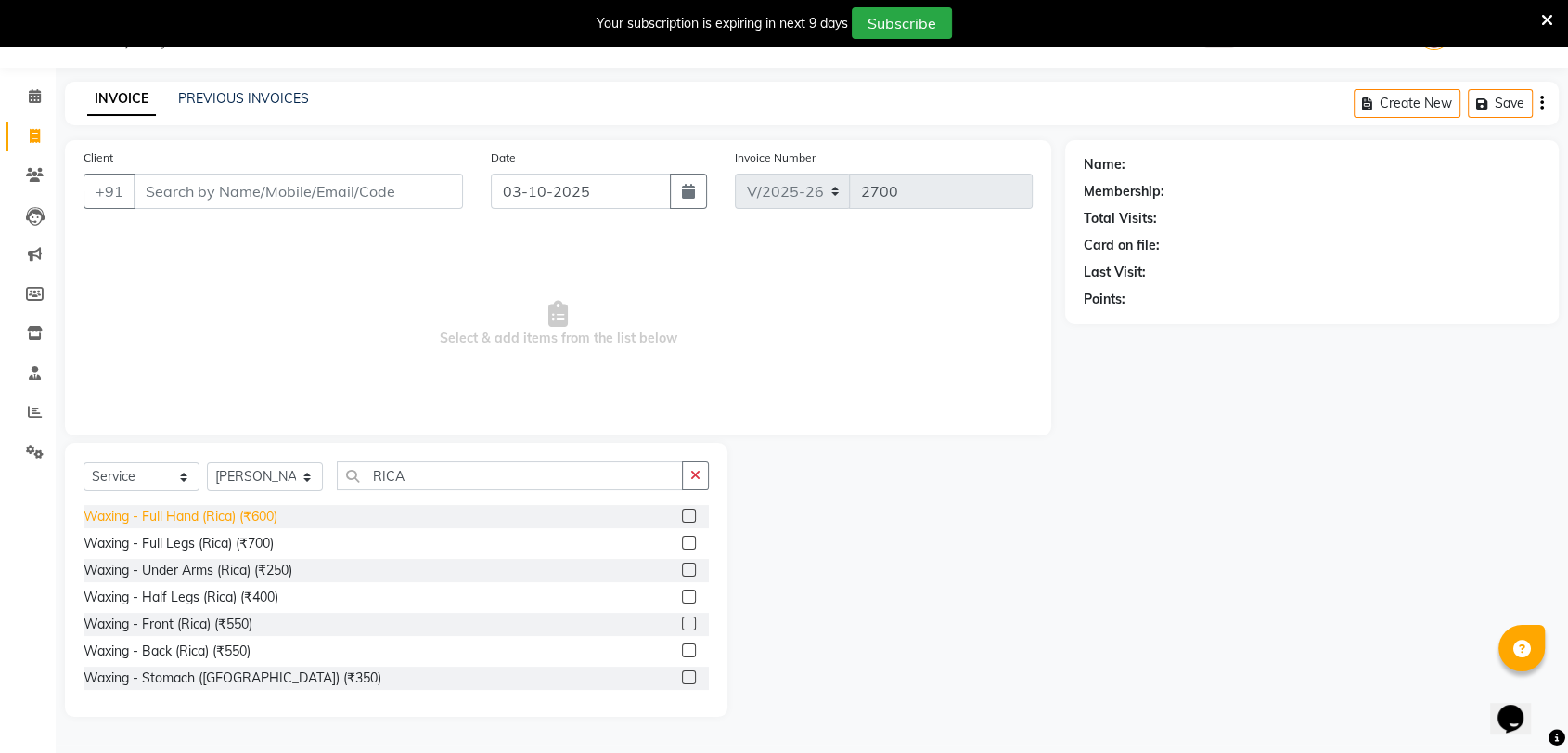
click at [215, 515] on div "Waxing - Full Hand (Rica) (₹600)" at bounding box center [180, 516] width 194 height 20
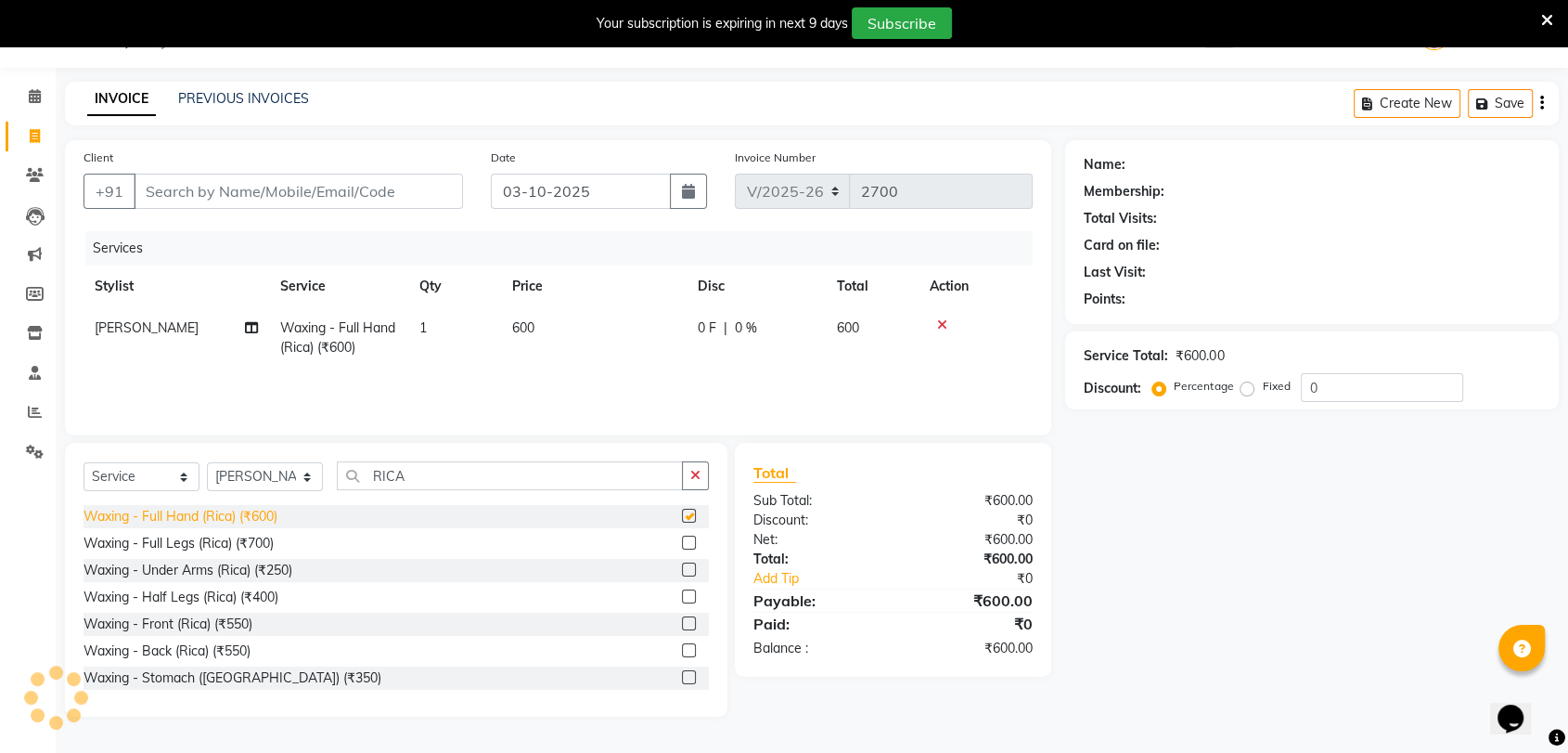
checkbox input "false"
click at [215, 564] on div "Waxing - Under Arms (Rica) (₹250)" at bounding box center [187, 571] width 209 height 20
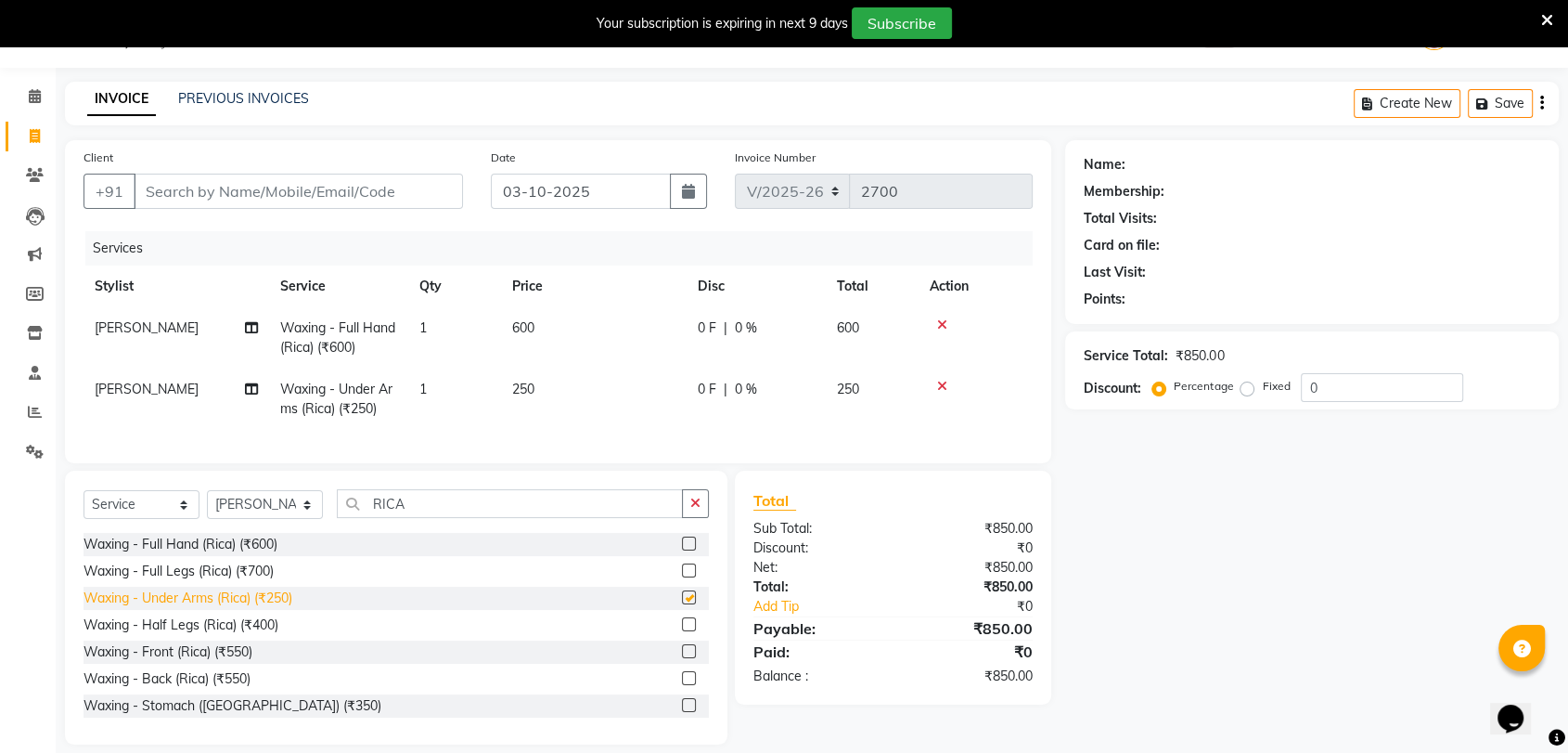
checkbox input "false"
click at [211, 635] on div "Waxing - Half Legs (Rica) (₹400)" at bounding box center [180, 625] width 194 height 20
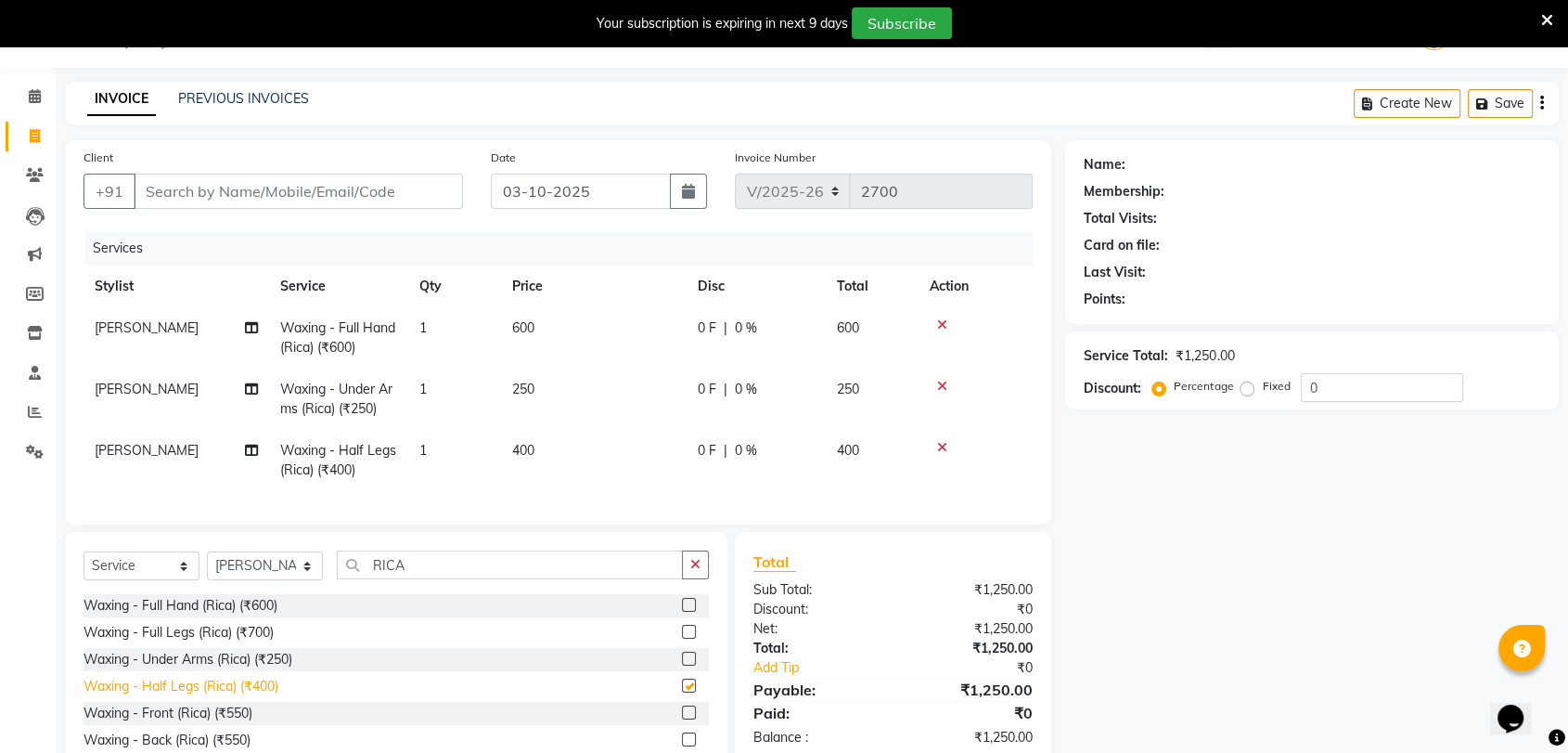
checkbox input "false"
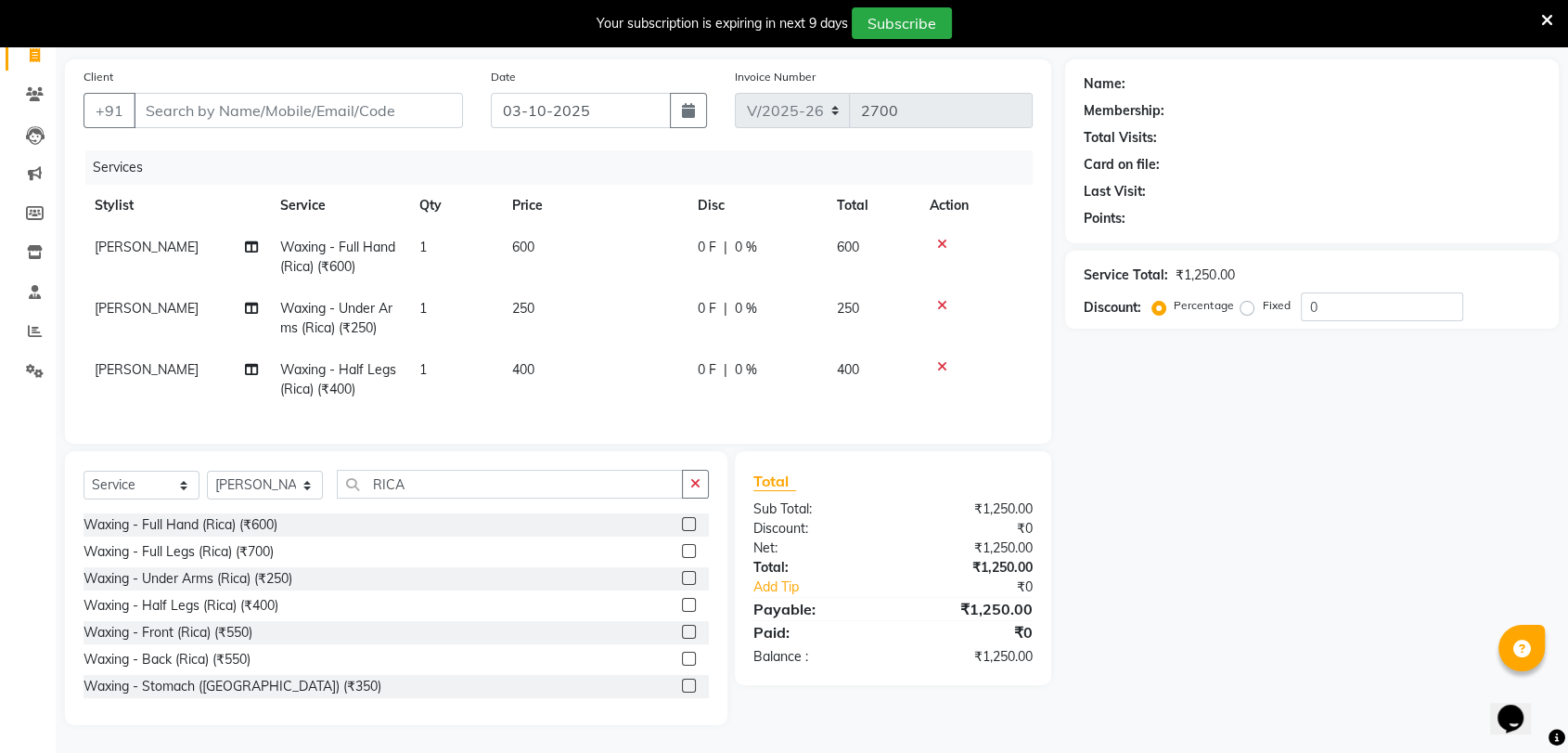
scroll to position [141, 0]
click at [1386, 293] on input "0" at bounding box center [1383, 307] width 163 height 29
click at [439, 486] on input "RICA" at bounding box center [510, 484] width 346 height 29
click at [431, 482] on input "RICA" at bounding box center [510, 484] width 346 height 29
click at [260, 482] on select "Select Stylist AALAM Ankita DEEPA Gauri Meenakshi NEHA Nitin Prajakta Reception…" at bounding box center [265, 485] width 116 height 29
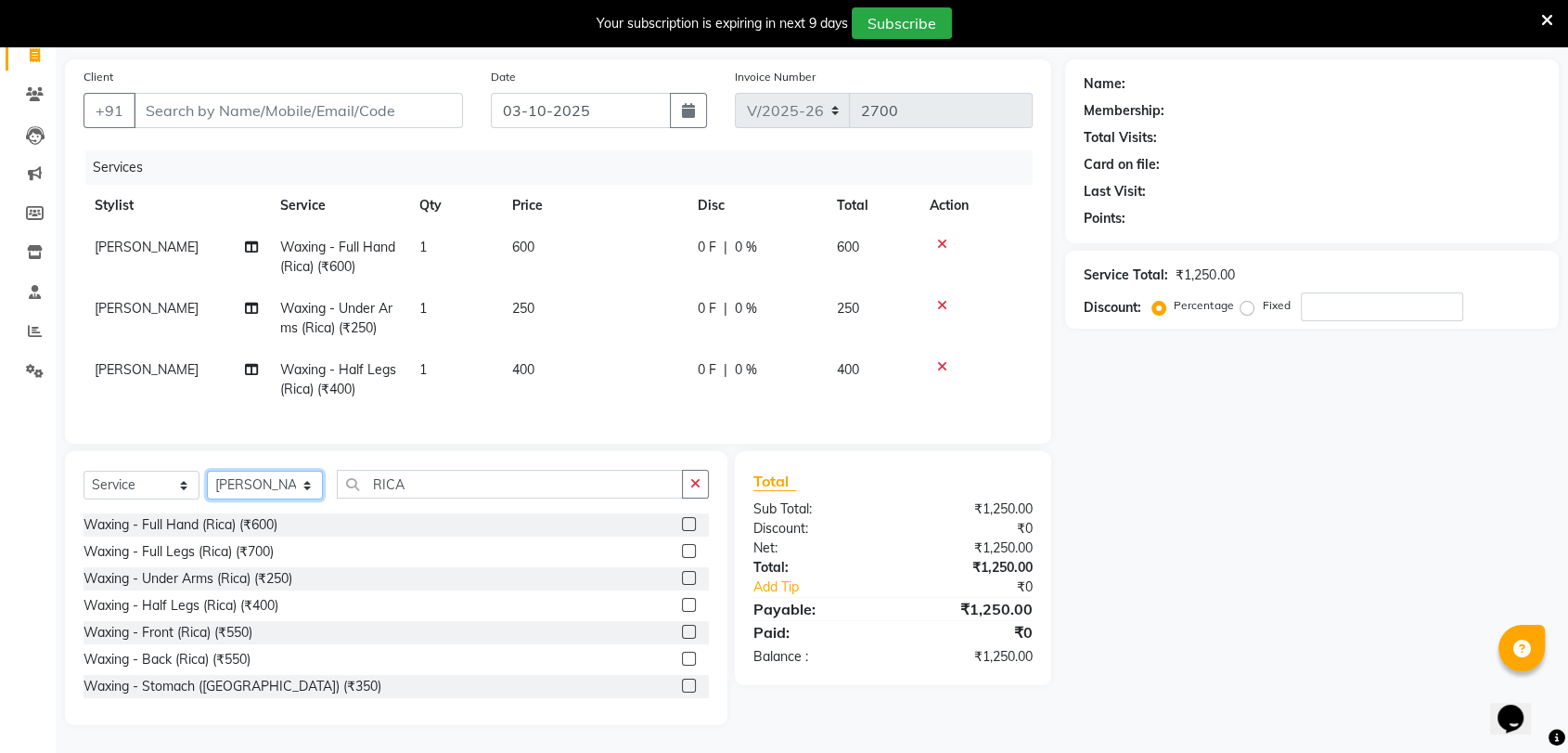
select select "2426"
click at [207, 471] on select "Select Stylist AALAM Ankita DEEPA Gauri Meenakshi NEHA Nitin Prajakta Reception…" at bounding box center [265, 485] width 116 height 29
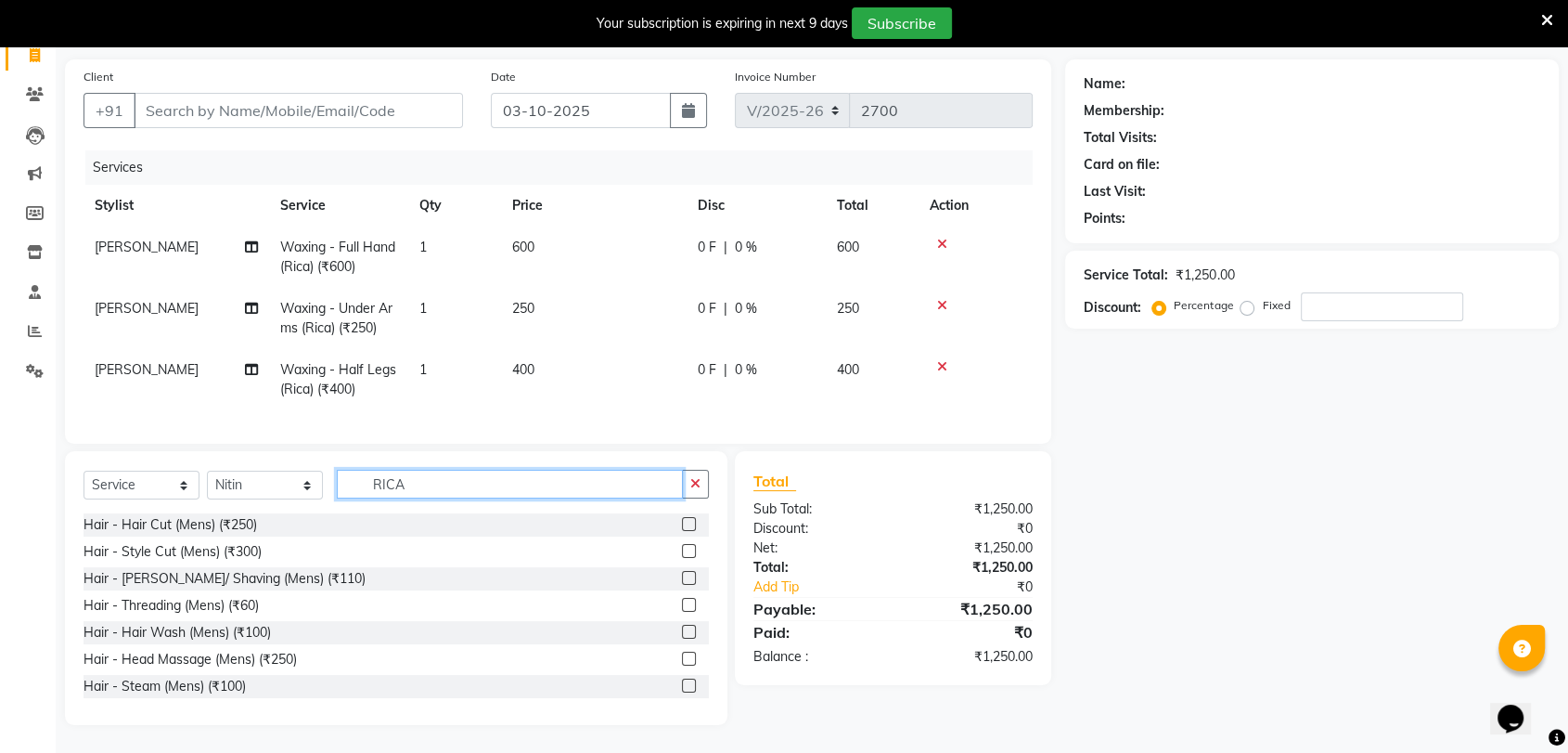
click at [440, 481] on input "RICA" at bounding box center [510, 484] width 346 height 29
type input "R"
type input "O"
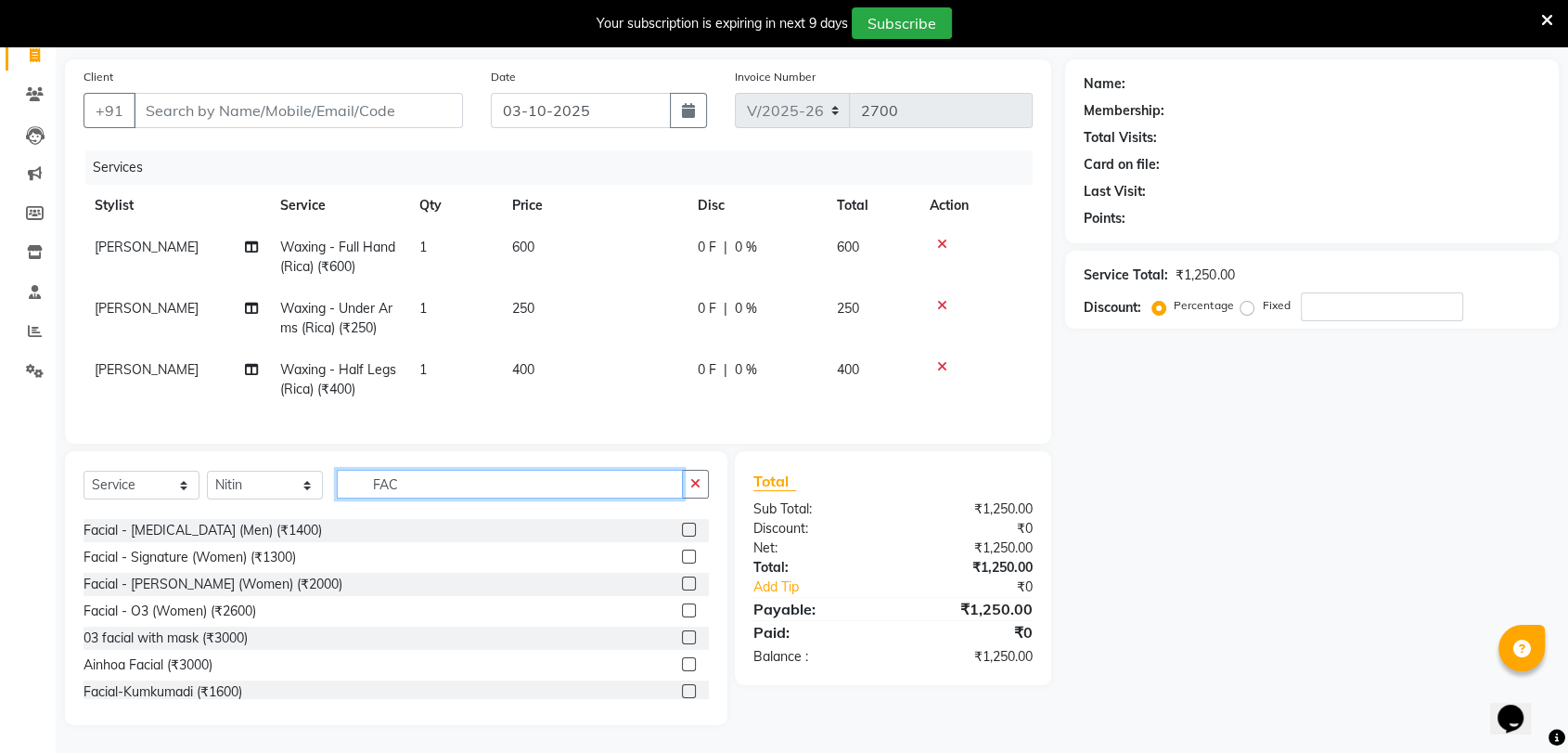
scroll to position [156, 0]
type input "FAC"
click at [683, 615] on label at bounding box center [689, 610] width 14 height 14
click at [683, 615] on input "checkbox" at bounding box center [688, 611] width 12 height 12
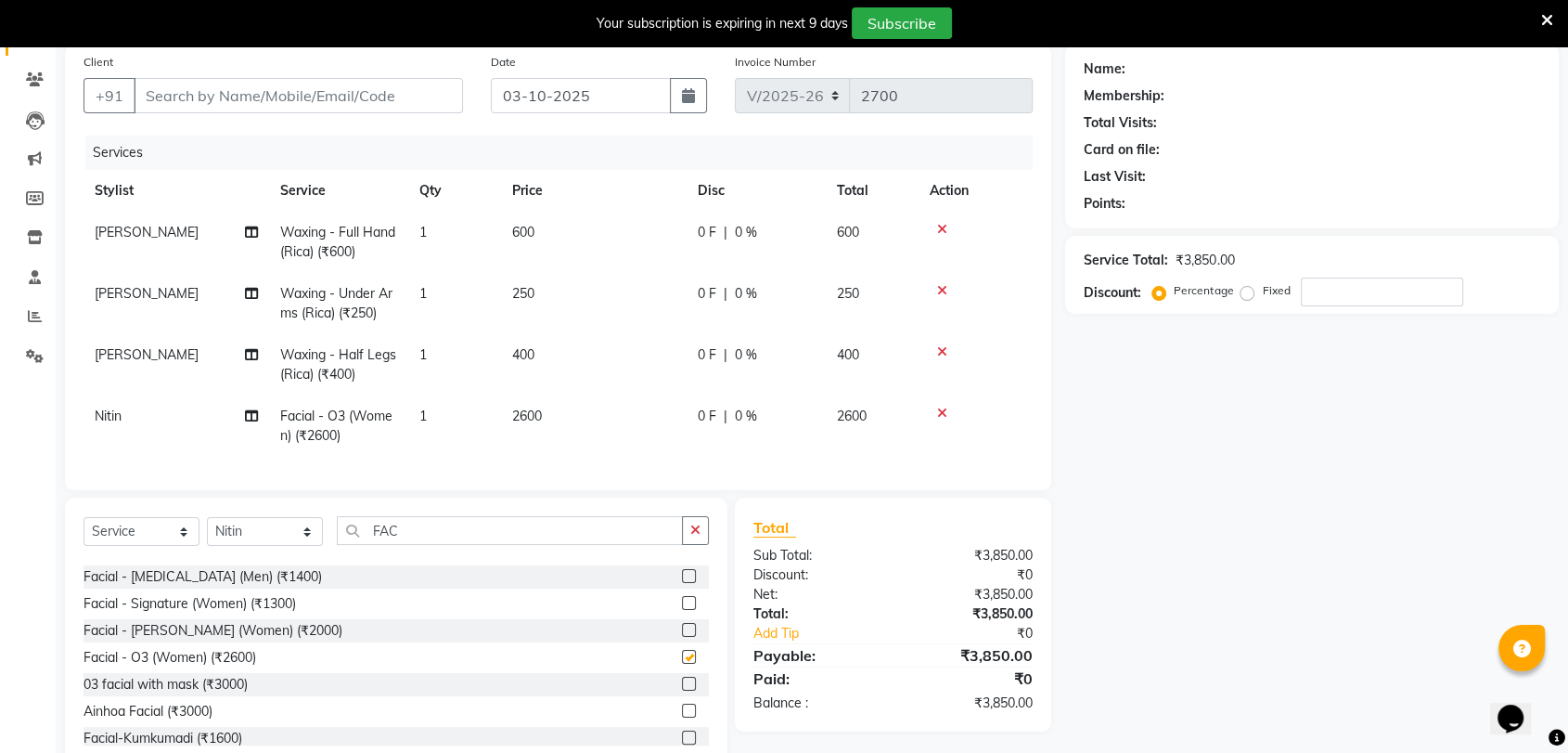
checkbox input "false"
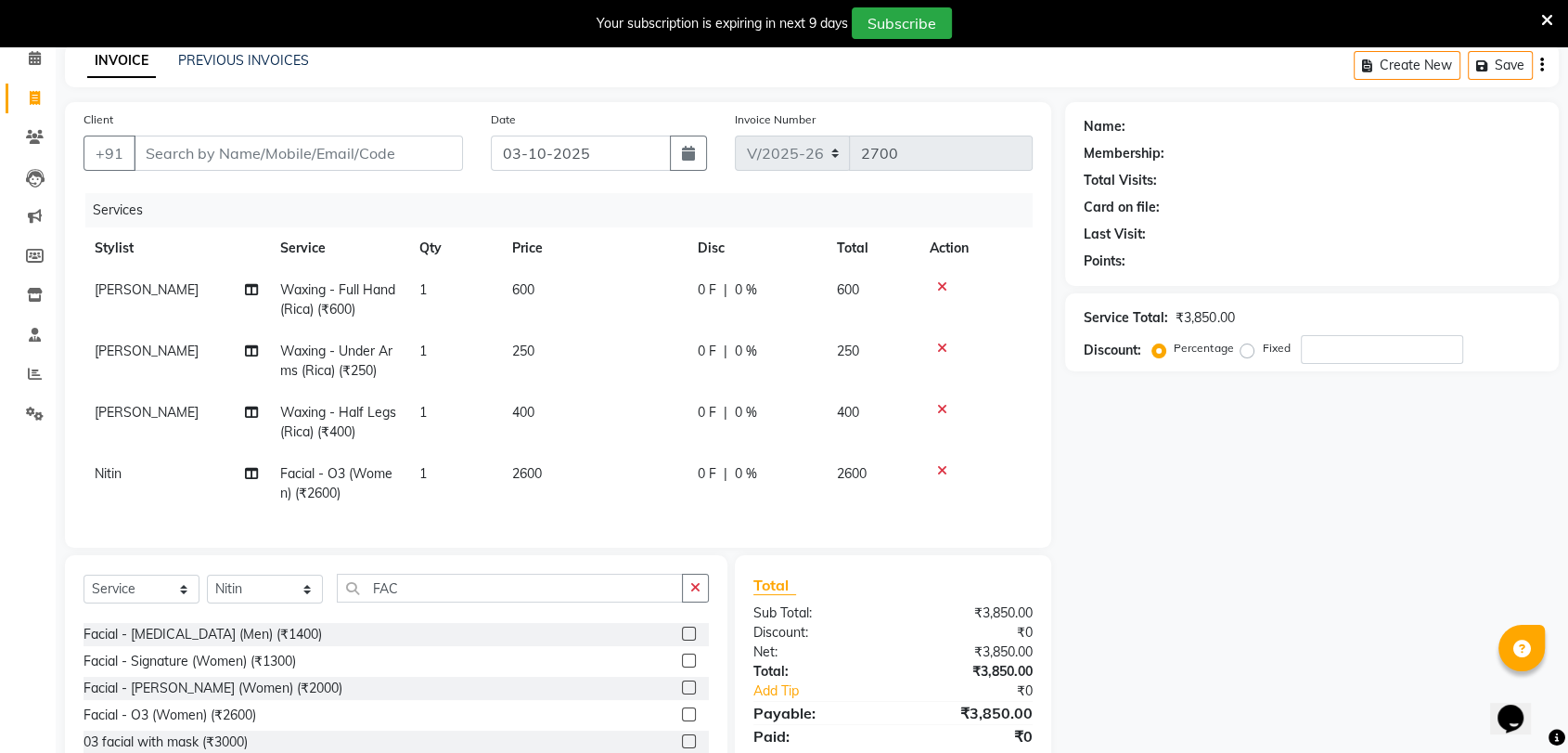
scroll to position [81, 0]
click at [1318, 349] on input "number" at bounding box center [1383, 351] width 163 height 29
type input "10"
drag, startPoint x: 1294, startPoint y: 490, endPoint x: 1314, endPoint y: 521, distance: 36.9
click at [1314, 521] on div "Name: Membership: Total Visits: Card on file: Last Visit: Points: Service Total…" at bounding box center [1318, 467] width 508 height 727
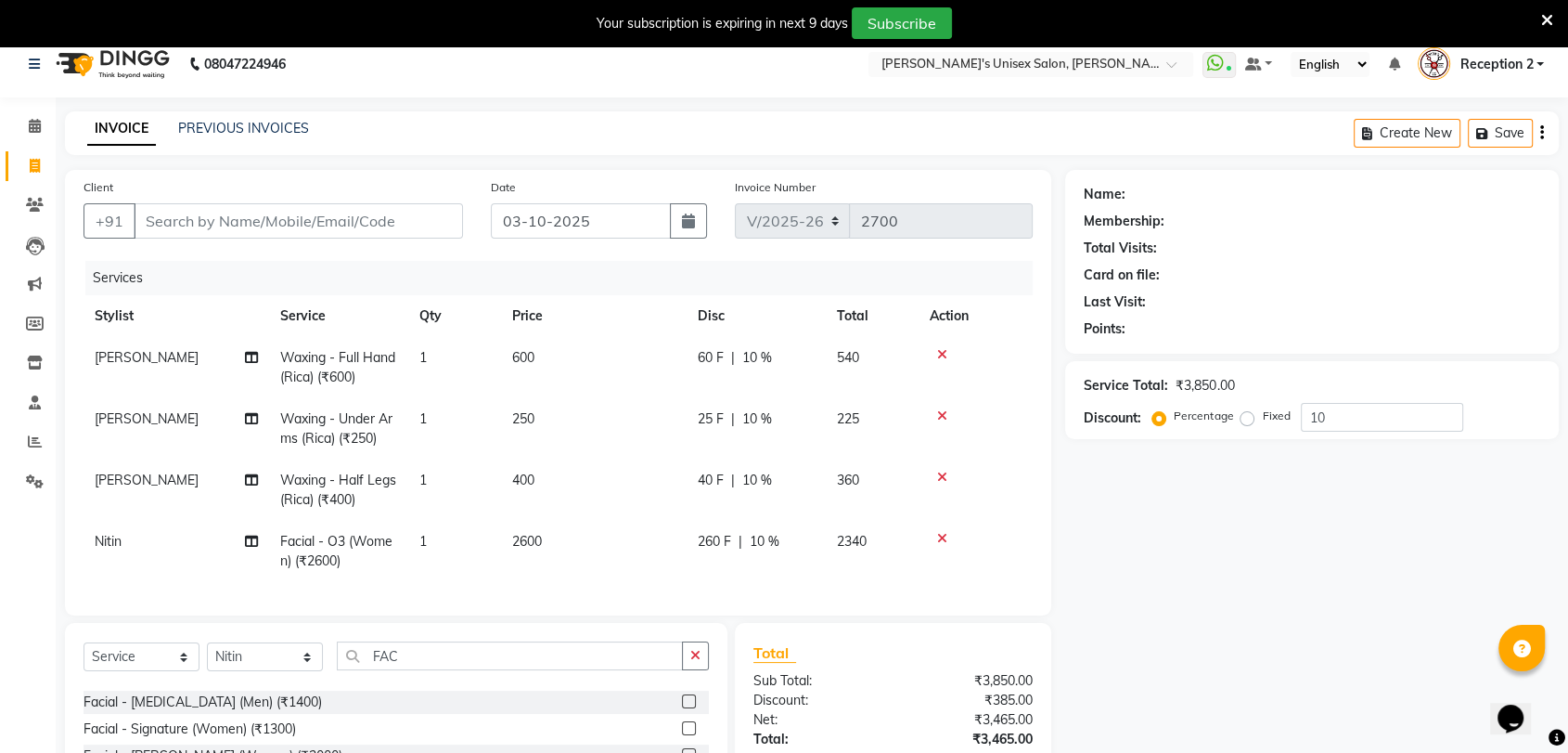
scroll to position [15, 0]
click at [304, 211] on input "Client" at bounding box center [298, 222] width 329 height 36
type input "M"
type input "0"
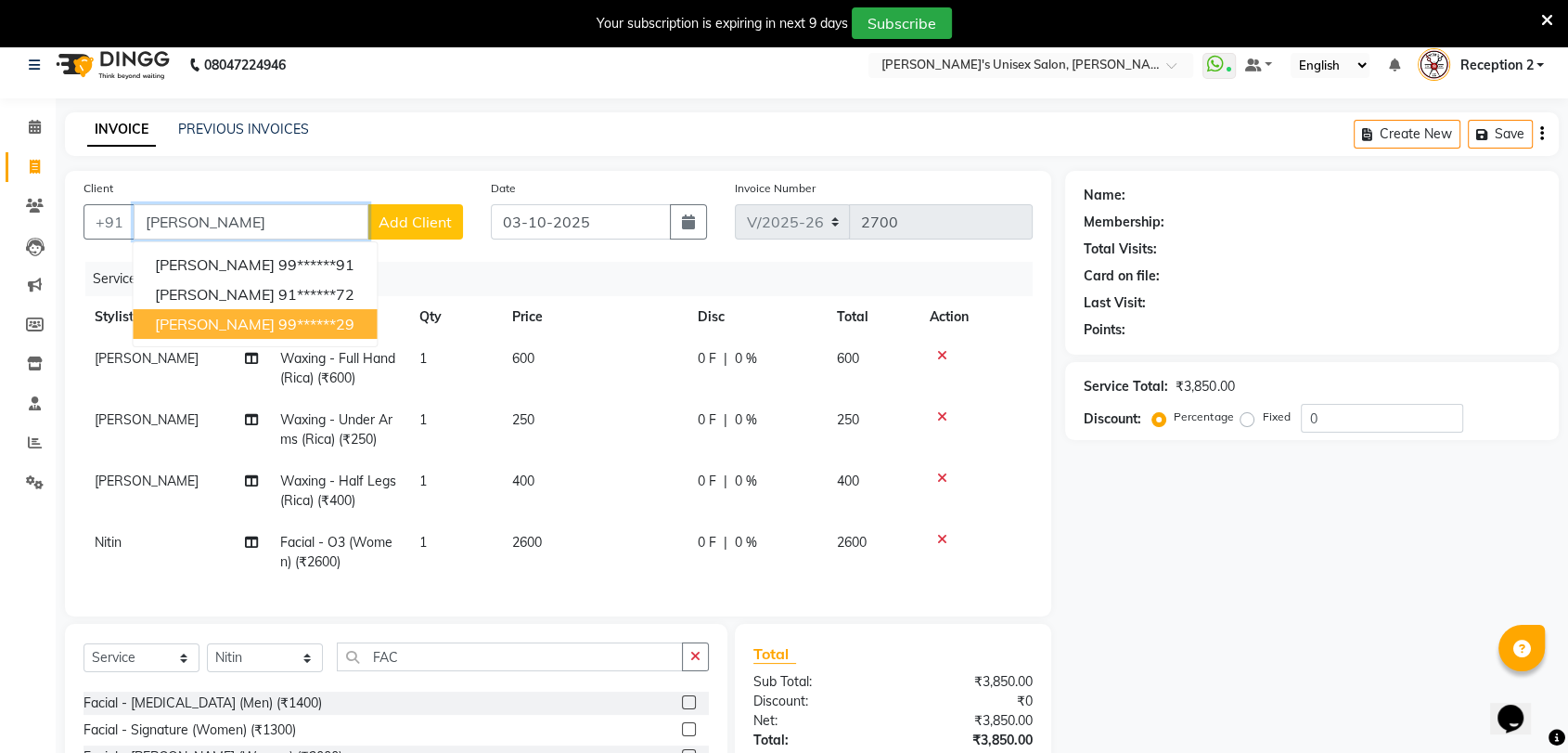
click at [275, 324] on span "MADHURI J B LAXSHMI" at bounding box center [215, 324] width 120 height 19
type input "99******29"
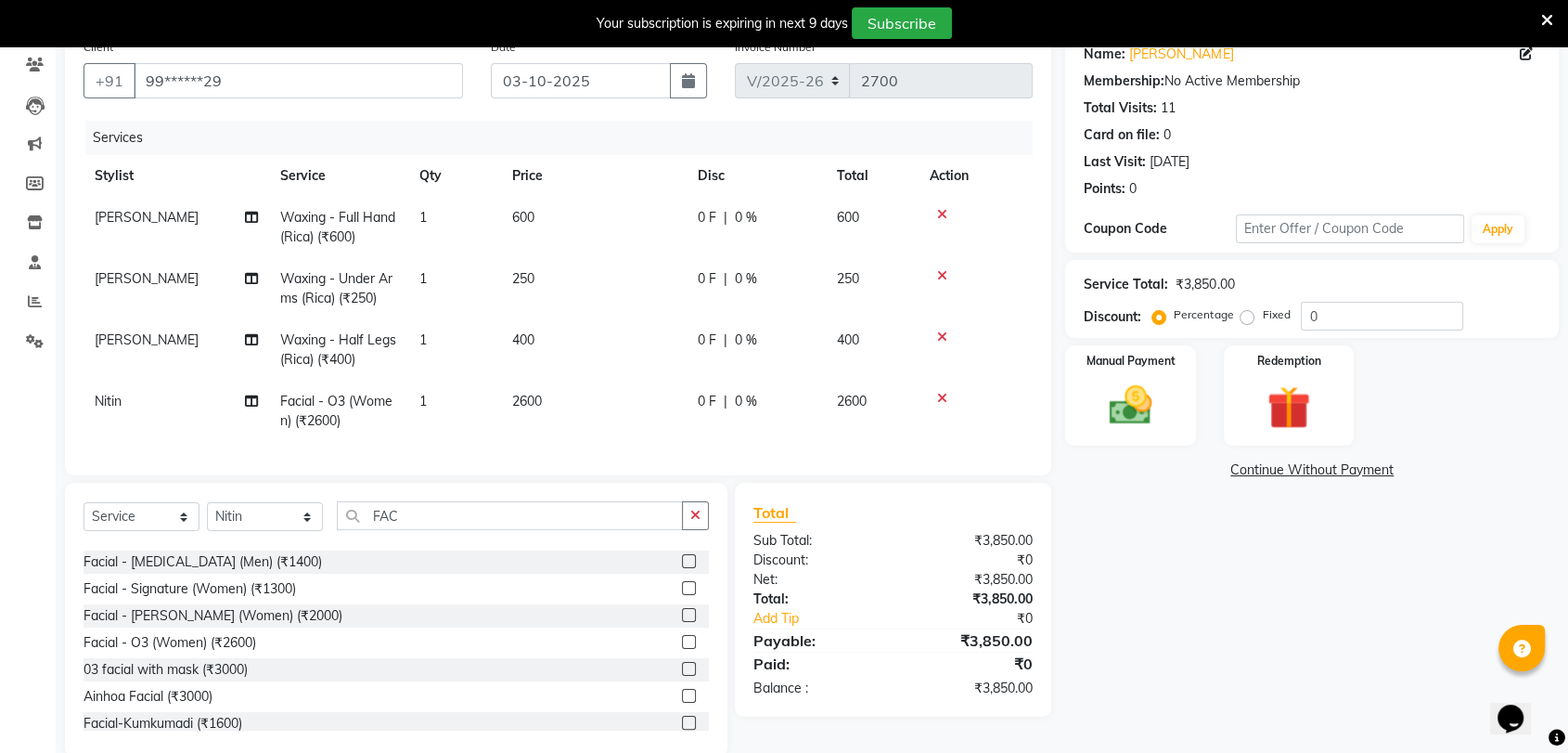
scroll to position [157, 0]
click at [1141, 402] on img at bounding box center [1129, 405] width 72 height 52
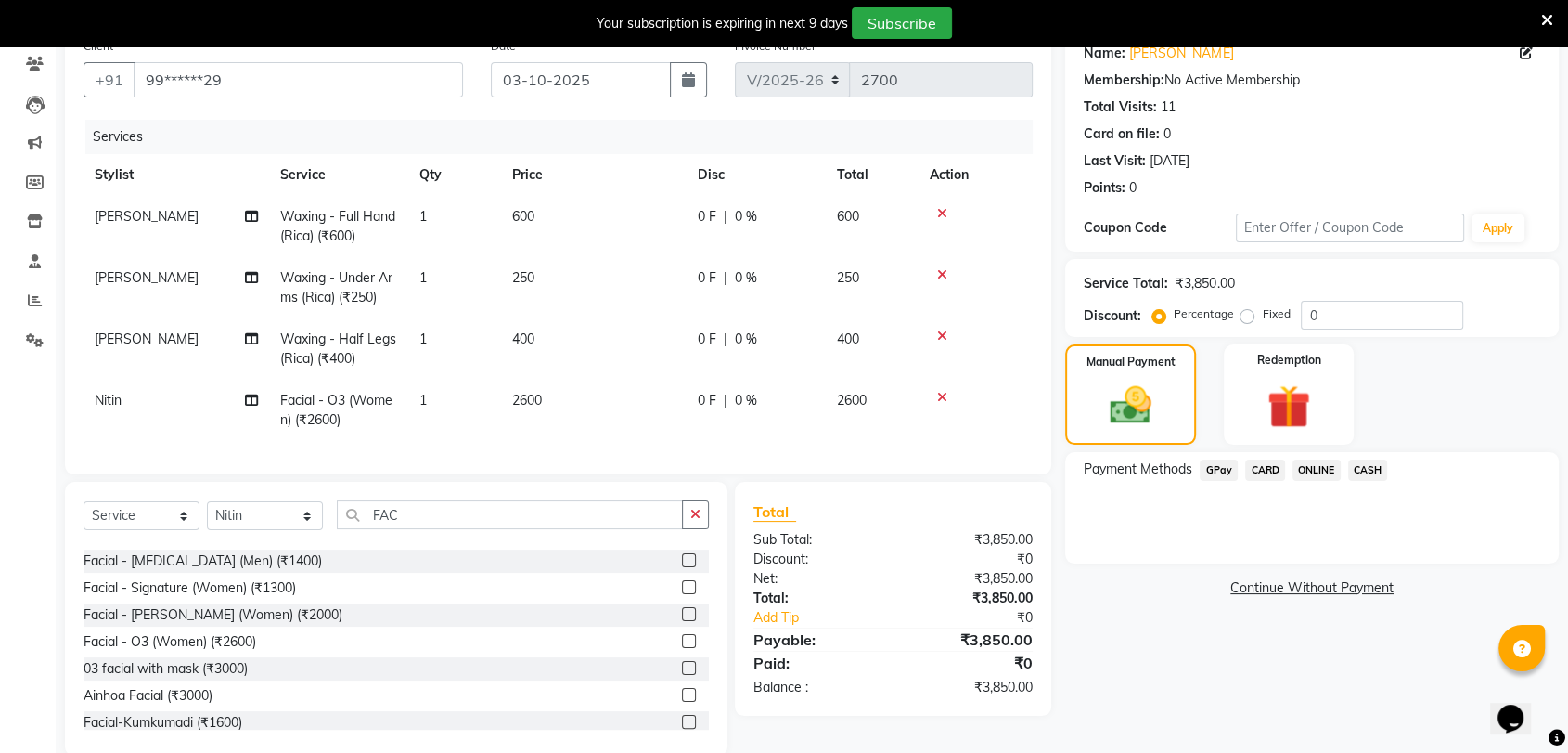
click at [1217, 470] on span "GPay" at bounding box center [1218, 470] width 38 height 22
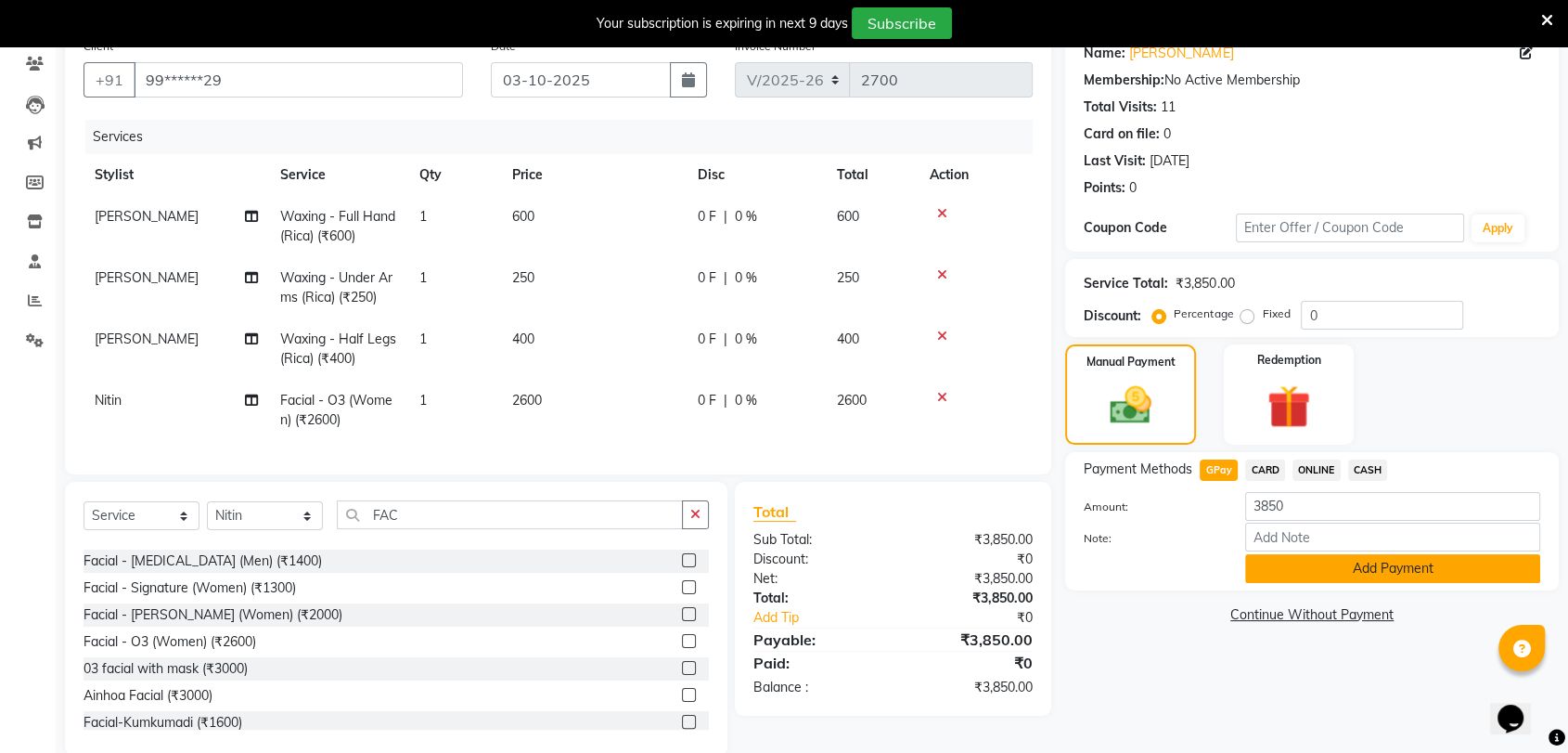
click at [1325, 561] on button "Add Payment" at bounding box center [1393, 569] width 295 height 29
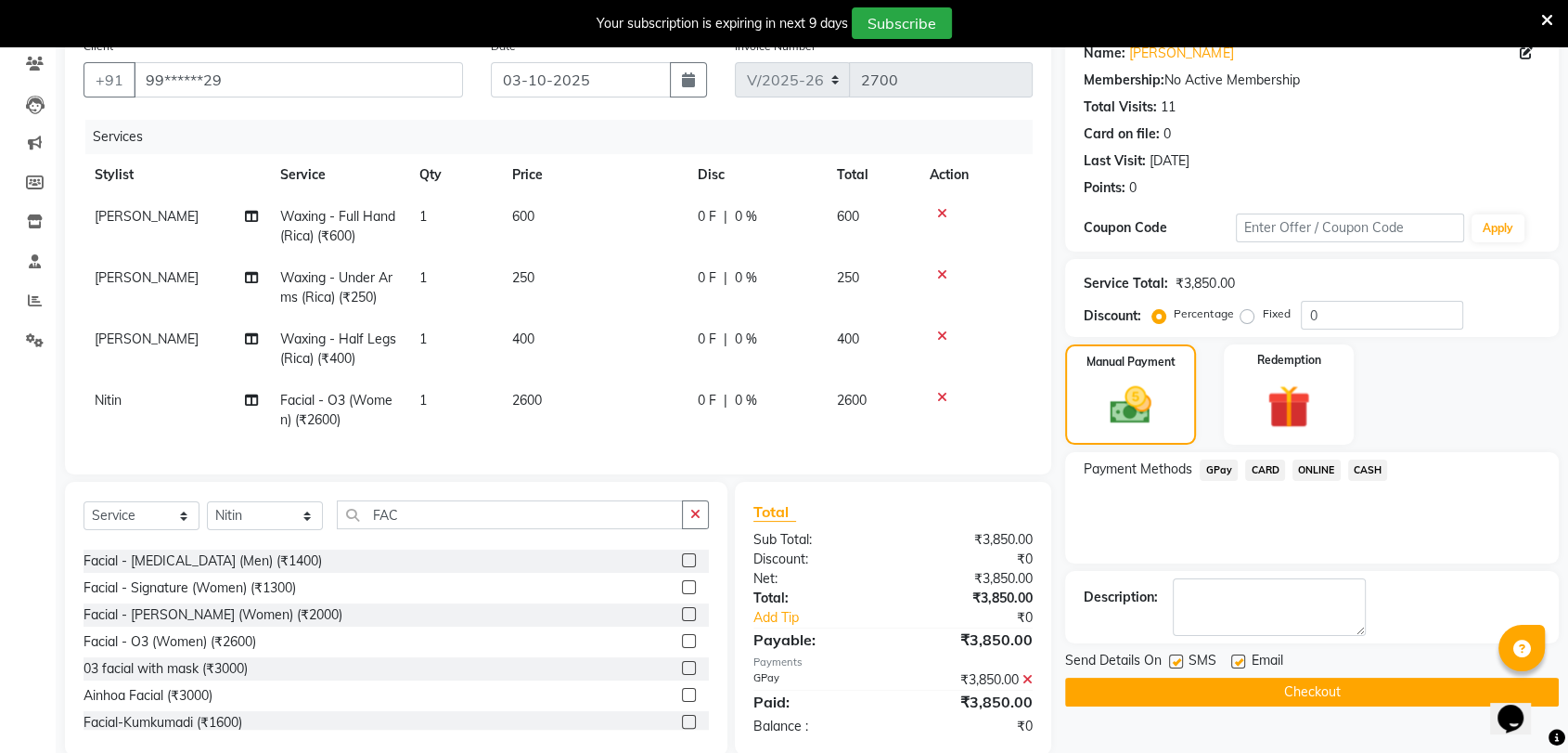
scroll to position [202, 0]
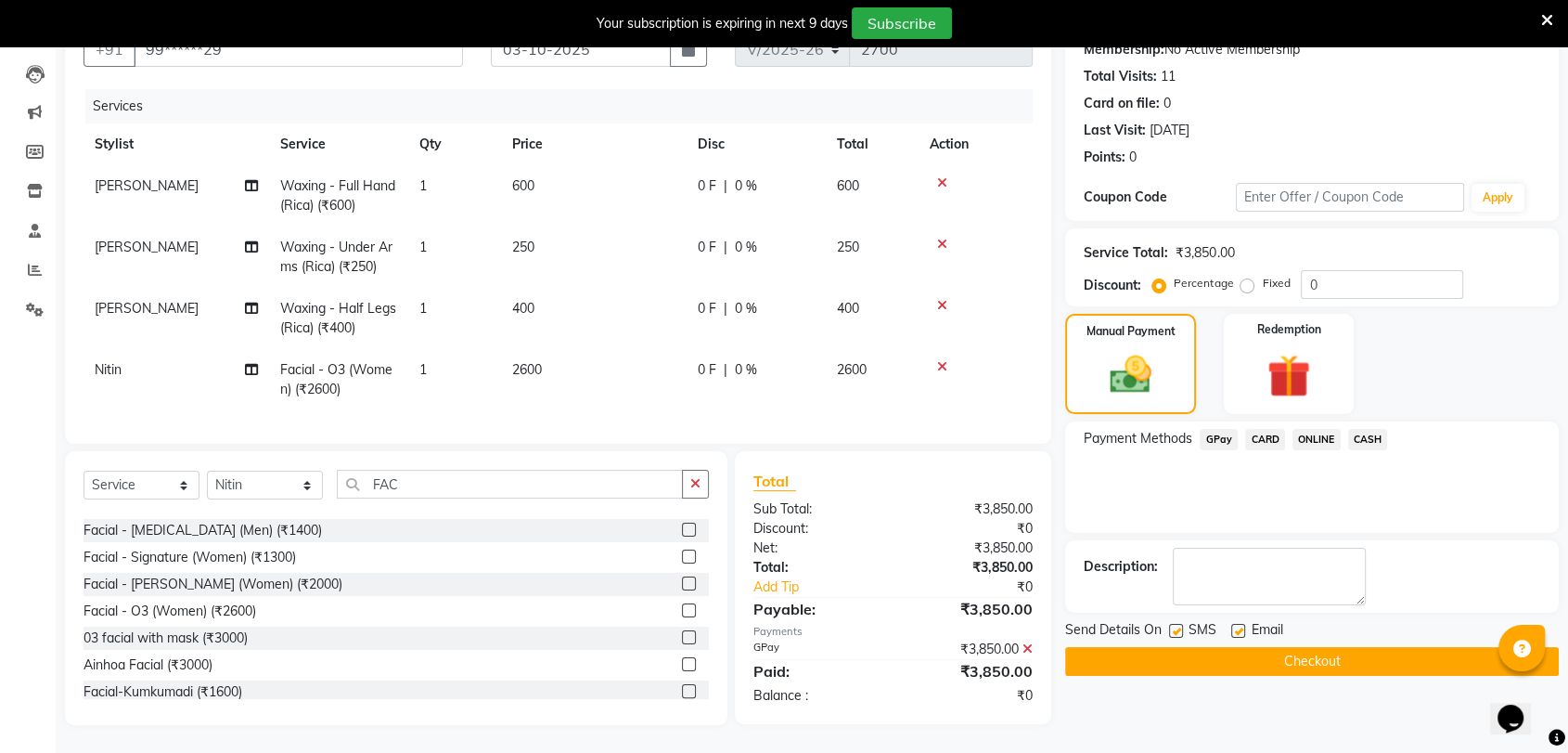
click at [1317, 647] on button "Checkout" at bounding box center [1312, 661] width 494 height 29
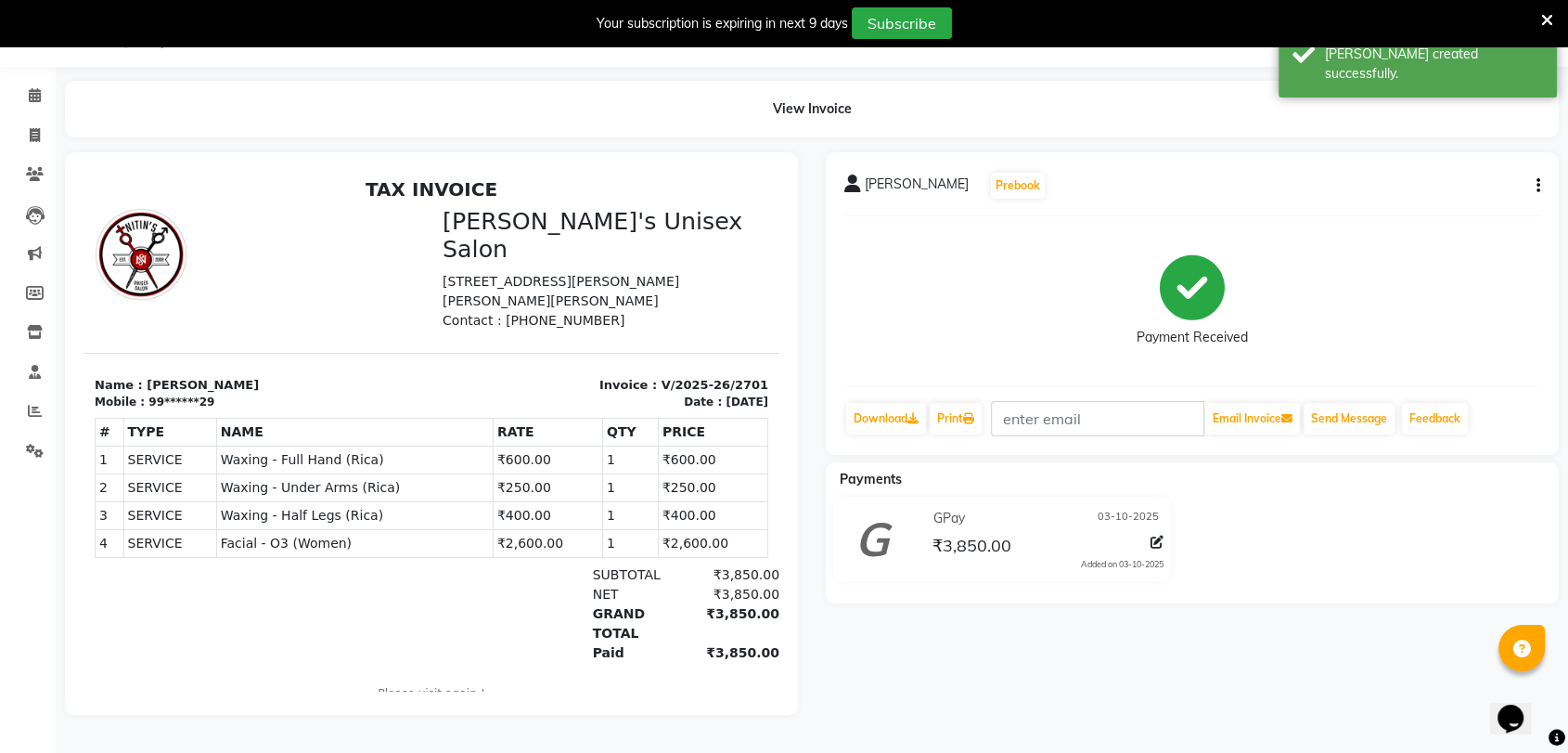
click at [1244, 652] on div "MADHURI J B LAXSHMI Prebook Payment Received Download Print Email Invoice Send …" at bounding box center [1192, 433] width 761 height 562
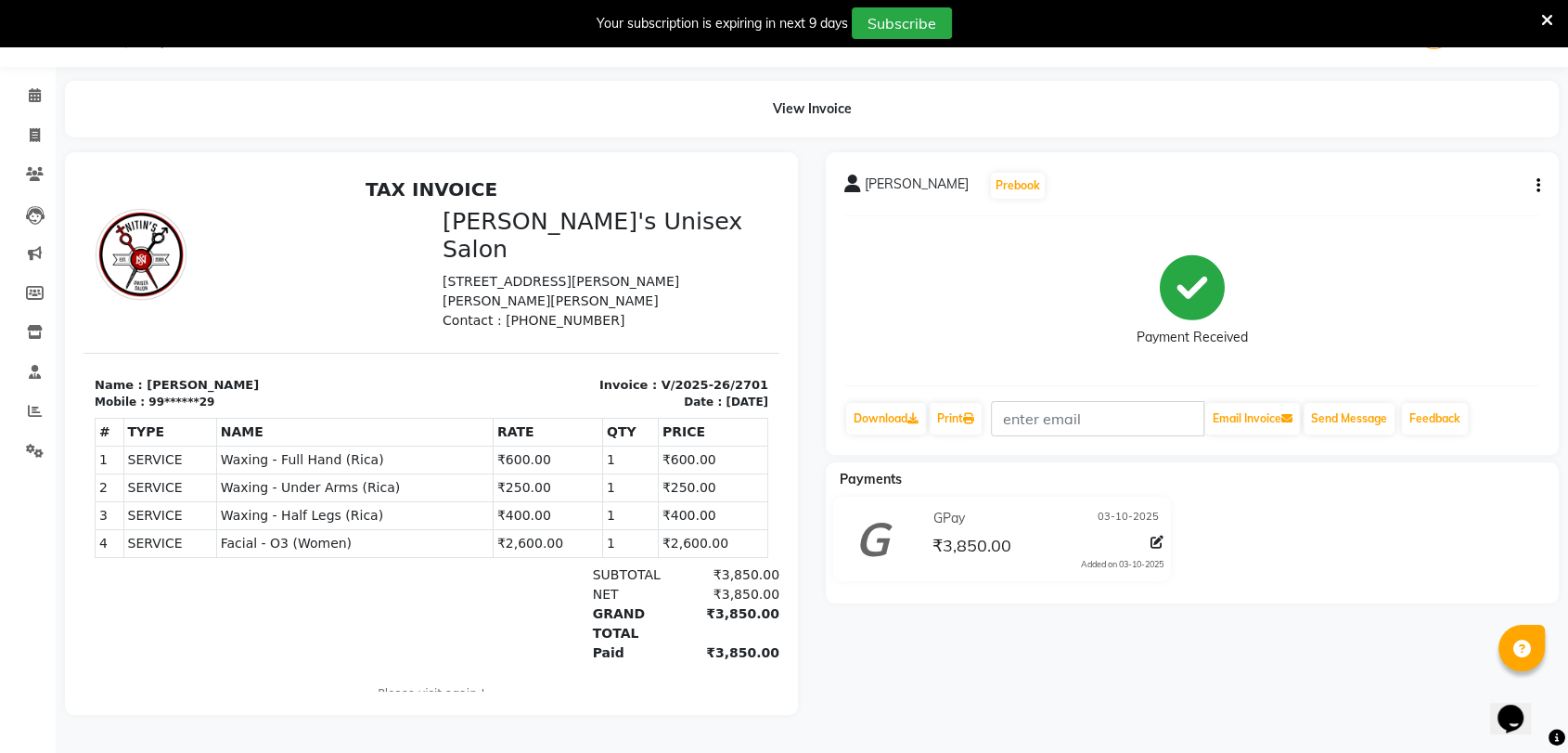
click at [1540, 177] on button "button" at bounding box center [1535, 186] width 11 height 20
click at [1480, 163] on div "Split Service Amount" at bounding box center [1446, 174] width 127 height 23
select select "23030"
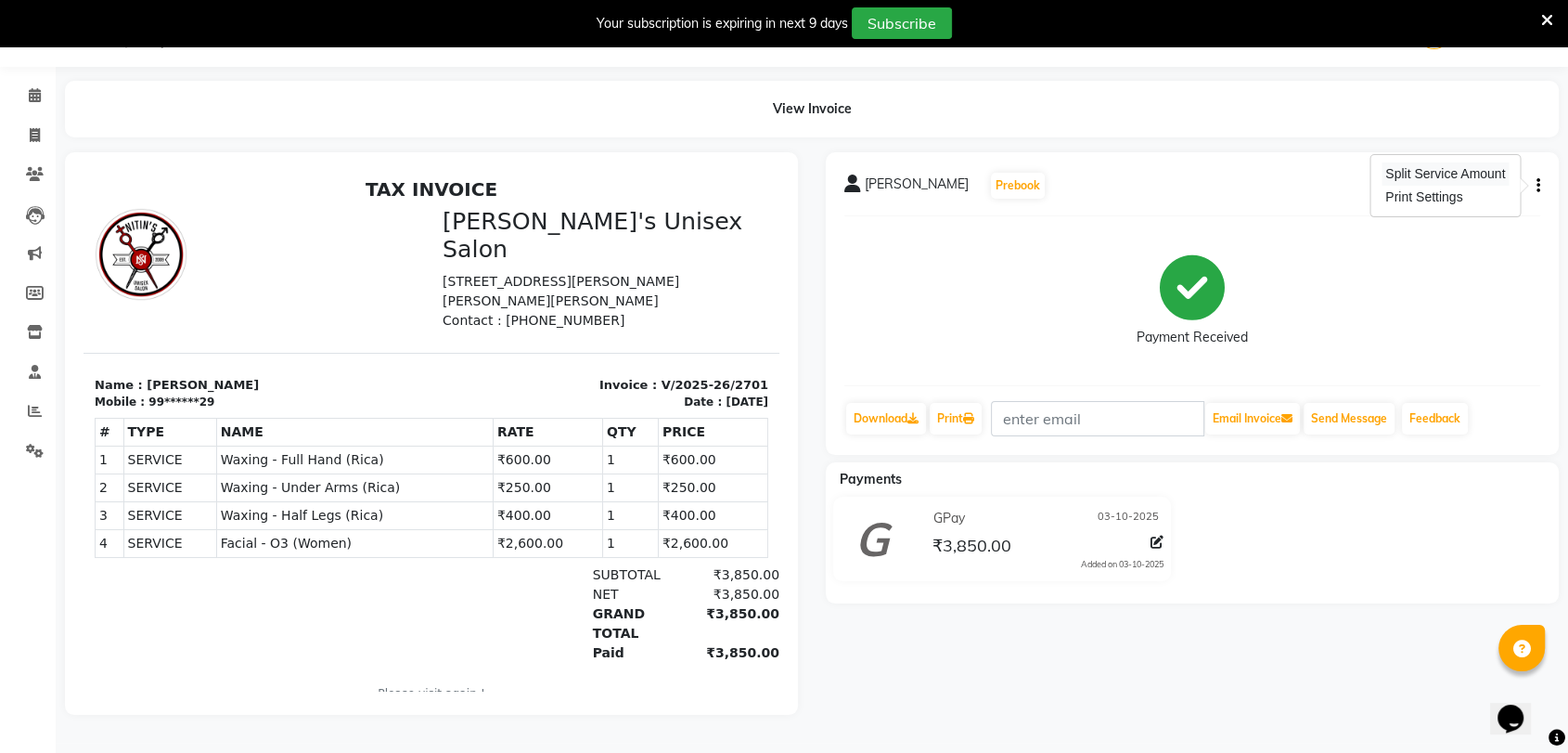
select select "2426"
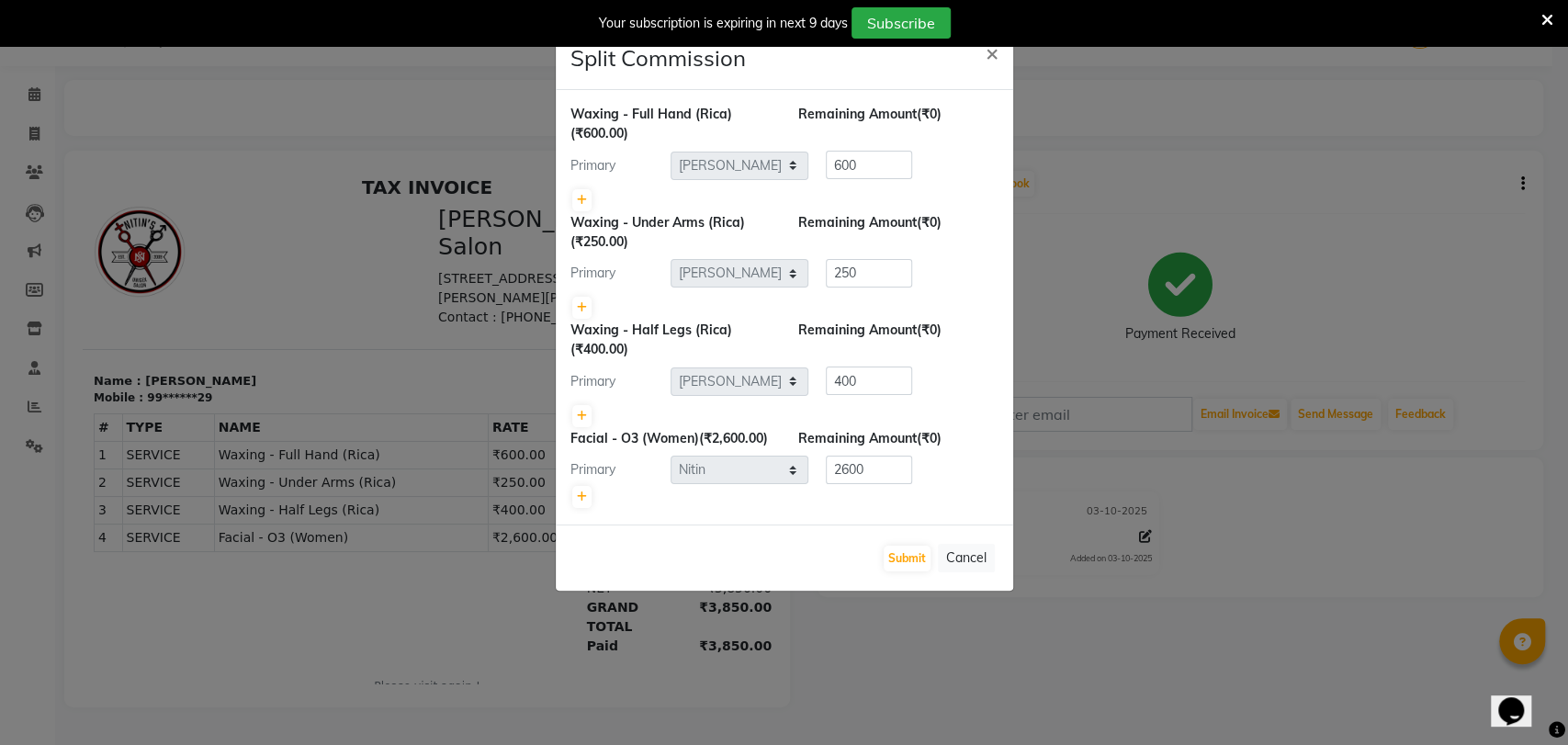
click at [438, 604] on ngb-modal-window "Split Commission × Waxing - Full Hand (Rica) (₹600.00) Remaining Amount (₹0) Pr…" at bounding box center [784, 372] width 1568 height 745
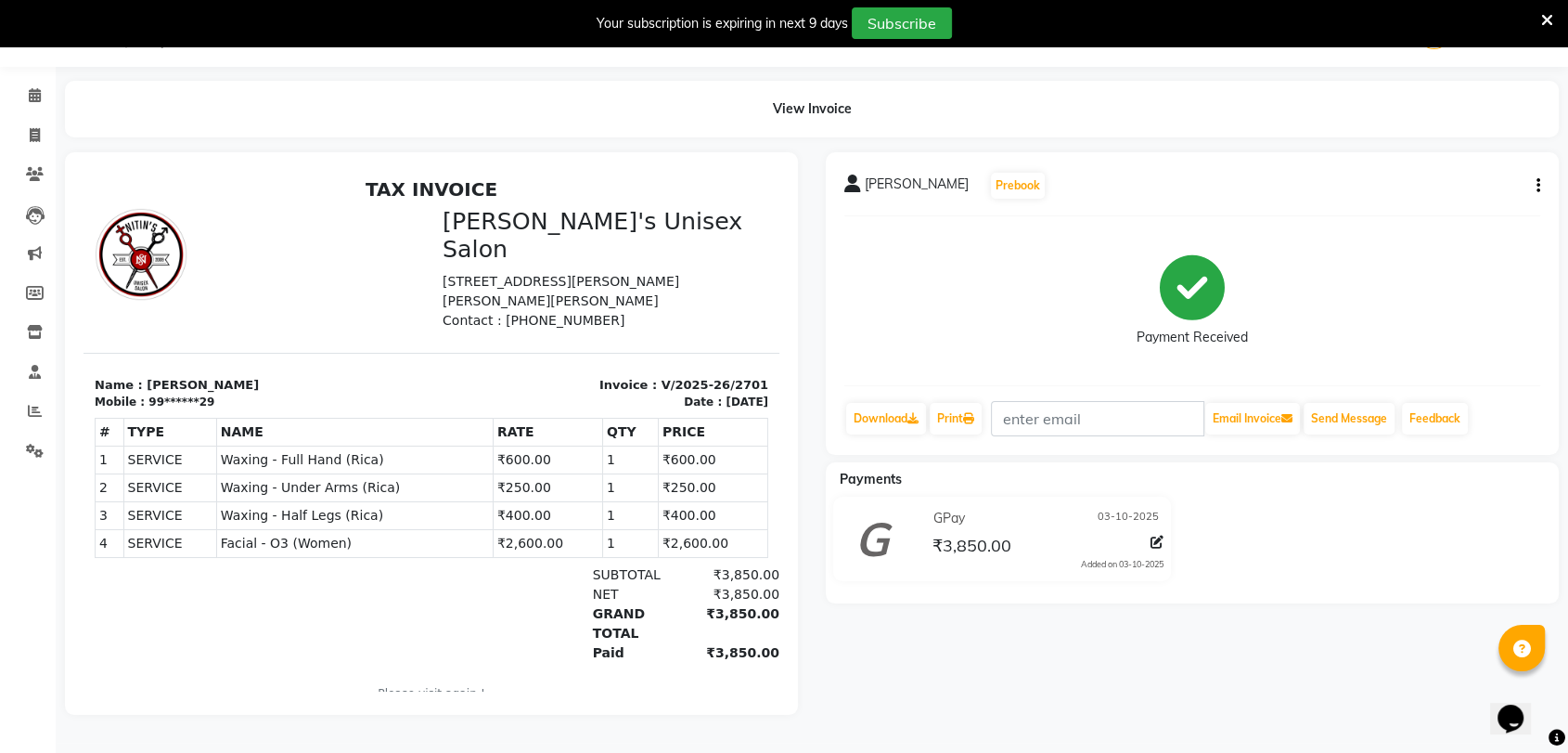
click at [1532, 181] on button "button" at bounding box center [1535, 186] width 11 height 20
click at [1470, 163] on div "Split Service Amount" at bounding box center [1446, 174] width 127 height 23
select select "23030"
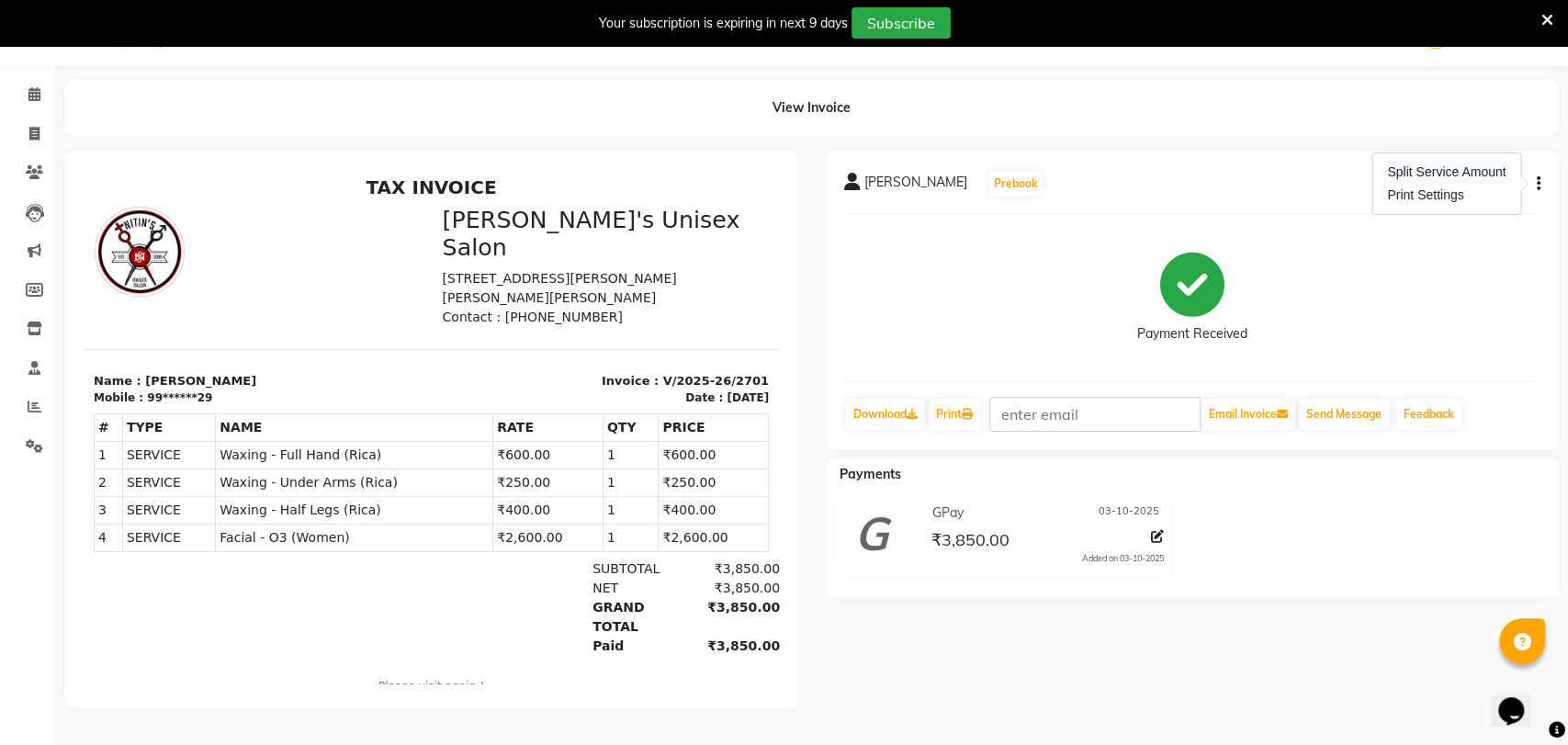
select select "2426"
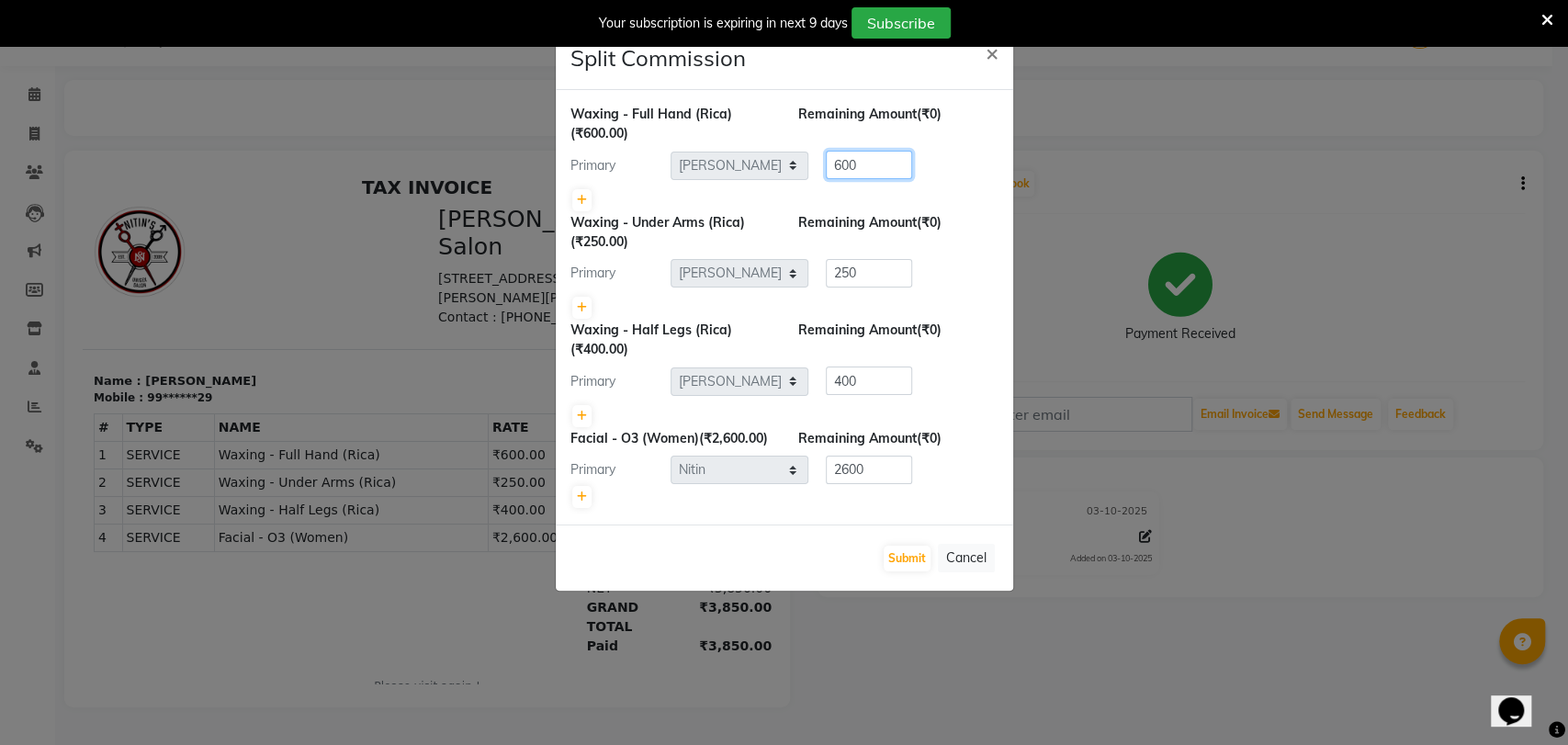
click at [867, 167] on input "600" at bounding box center [868, 165] width 86 height 29
type input "6"
type input "540"
click at [869, 271] on input "250" at bounding box center [868, 273] width 86 height 29
type input "2"
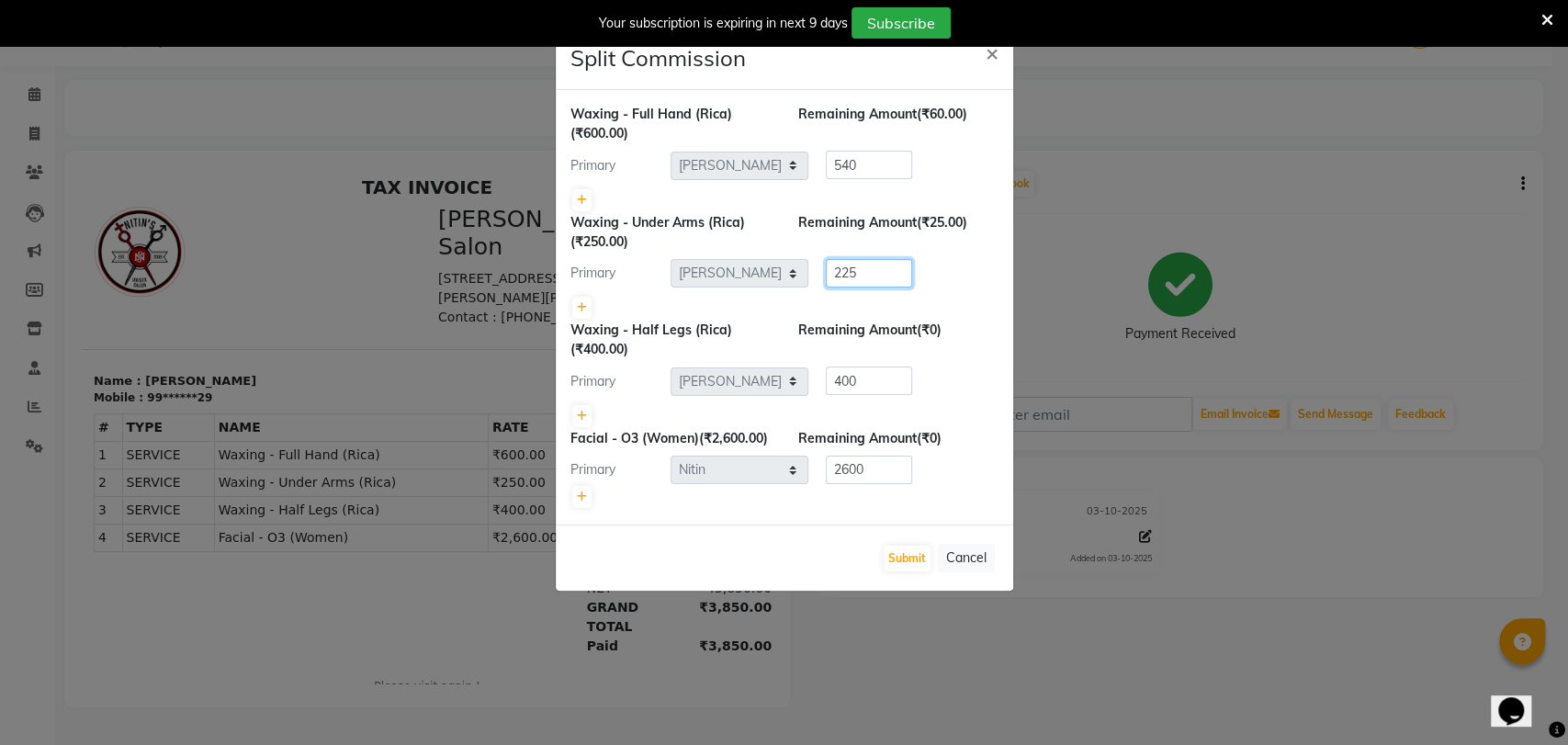
type input "225"
click at [885, 386] on input "400" at bounding box center [868, 380] width 86 height 29
type input "4"
type input "360"
click at [877, 484] on input "2600" at bounding box center [868, 469] width 86 height 29
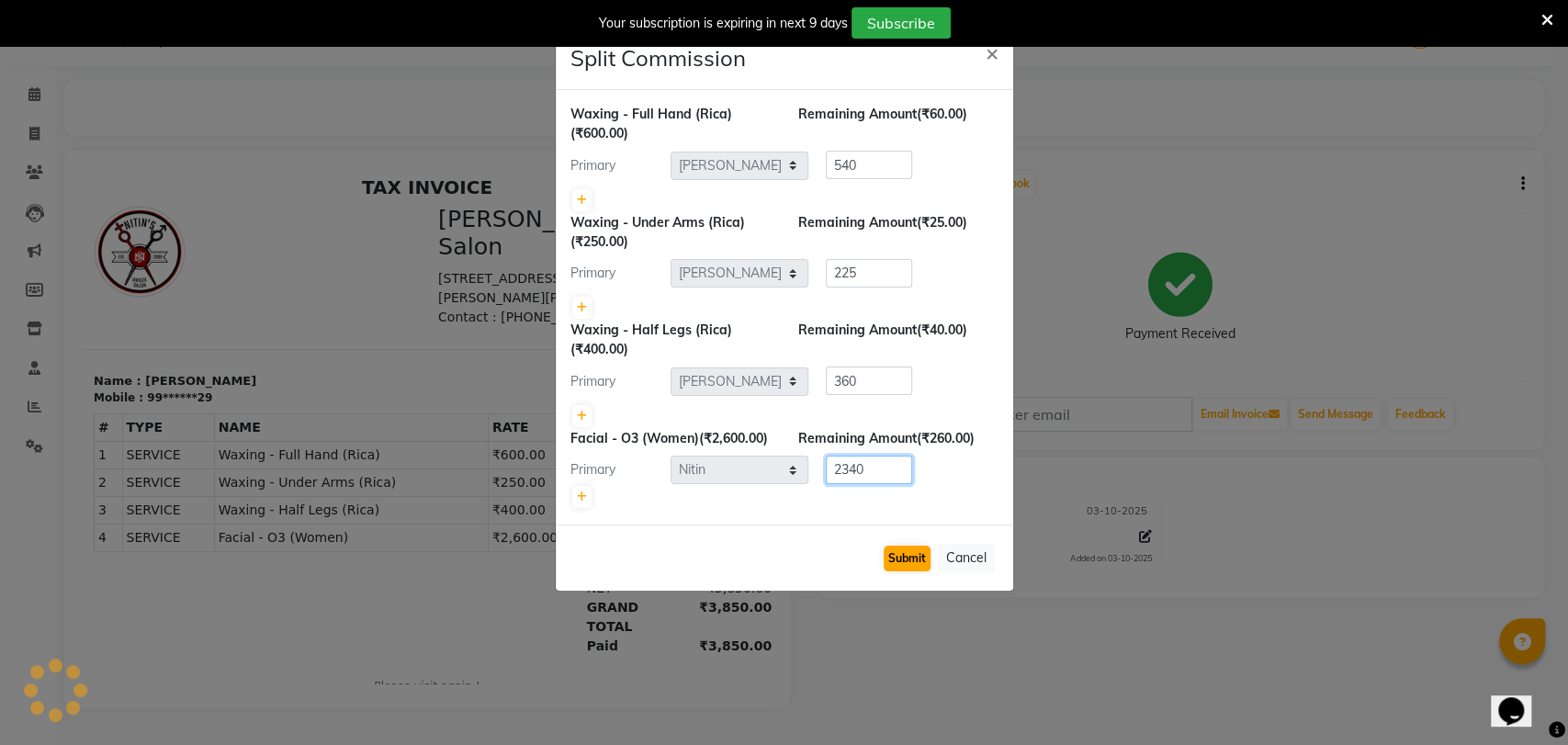
type input "2340"
click at [914, 571] on button "Submit" at bounding box center [907, 559] width 47 height 26
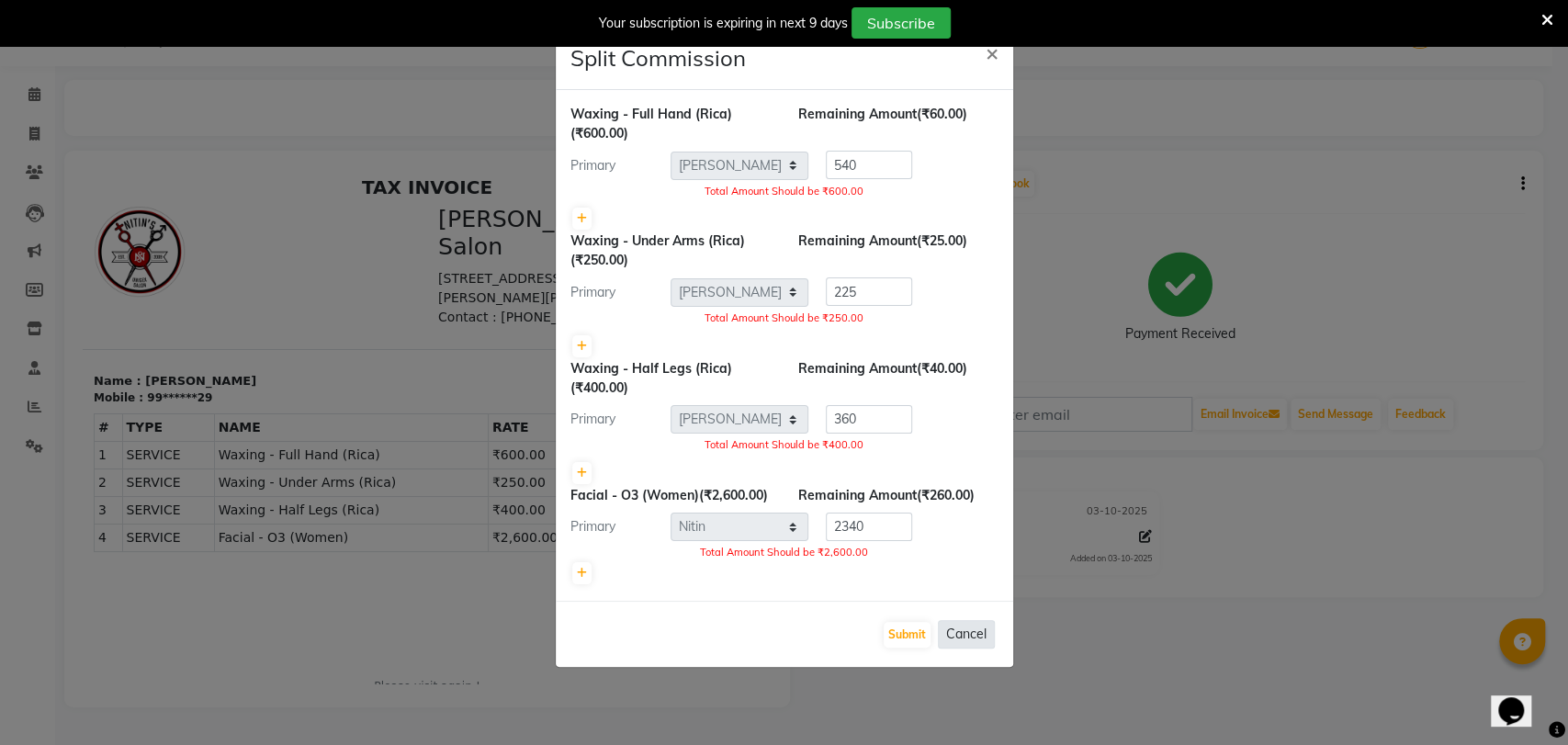
click at [962, 649] on button "Cancel" at bounding box center [966, 634] width 57 height 29
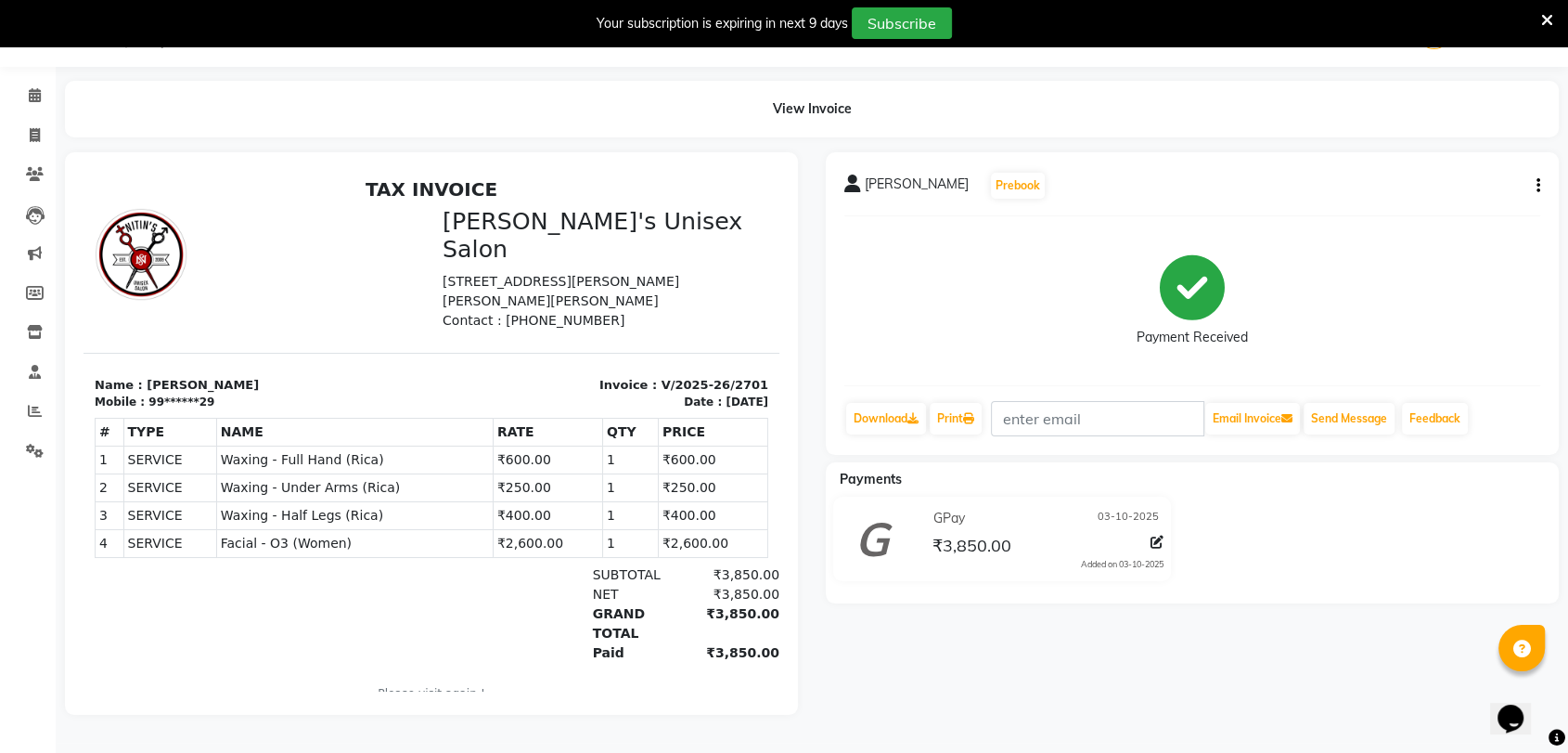
click at [1540, 186] on icon "button" at bounding box center [1539, 186] width 4 height 1
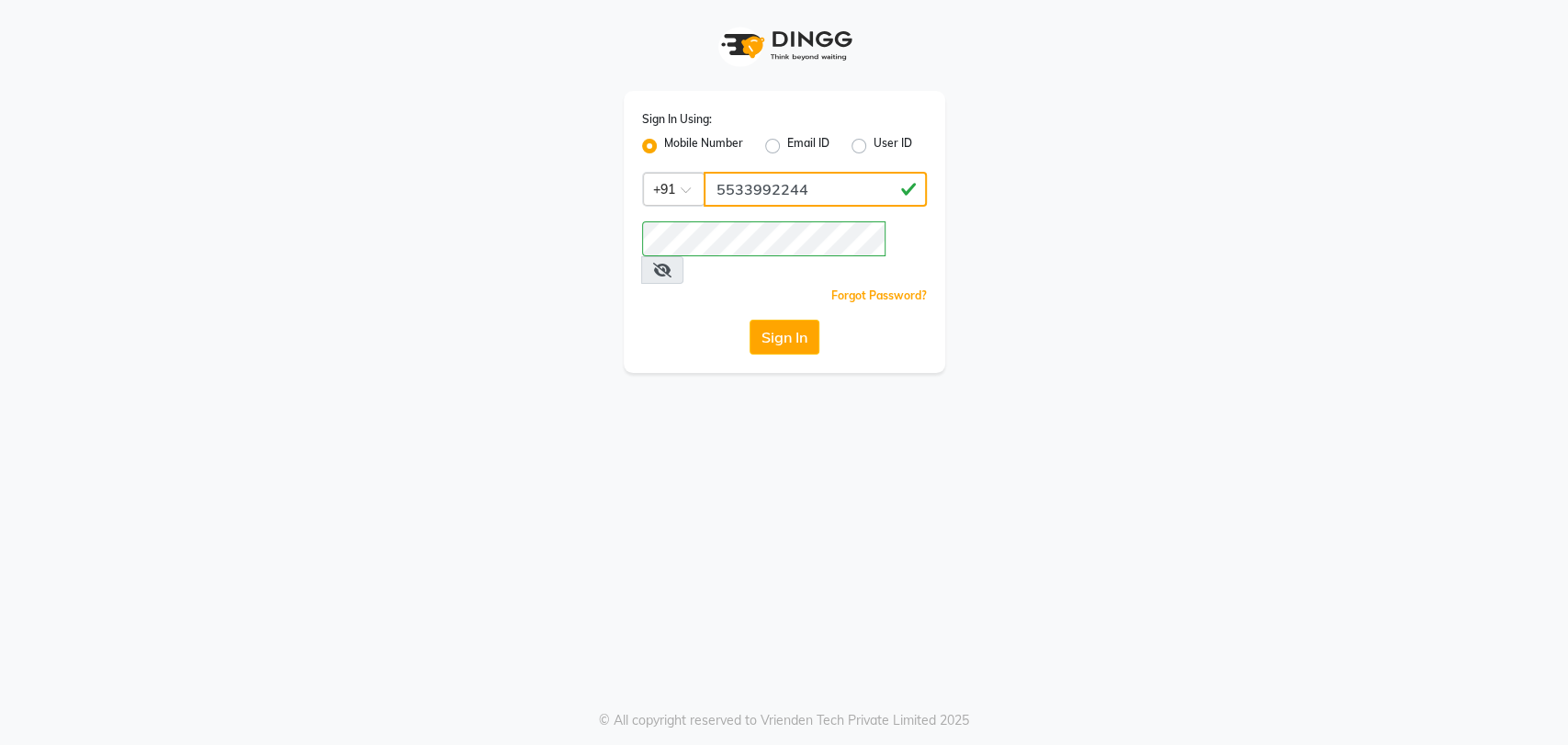
click at [775, 190] on input "5533992244" at bounding box center [815, 190] width 223 height 35
click at [865, 192] on input "5533992244" at bounding box center [815, 190] width 223 height 35
type input "5"
type input "9967799241"
click at [1062, 358] on div "Sign In Using: Mobile Number Email ID User ID Country Code × +91 9967799241 Rem…" at bounding box center [784, 372] width 1568 height 745
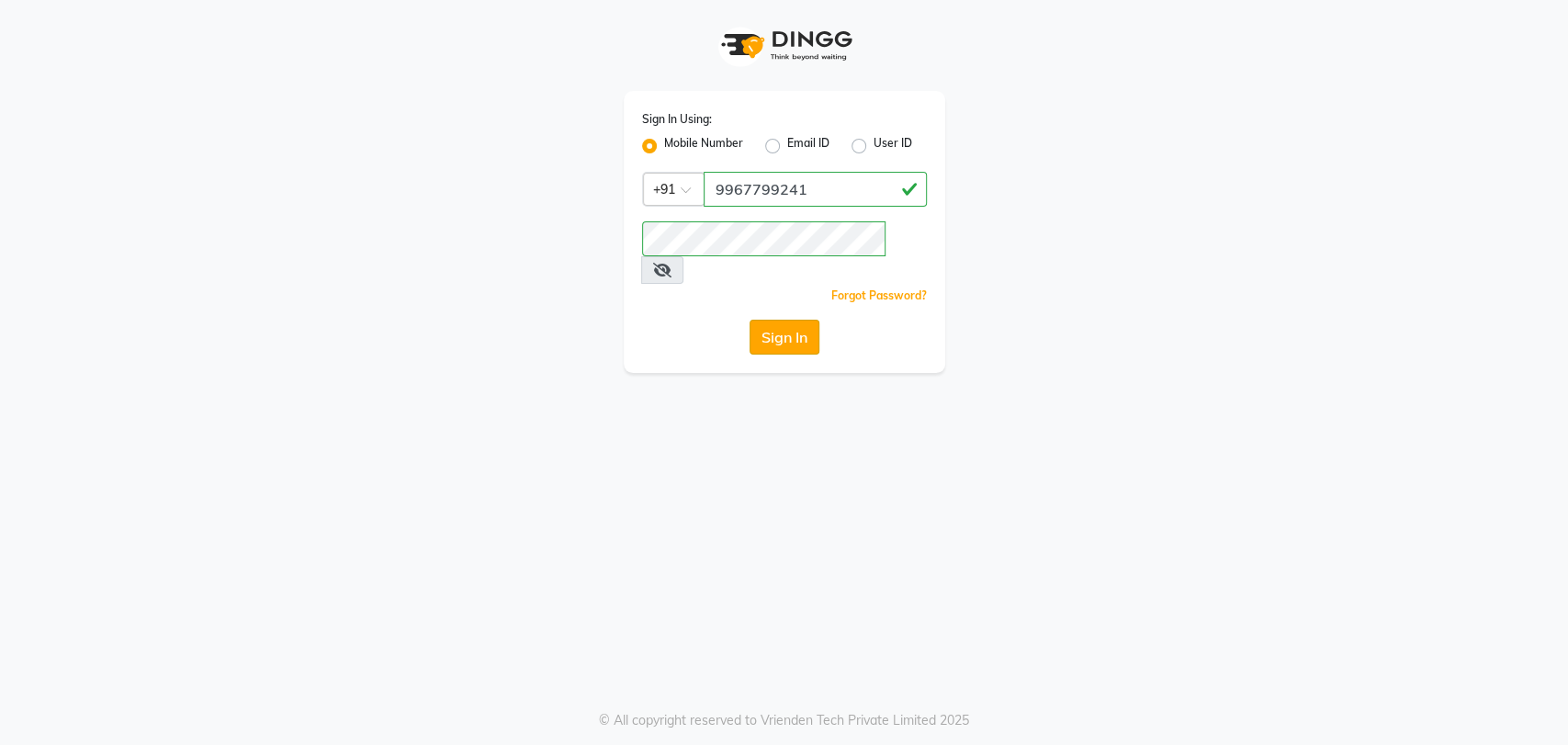
click at [793, 319] on button "Sign In" at bounding box center [784, 337] width 69 height 35
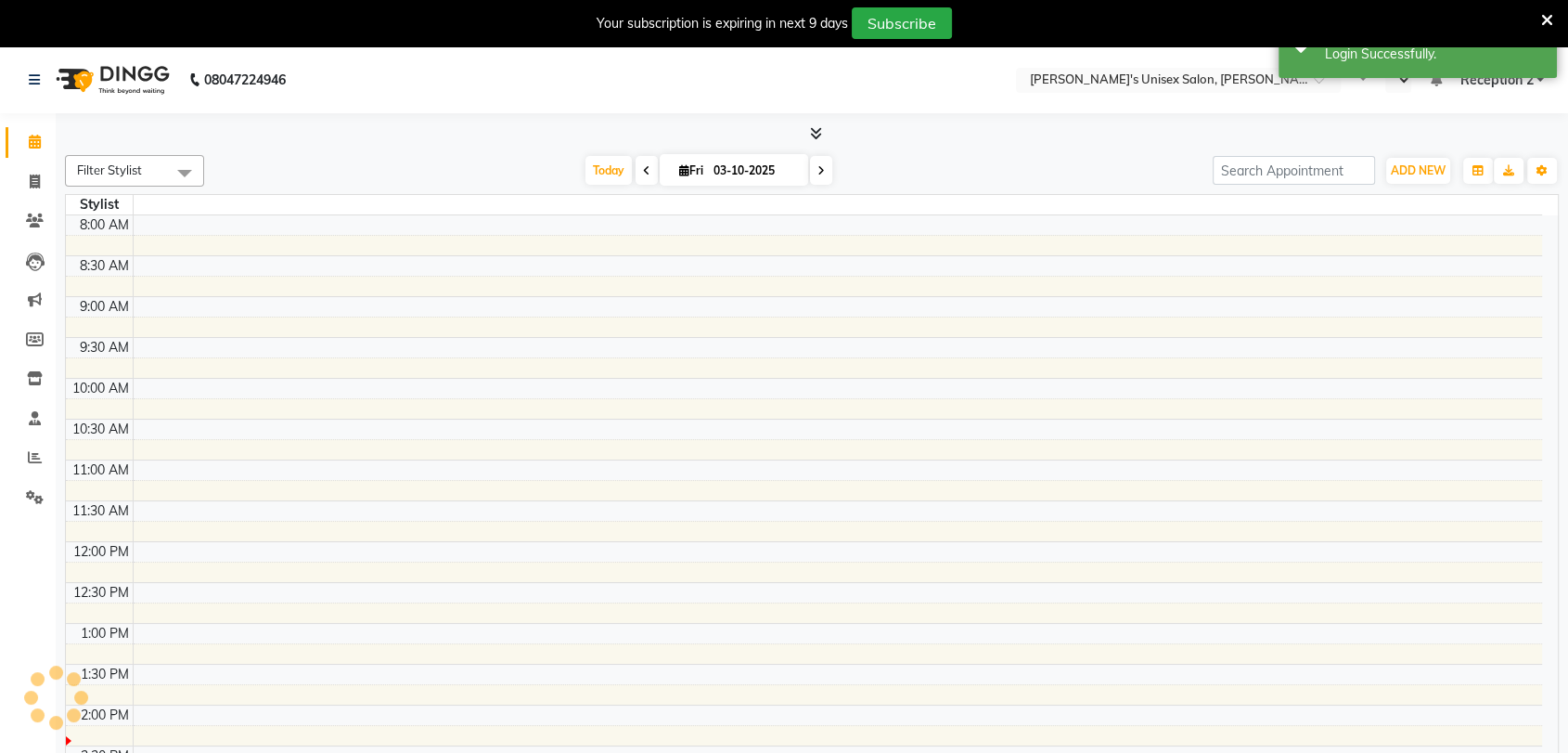
select select "en"
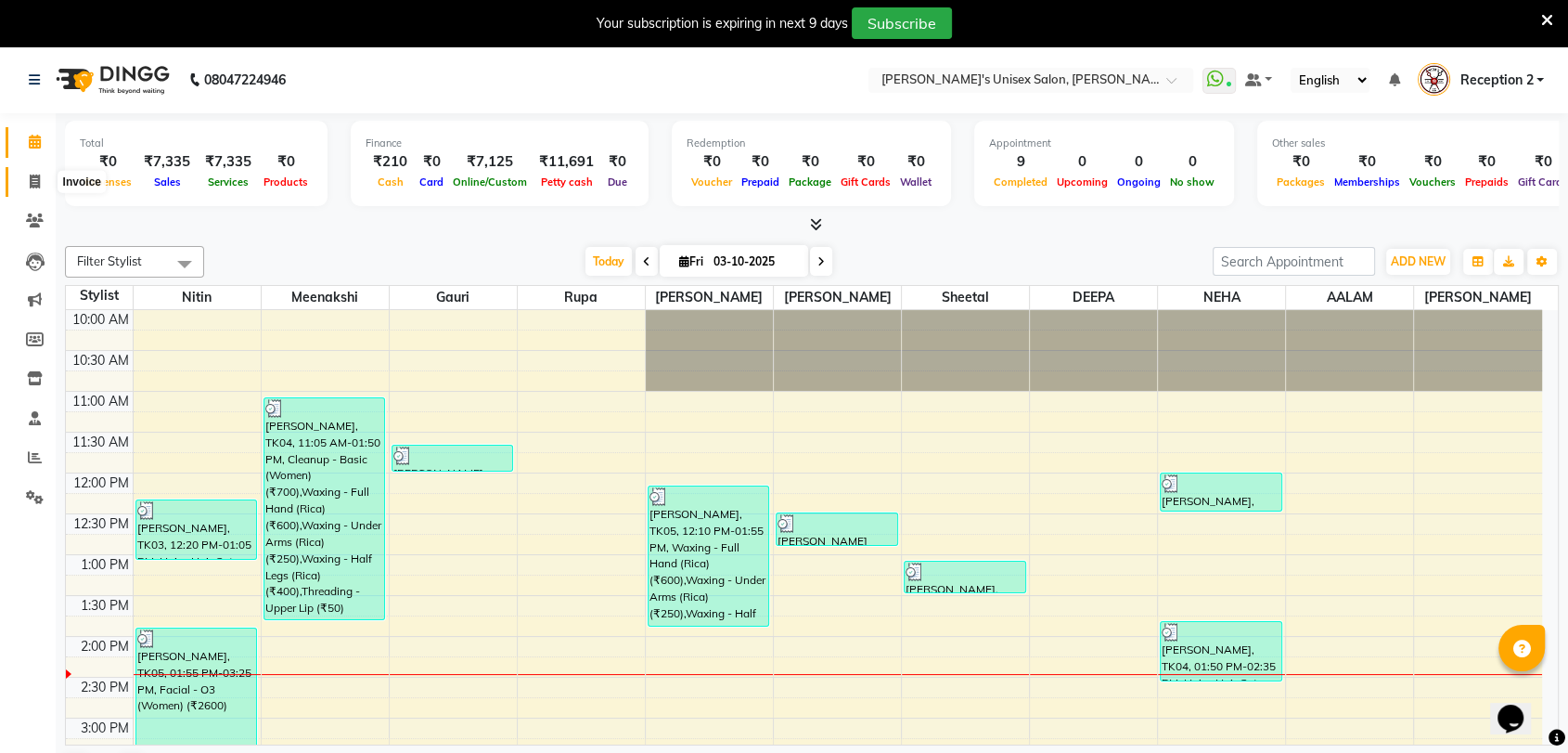
click at [37, 186] on icon at bounding box center [35, 181] width 10 height 14
select select "service"
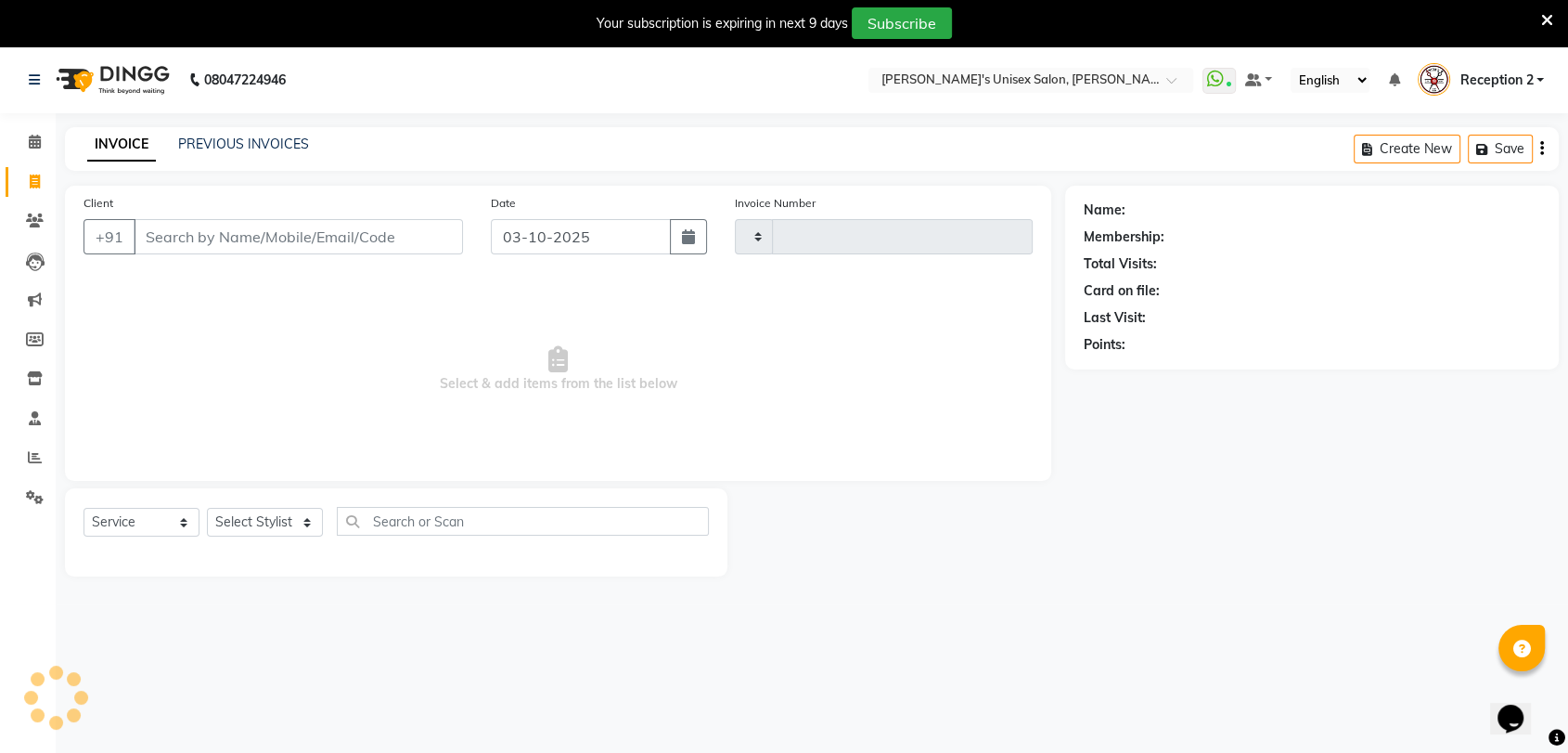
type input "2702"
select select "62"
click at [250, 144] on link "PREVIOUS INVOICES" at bounding box center [244, 144] width 131 height 17
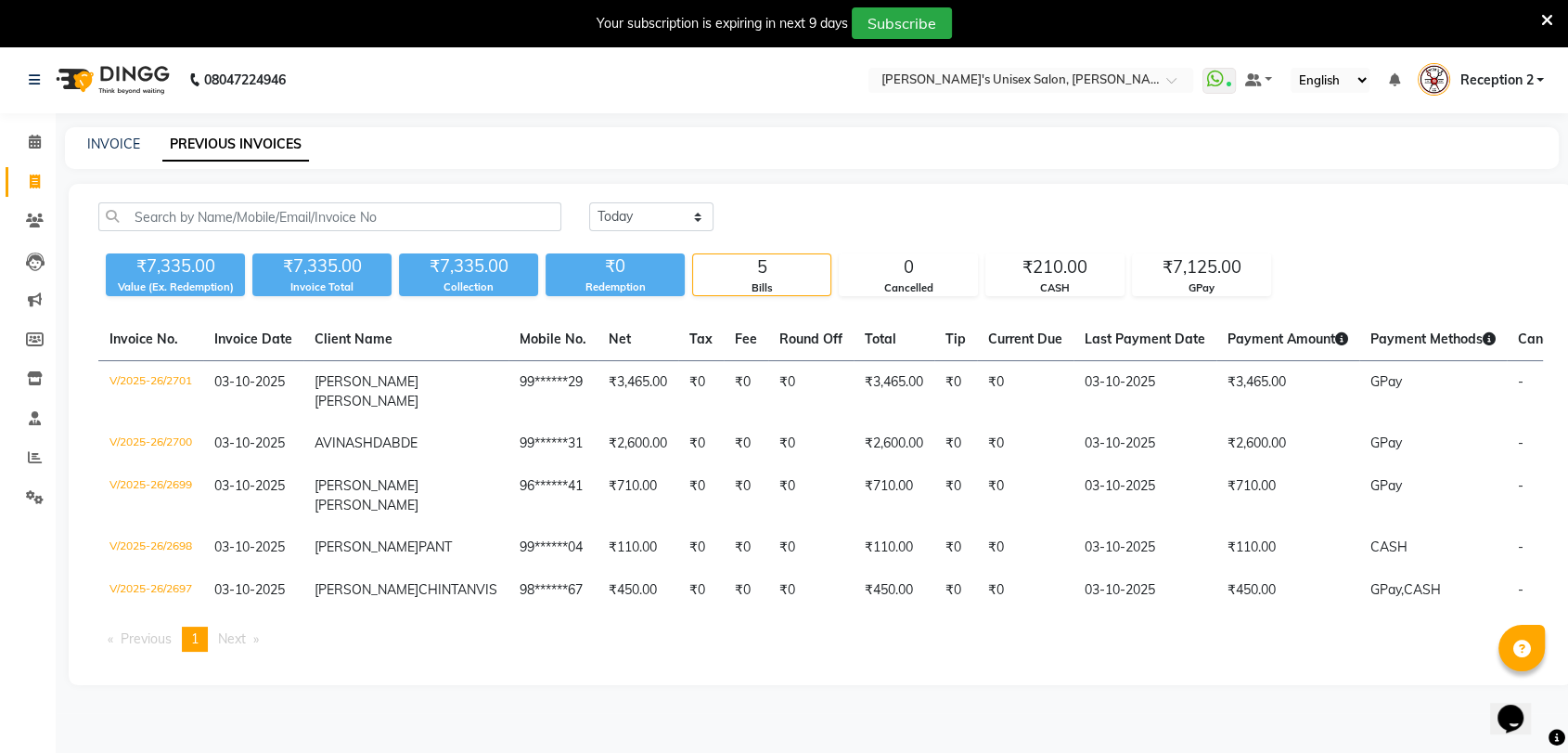
click at [1083, 181] on main "INVOICE PREVIOUS INVOICES Today Yesterday Custom Range ₹7,335.00 Value (Ex. Red…" at bounding box center [813, 420] width 1513 height 586
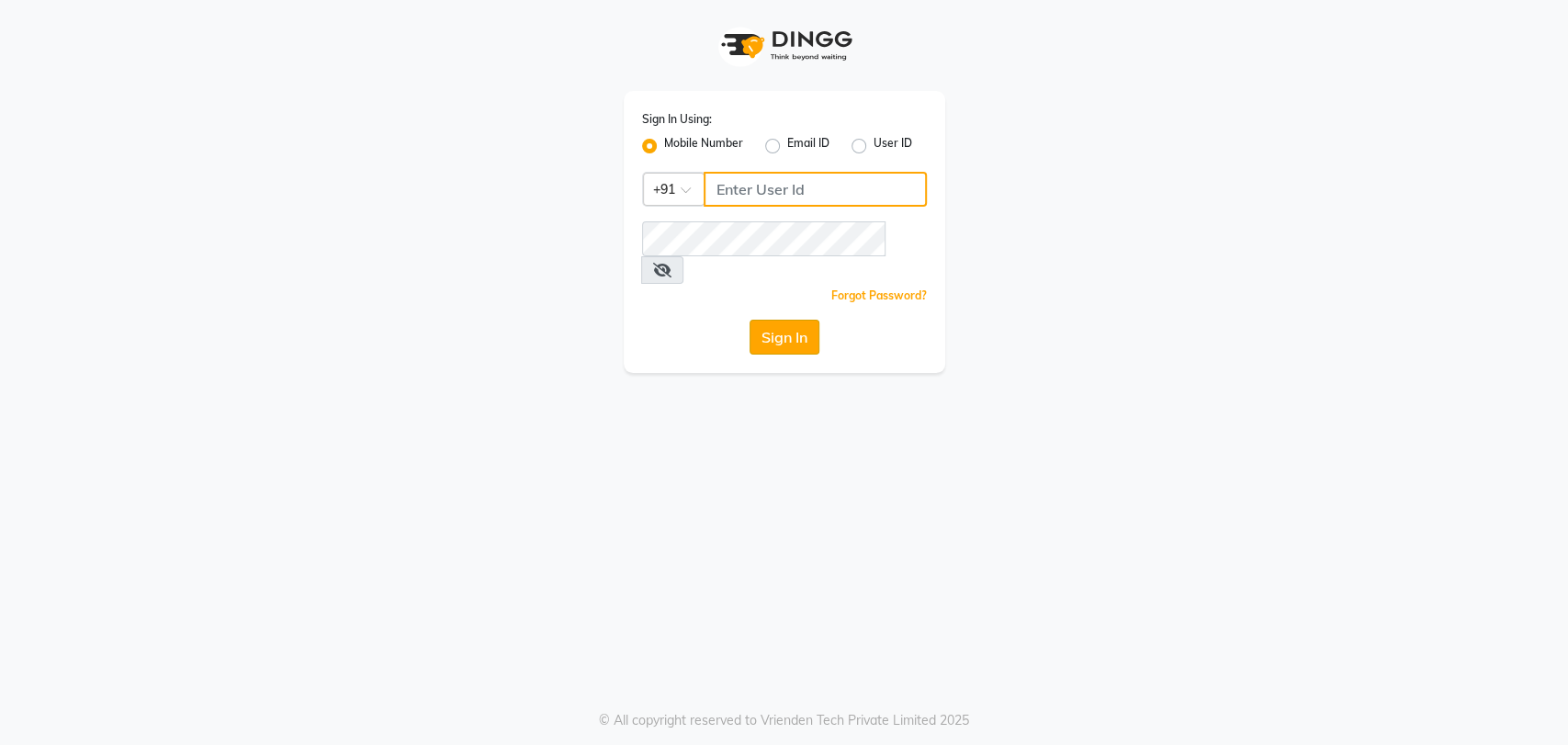
type input "5533992244"
click at [791, 319] on button "Sign In" at bounding box center [784, 337] width 69 height 35
